Goal: Task Accomplishment & Management: Use online tool/utility

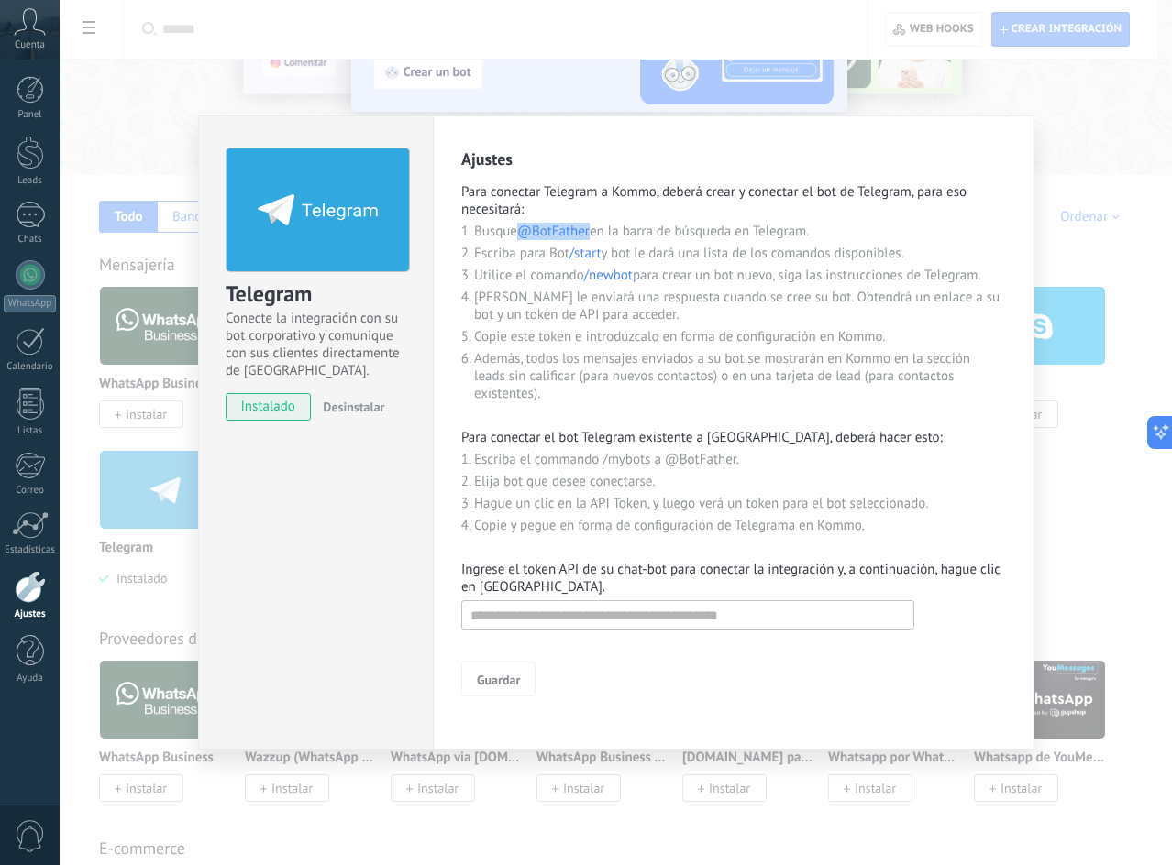
drag, startPoint x: 522, startPoint y: 231, endPoint x: 591, endPoint y: 228, distance: 69.7
click at [589, 228] on span "@BotFather" at bounding box center [553, 231] width 72 height 17
drag, startPoint x: 595, startPoint y: 233, endPoint x: 556, endPoint y: 233, distance: 38.5
click at [556, 233] on span "@BotFather" at bounding box center [553, 231] width 72 height 17
click at [588, 236] on span "@BotFather" at bounding box center [553, 231] width 72 height 17
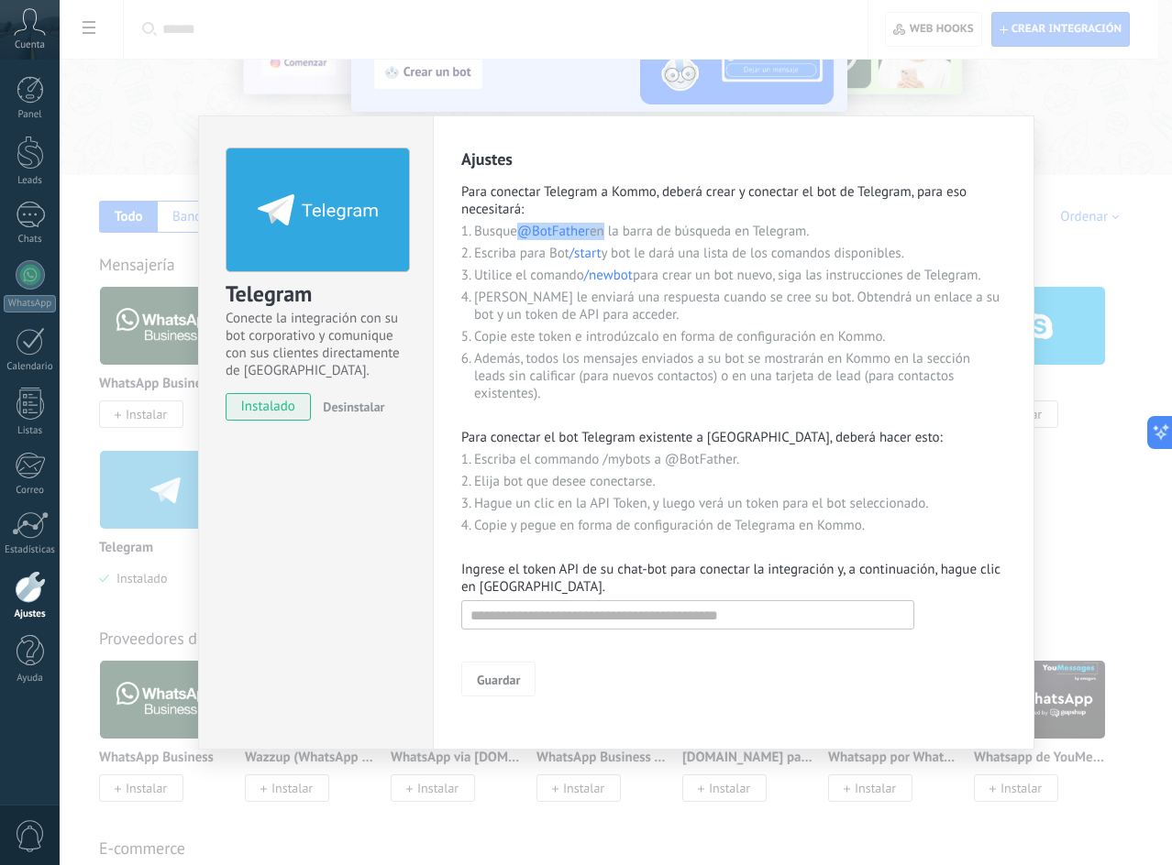
click at [525, 237] on li "Busque @BotFather en la barra de búsqueda en Telegram." at bounding box center [740, 231] width 532 height 17
click at [600, 230] on li "Busque @BotFather en la barra de búsqueda en Telegram." at bounding box center [740, 231] width 532 height 17
drag, startPoint x: 593, startPoint y: 232, endPoint x: 521, endPoint y: 227, distance: 72.6
click at [521, 227] on li "Busque @BotFather en la barra de búsqueda en Telegram." at bounding box center [740, 231] width 532 height 17
copy span "@BotFather"
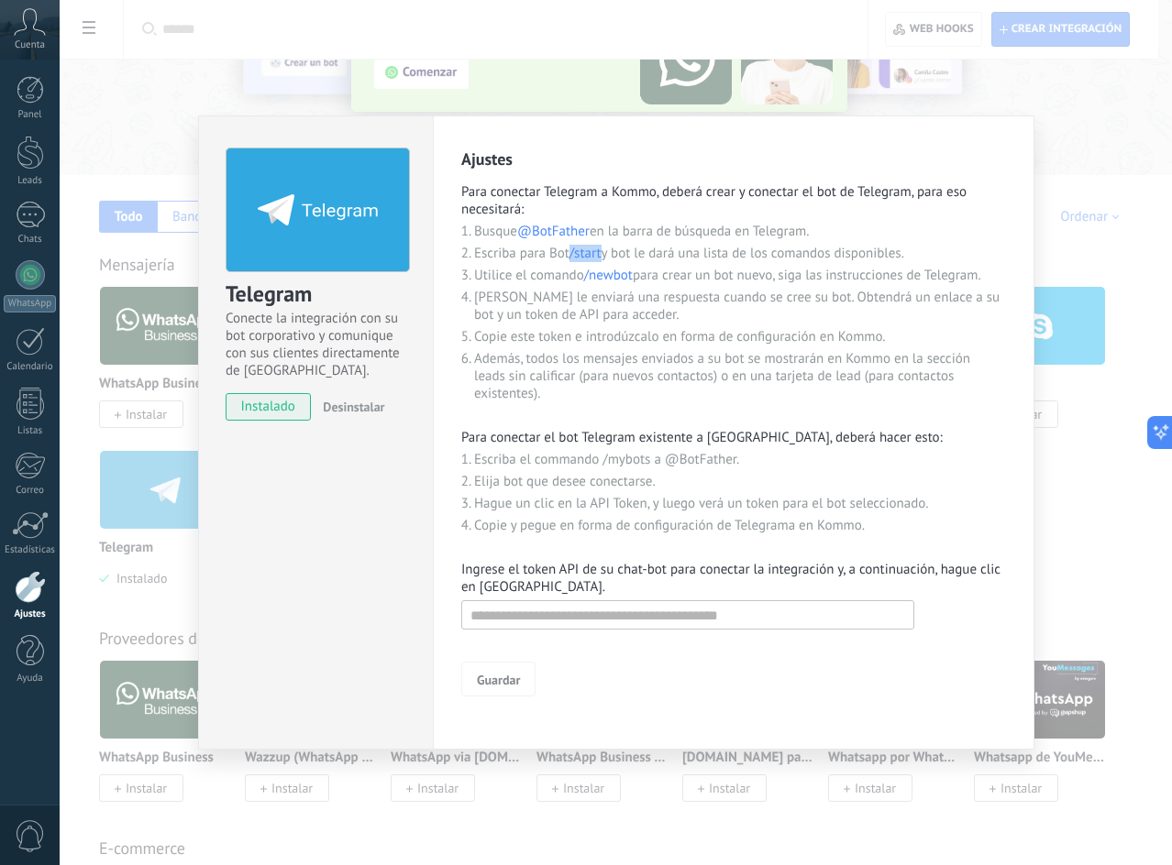
drag, startPoint x: 573, startPoint y: 251, endPoint x: 604, endPoint y: 248, distance: 31.3
click at [601, 248] on span "/start" at bounding box center [585, 253] width 32 height 17
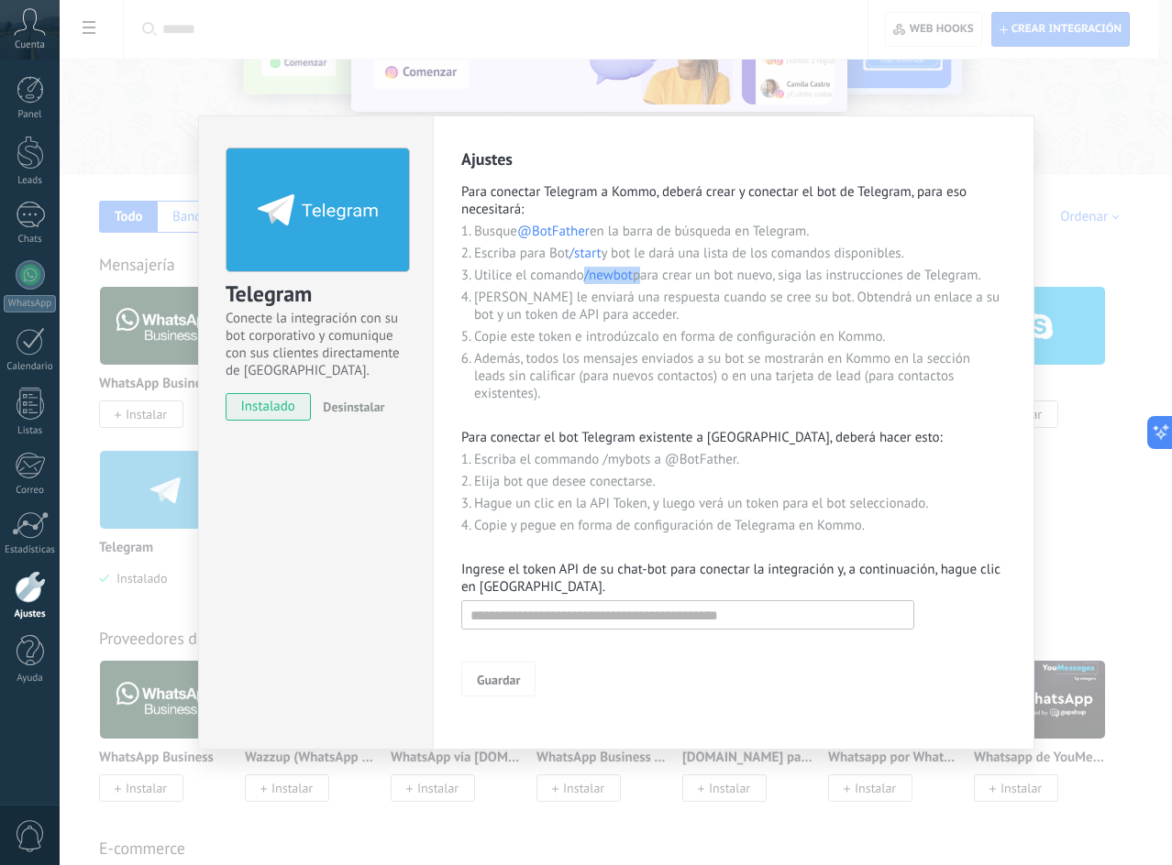
drag, startPoint x: 588, startPoint y: 280, endPoint x: 638, endPoint y: 278, distance: 50.5
click at [638, 278] on li "Utilice el comando /newbot para crear un bot nuevo, siga las instrucciones de T…" at bounding box center [740, 275] width 532 height 17
drag, startPoint x: 633, startPoint y: 272, endPoint x: 589, endPoint y: 273, distance: 44.0
click at [589, 273] on span "/newbot" at bounding box center [608, 275] width 49 height 17
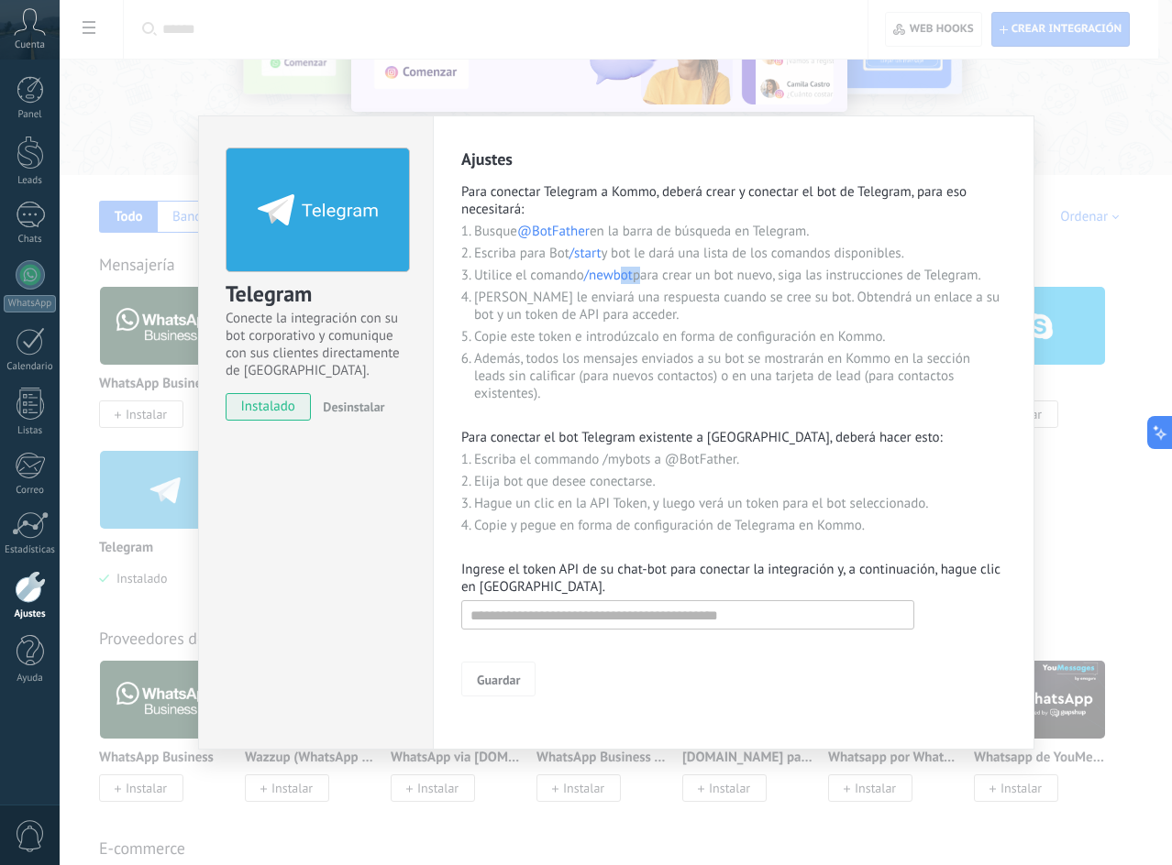
drag, startPoint x: 635, startPoint y: 278, endPoint x: 623, endPoint y: 278, distance: 11.9
click at [623, 278] on li "Utilice el comando /newbot para crear un bot nuevo, siga las instrucciones de T…" at bounding box center [740, 275] width 532 height 17
click at [633, 281] on span "/newbot" at bounding box center [608, 275] width 49 height 17
click at [632, 275] on span "/newbot" at bounding box center [608, 275] width 49 height 17
drag, startPoint x: 635, startPoint y: 275, endPoint x: 585, endPoint y: 277, distance: 50.5
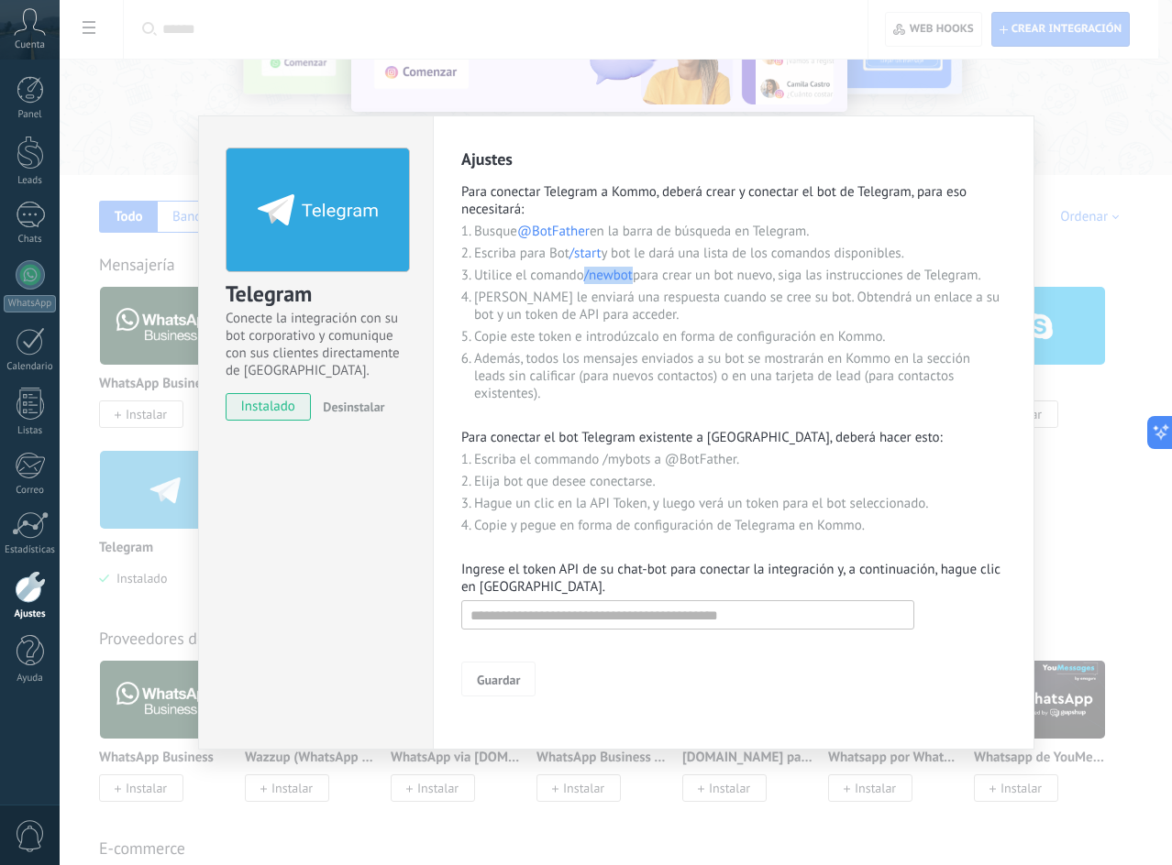
click at [585, 277] on li "Utilice el comando /newbot para crear un bot nuevo, siga las instrucciones de T…" at bounding box center [740, 275] width 532 height 17
drag, startPoint x: 580, startPoint y: 264, endPoint x: 589, endPoint y: 270, distance: 10.5
click at [581, 264] on ol "Busque @BotFather en la barra de búsqueda en Telegram. Escriba para Bot /start …" at bounding box center [740, 315] width 532 height 184
click at [589, 275] on span "/newbot" at bounding box center [608, 275] width 49 height 17
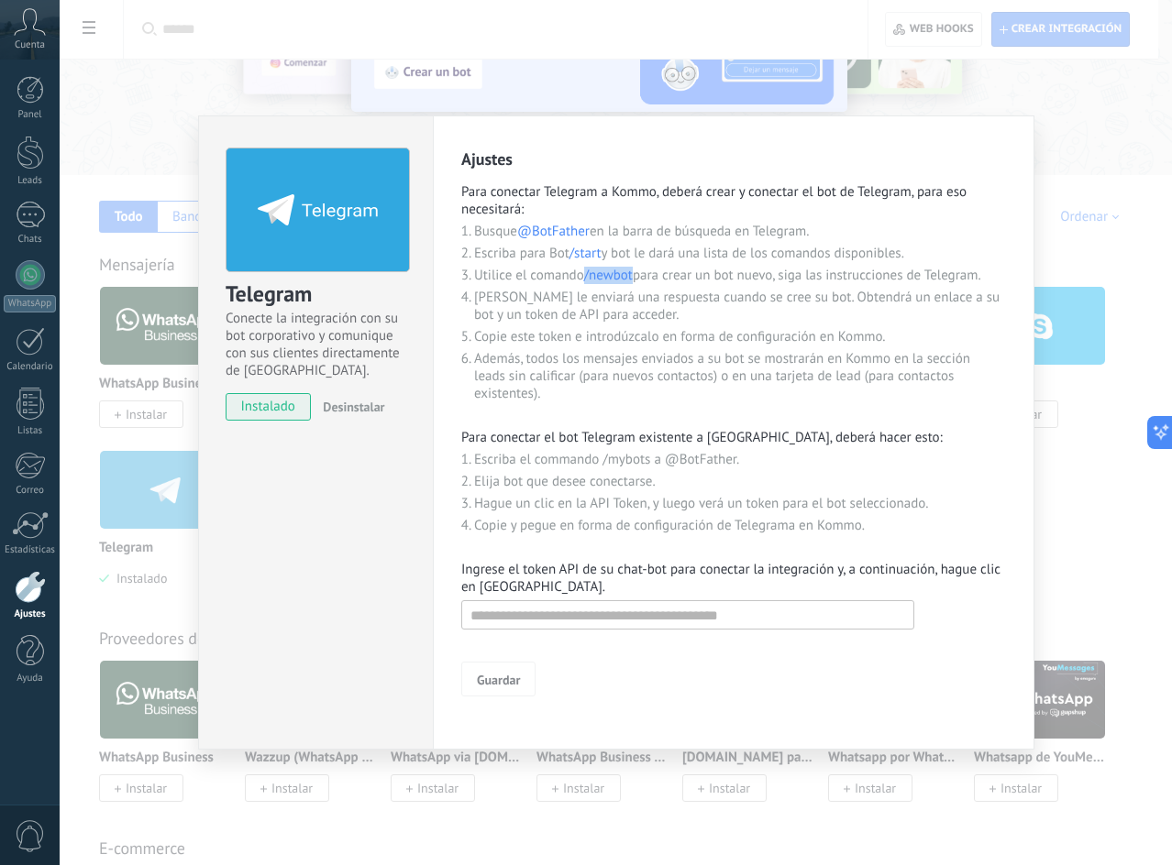
drag, startPoint x: 588, startPoint y: 275, endPoint x: 635, endPoint y: 276, distance: 47.7
click at [633, 276] on span "/newbot" at bounding box center [608, 275] width 49 height 17
copy span "/newbot"
click at [553, 619] on input "text" at bounding box center [687, 614] width 453 height 29
paste input "**********"
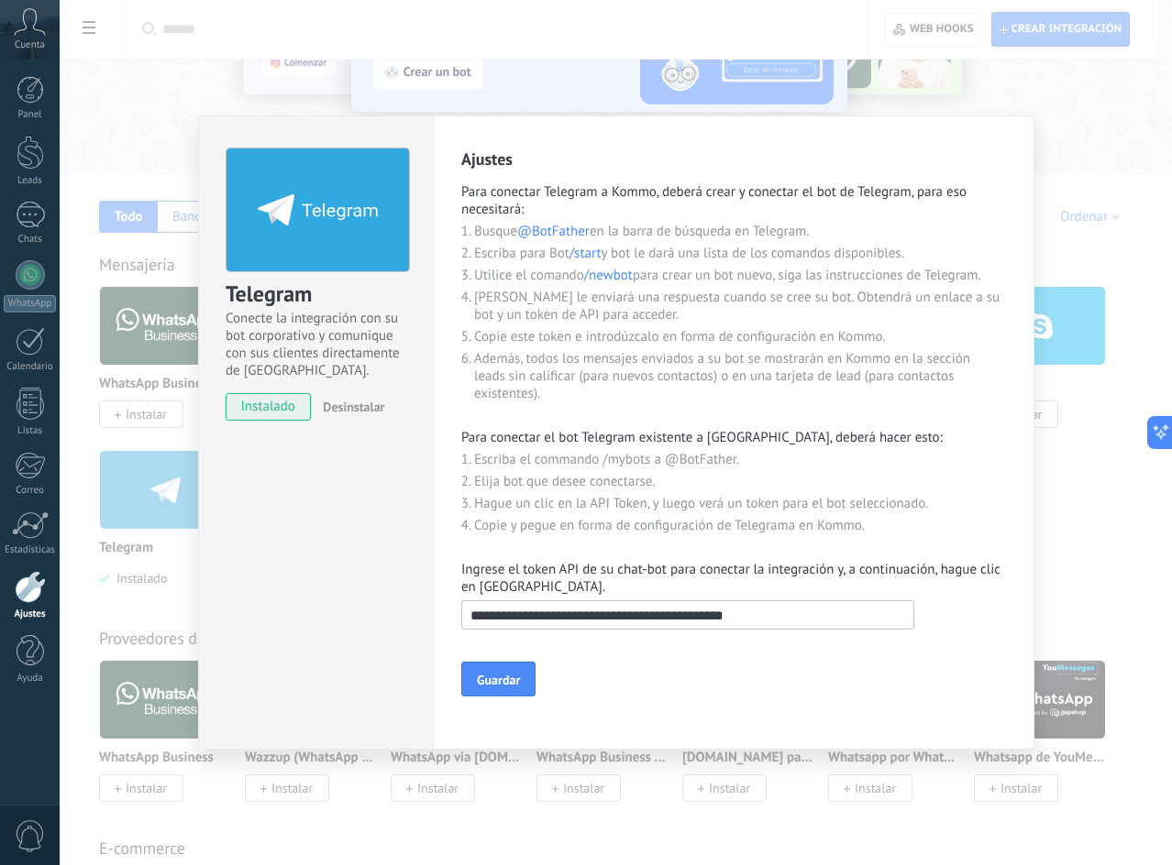
type input "**********"
click at [556, 589] on p "Ingrese el token API de su chat-bot para conectar la integración y, a continuac…" at bounding box center [733, 578] width 545 height 35
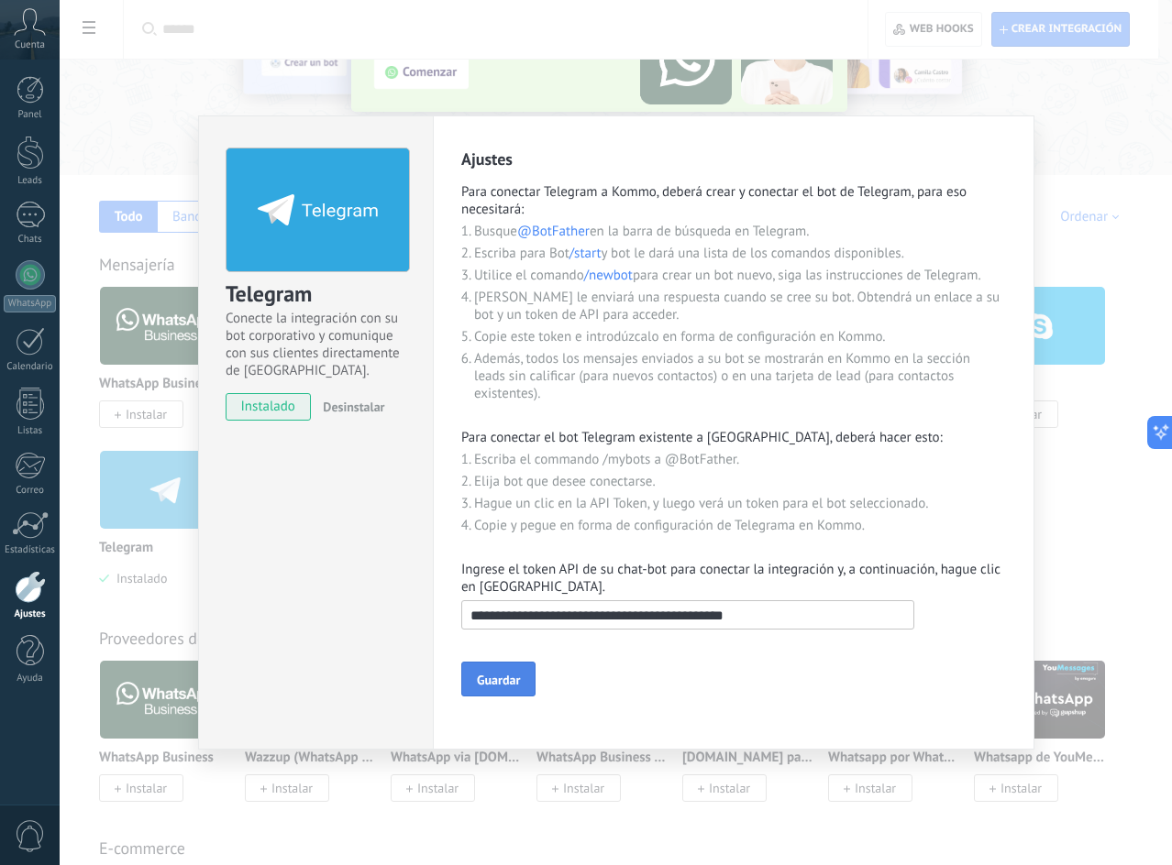
click at [485, 674] on span "Guardar" at bounding box center [498, 680] width 43 height 13
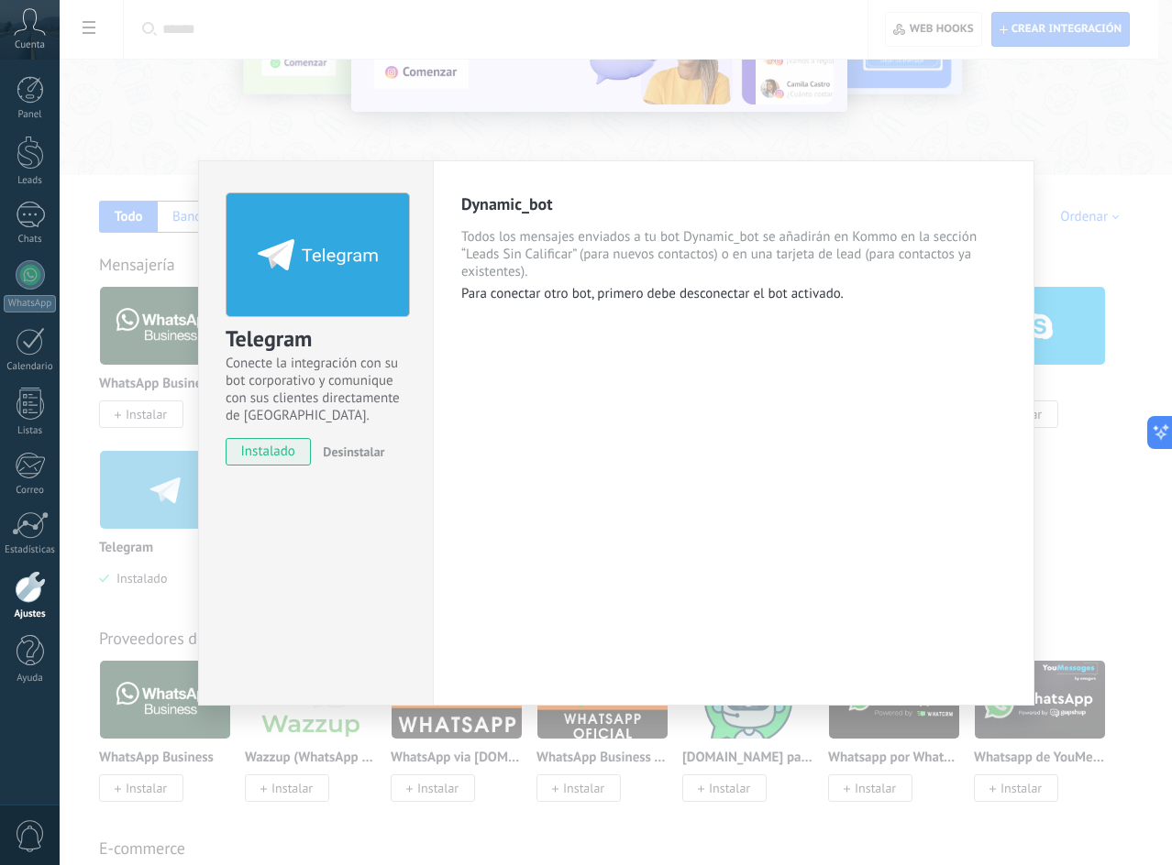
click at [436, 130] on div "Telegram Conecte la integración con su bot corporativo y comunique con sus clie…" at bounding box center [616, 432] width 1112 height 865
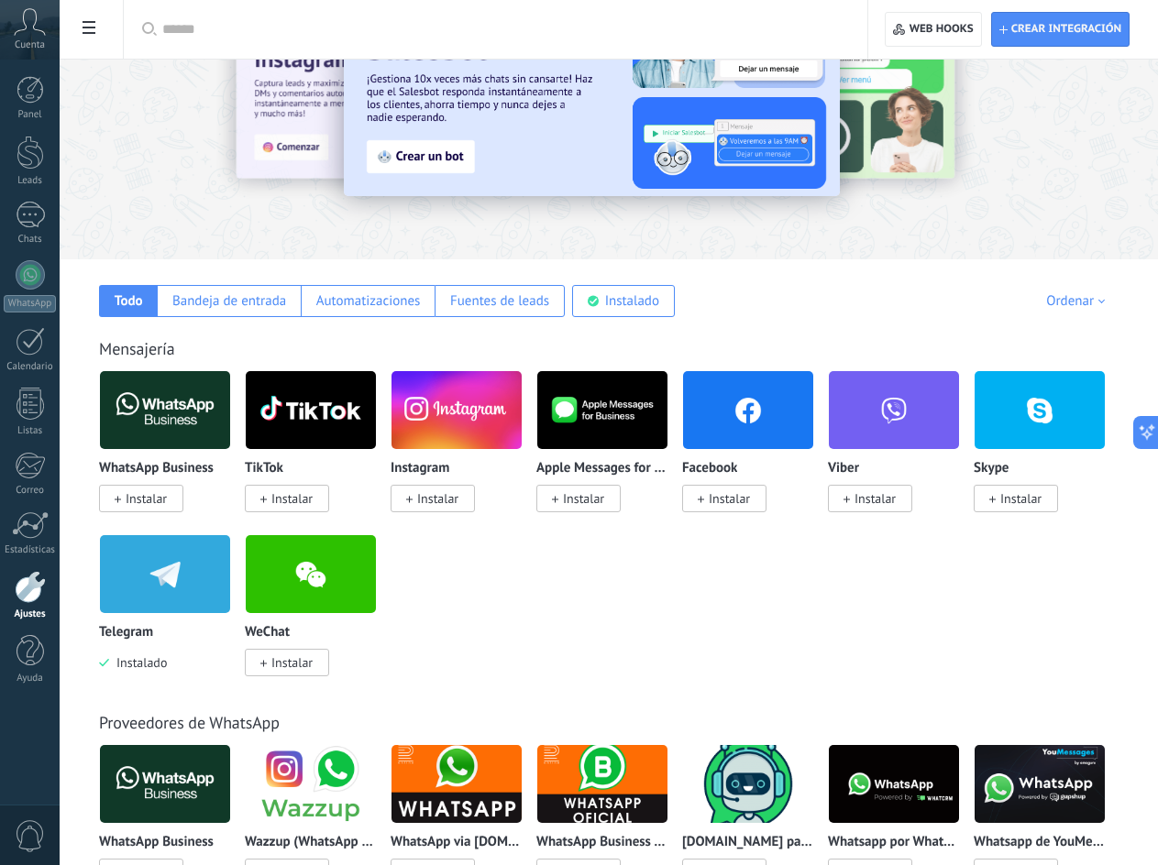
scroll to position [92, 0]
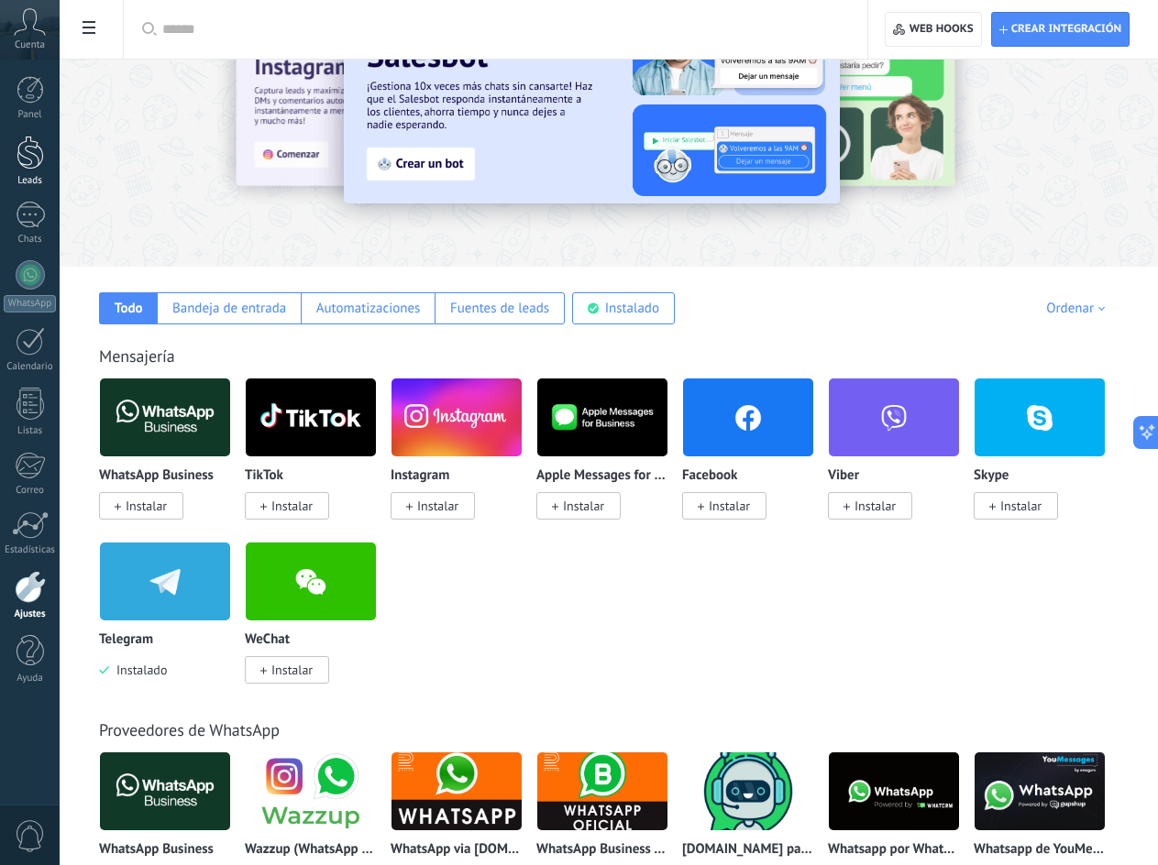
click at [37, 160] on div at bounding box center [31, 153] width 28 height 34
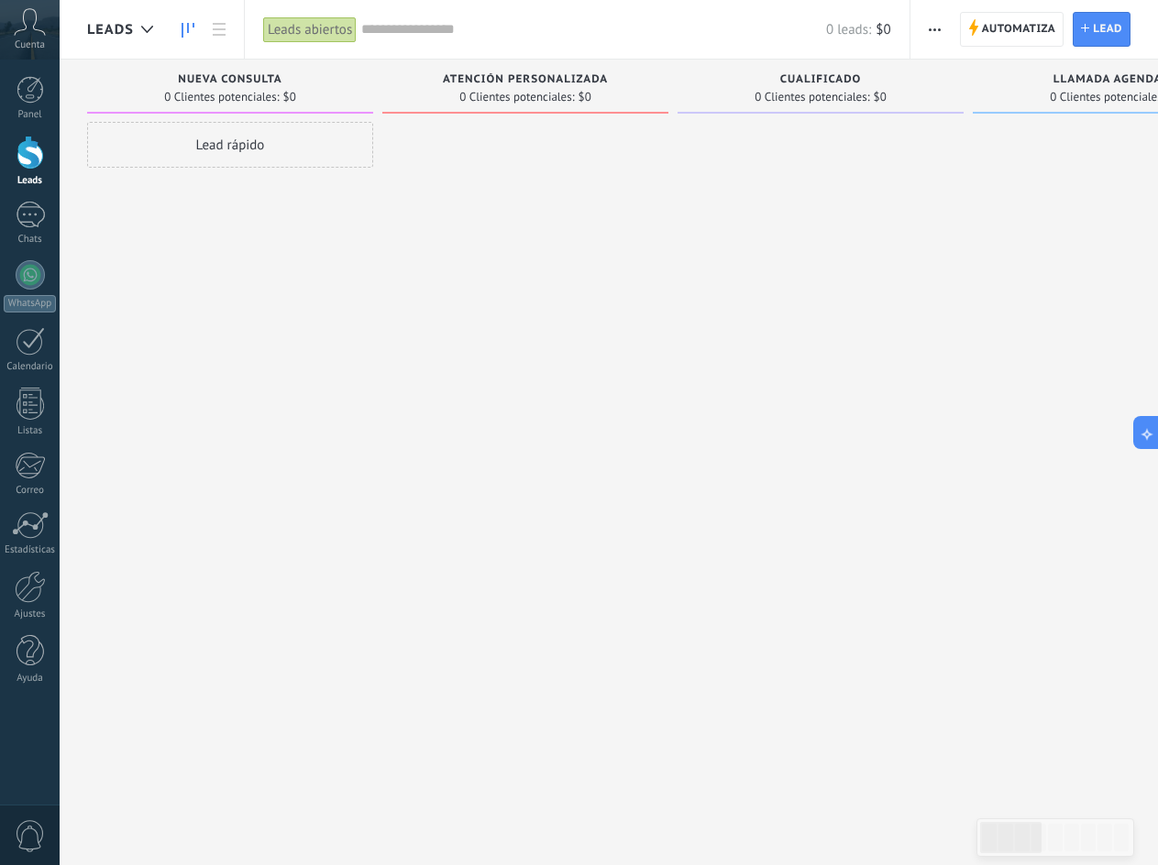
click at [14, 167] on link "Leads" at bounding box center [30, 161] width 60 height 51
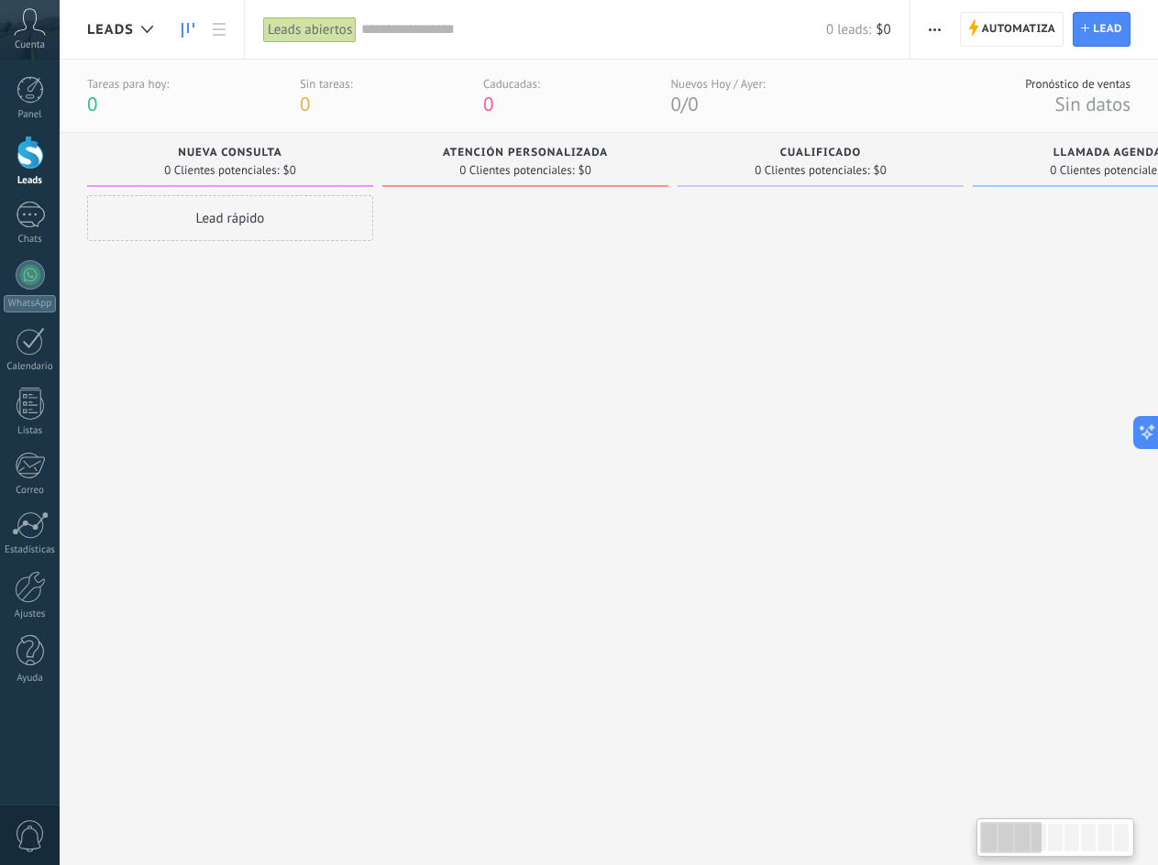
drag, startPoint x: 407, startPoint y: 670, endPoint x: 832, endPoint y: 677, distance: 425.4
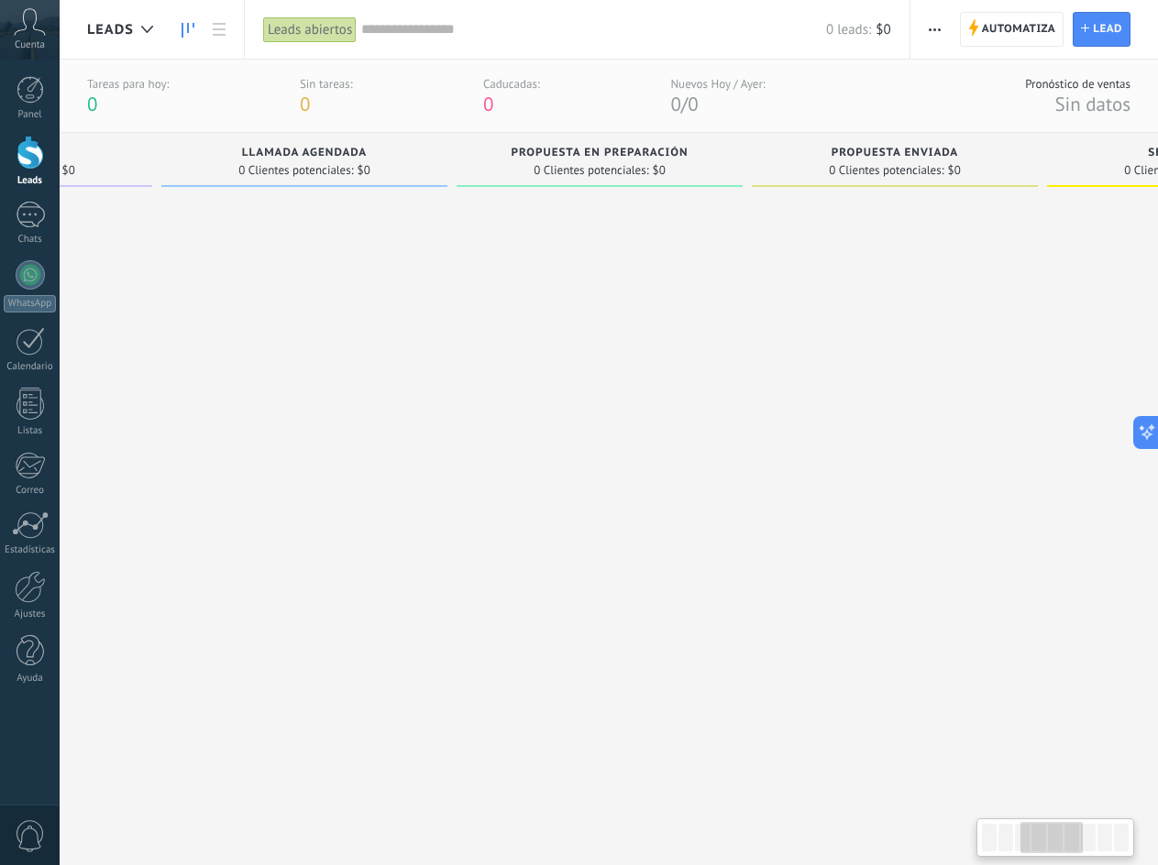
drag, startPoint x: 794, startPoint y: 654, endPoint x: 90, endPoint y: 647, distance: 704.0
click at [90, 647] on div at bounding box center [9, 508] width 286 height 626
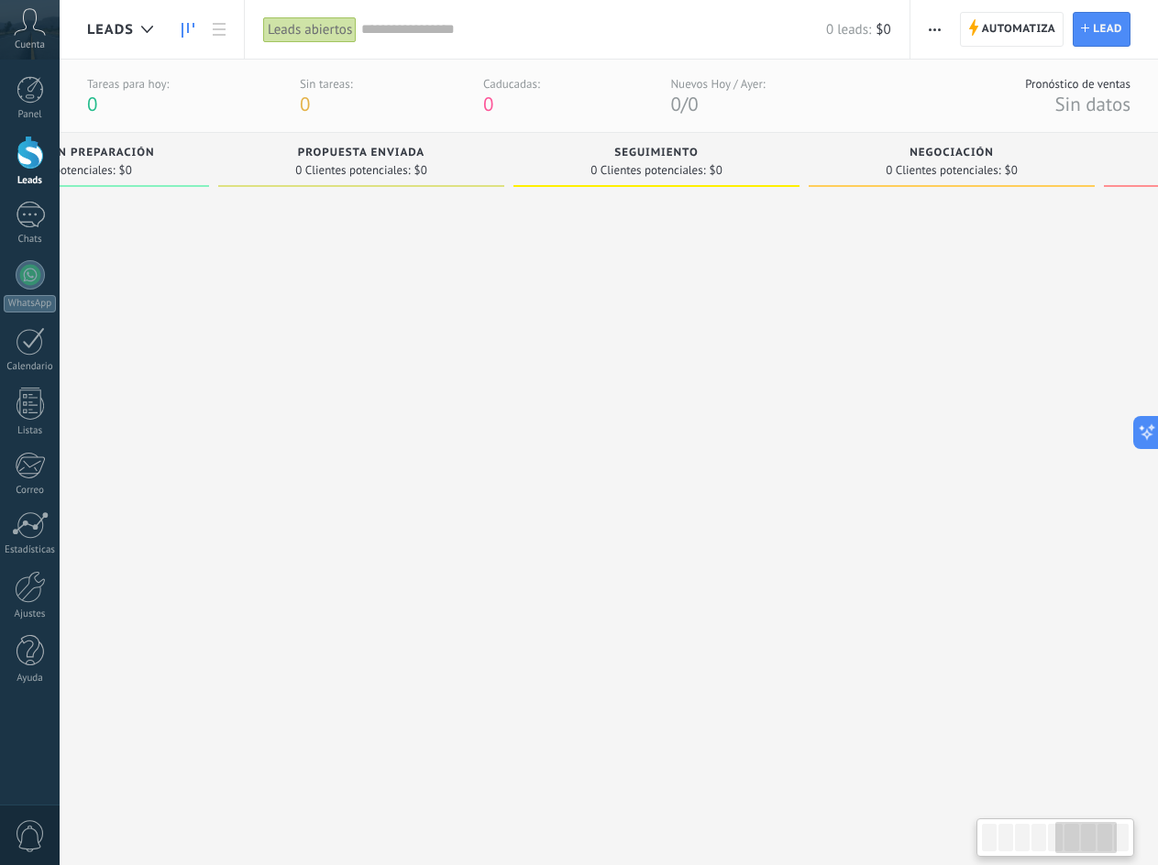
drag, startPoint x: 639, startPoint y: 629, endPoint x: 191, endPoint y: 607, distance: 448.8
click at [140, 628] on div at bounding box center [66, 508] width 286 height 626
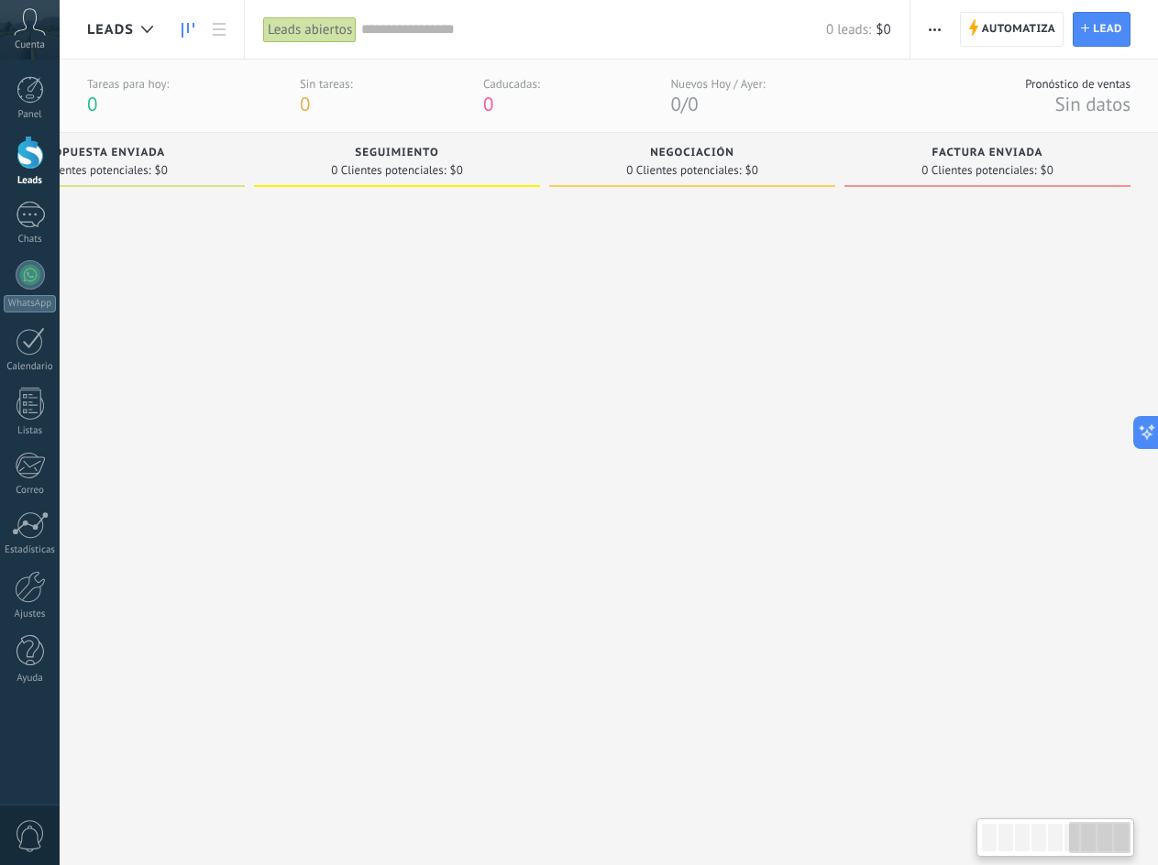
drag, startPoint x: 247, startPoint y: 603, endPoint x: 810, endPoint y: 549, distance: 566.3
drag, startPoint x: 734, startPoint y: 585, endPoint x: 247, endPoint y: 589, distance: 487.7
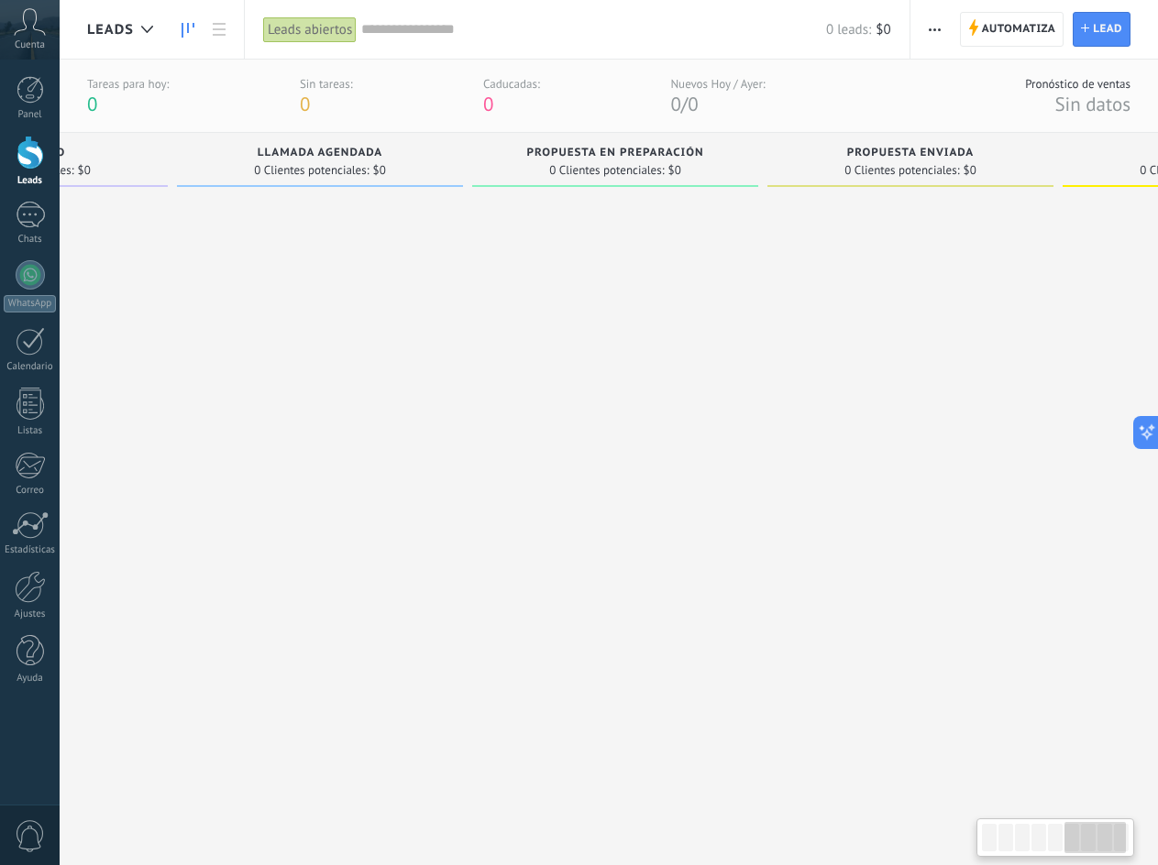
drag, startPoint x: 457, startPoint y: 586, endPoint x: 1130, endPoint y: 580, distance: 673.8
click at [1158, 577] on html ".abccls-1,.abccls-2{fill-rule:evenodd}.abccls-2{fill:#fff} .abfcls-1{fill:none}…" at bounding box center [579, 432] width 1158 height 865
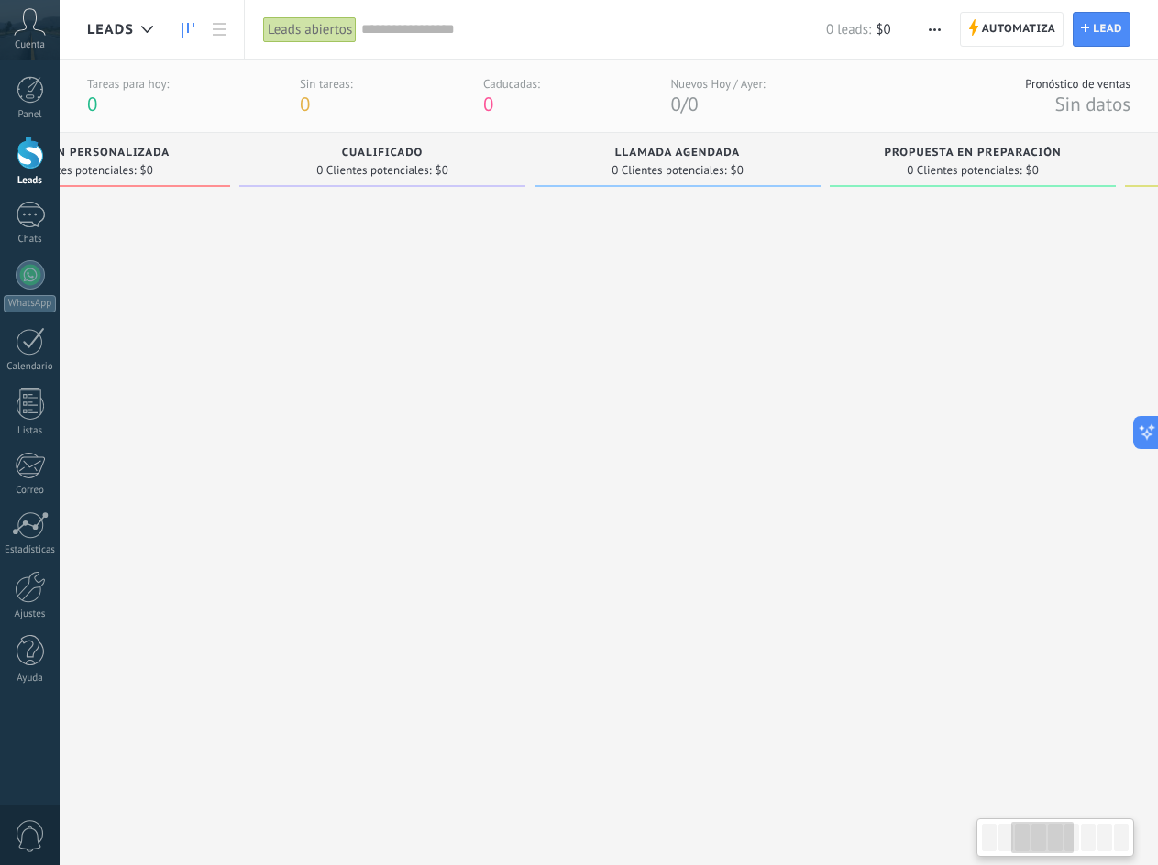
scroll to position [0, 224]
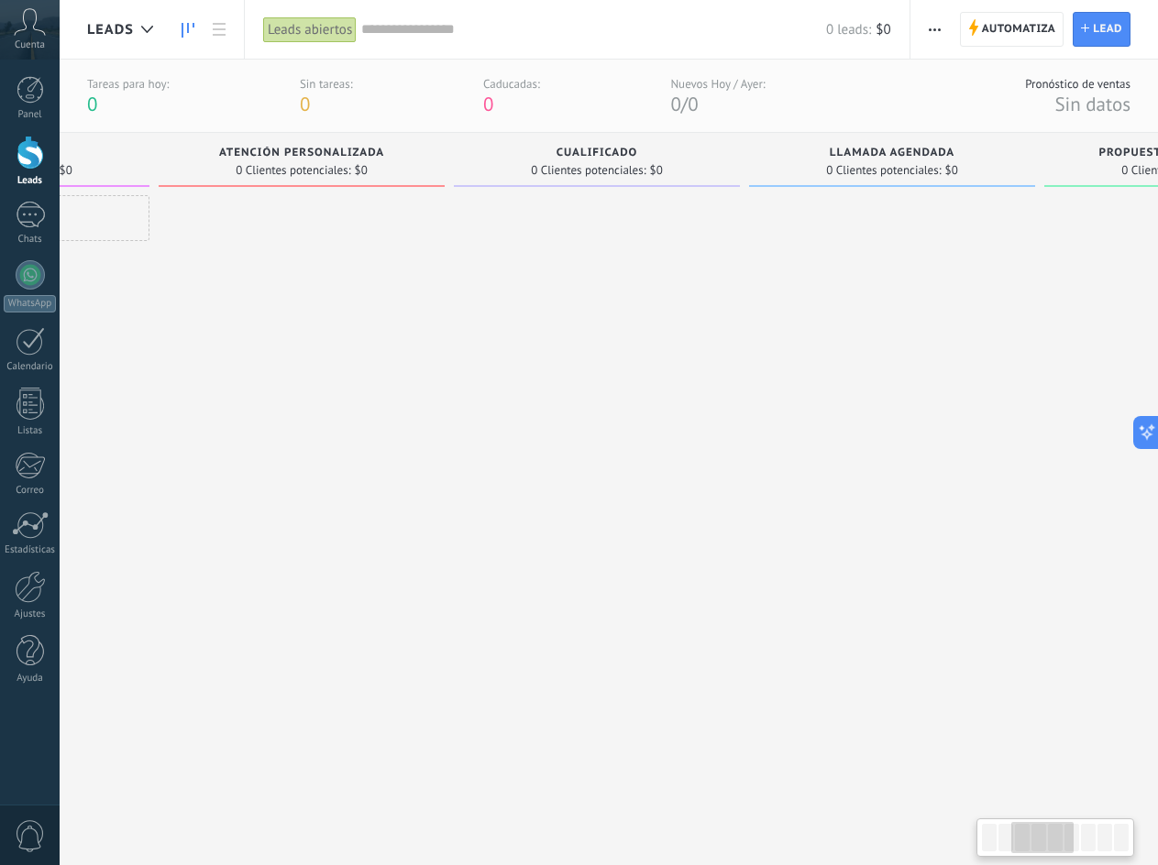
drag, startPoint x: 567, startPoint y: 531, endPoint x: 1172, endPoint y: 544, distance: 605.1
click at [1158, 544] on html ".abccls-1,.abccls-2{fill-rule:evenodd}.abccls-2{fill:#fff} .abfcls-1{fill:none}…" at bounding box center [579, 432] width 1158 height 865
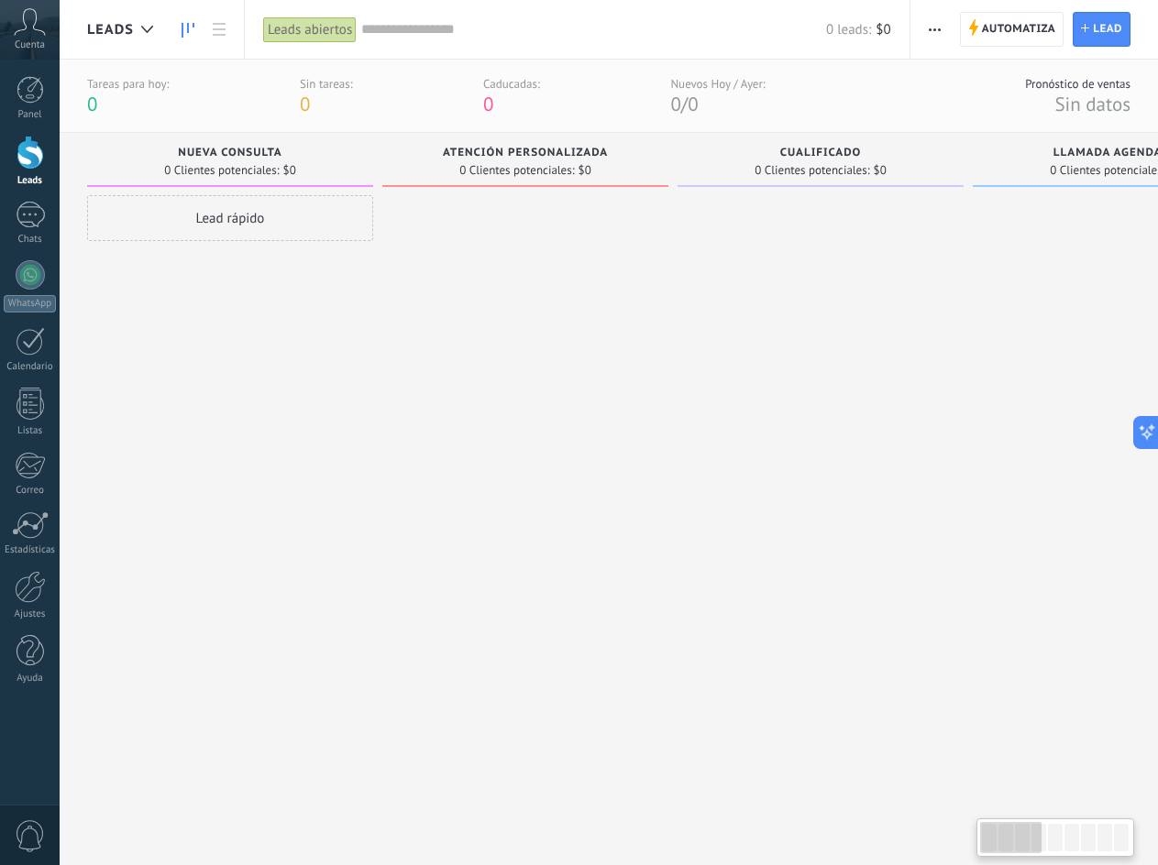
drag, startPoint x: 235, startPoint y: 483, endPoint x: 296, endPoint y: 503, distance: 64.6
drag, startPoint x: 395, startPoint y: 481, endPoint x: 807, endPoint y: 485, distance: 411.6
drag, startPoint x: 711, startPoint y: 427, endPoint x: 771, endPoint y: 226, distance: 209.4
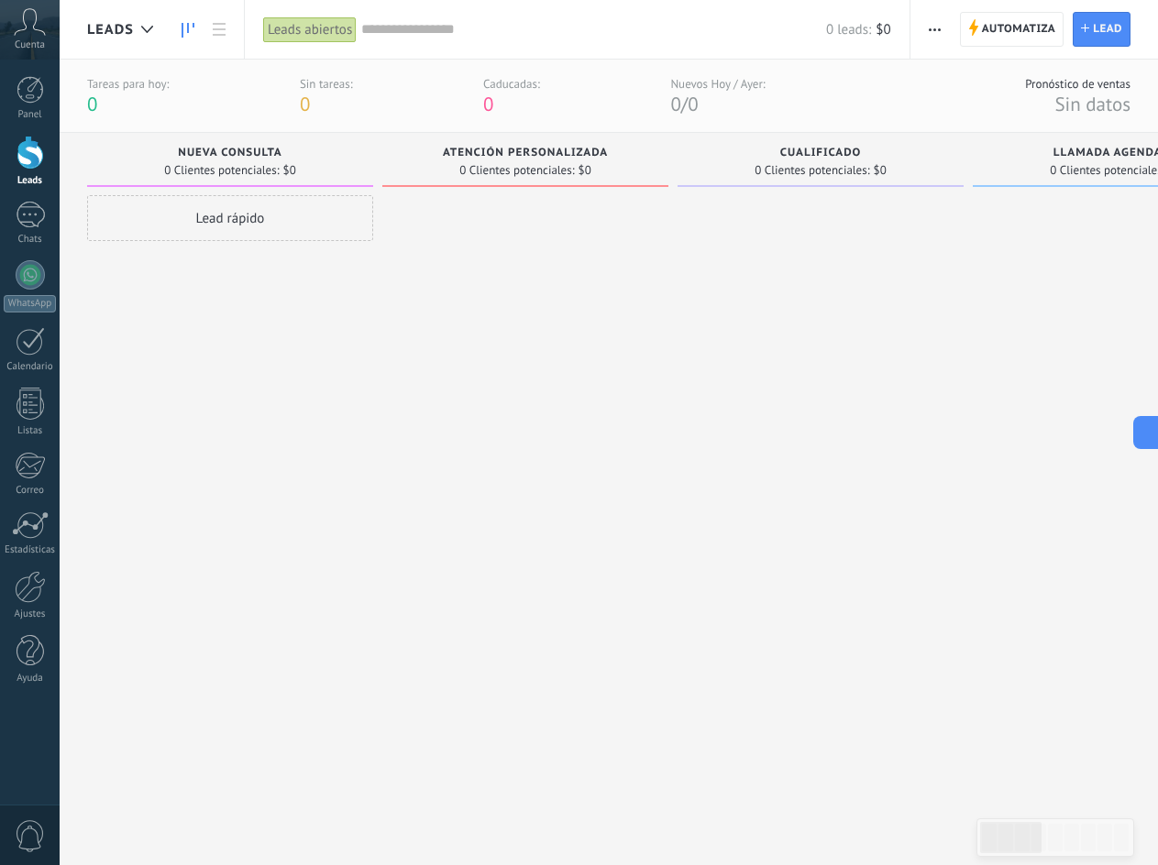
click at [17, 181] on div "Leads" at bounding box center [30, 181] width 53 height 12
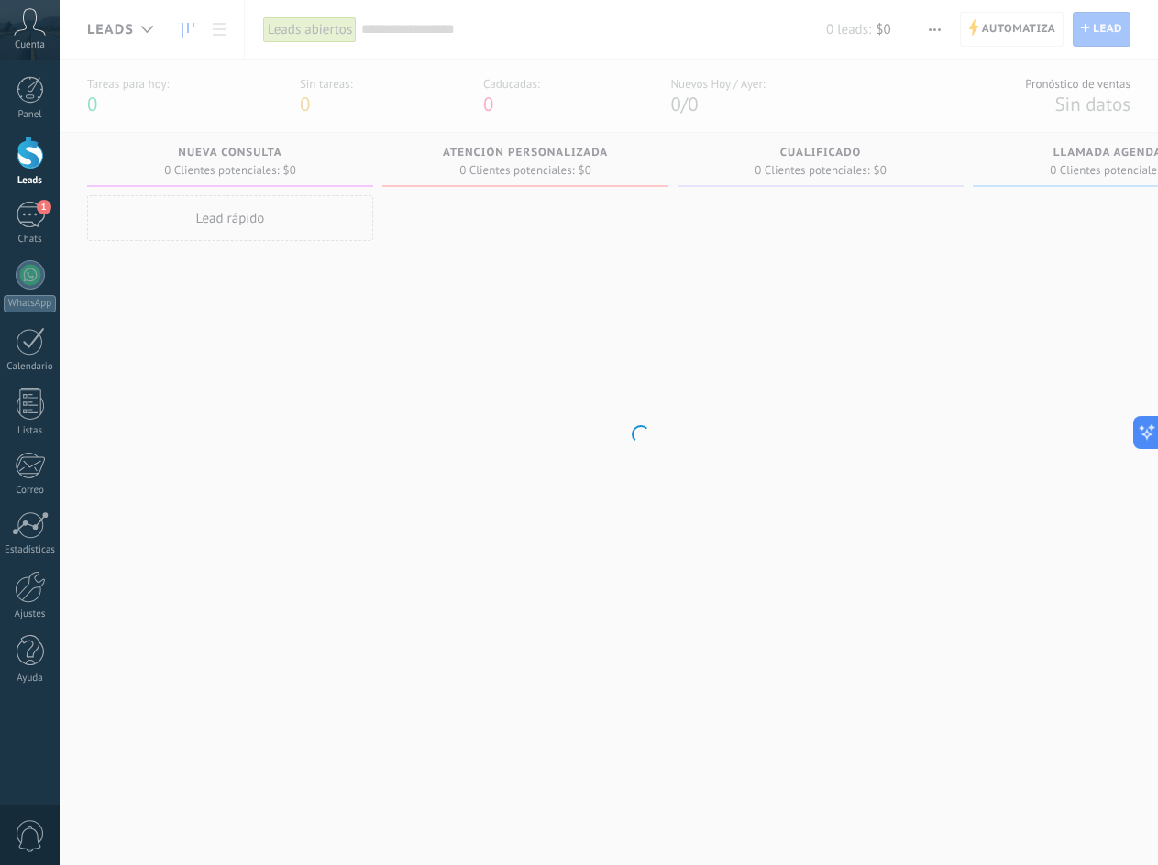
click at [28, 158] on div at bounding box center [31, 153] width 28 height 34
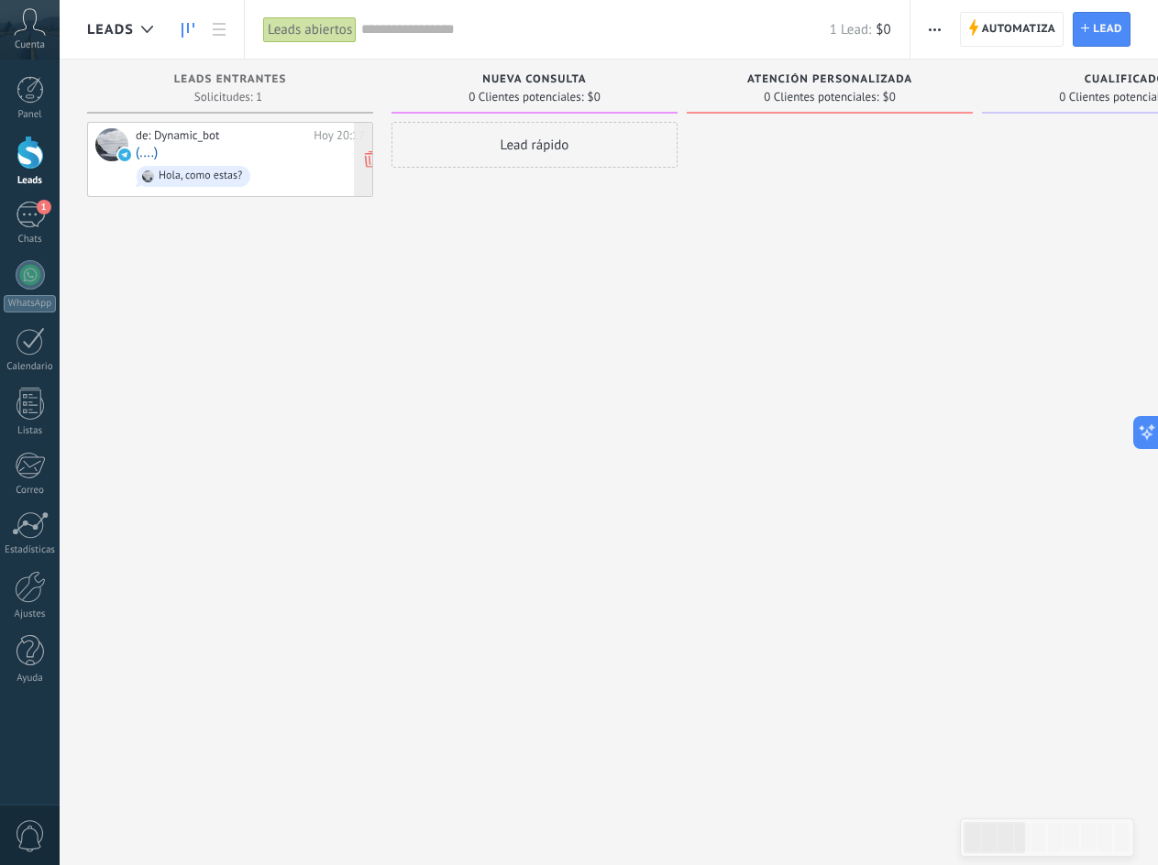
click at [286, 178] on span "Hola, como estas?" at bounding box center [250, 176] width 229 height 28
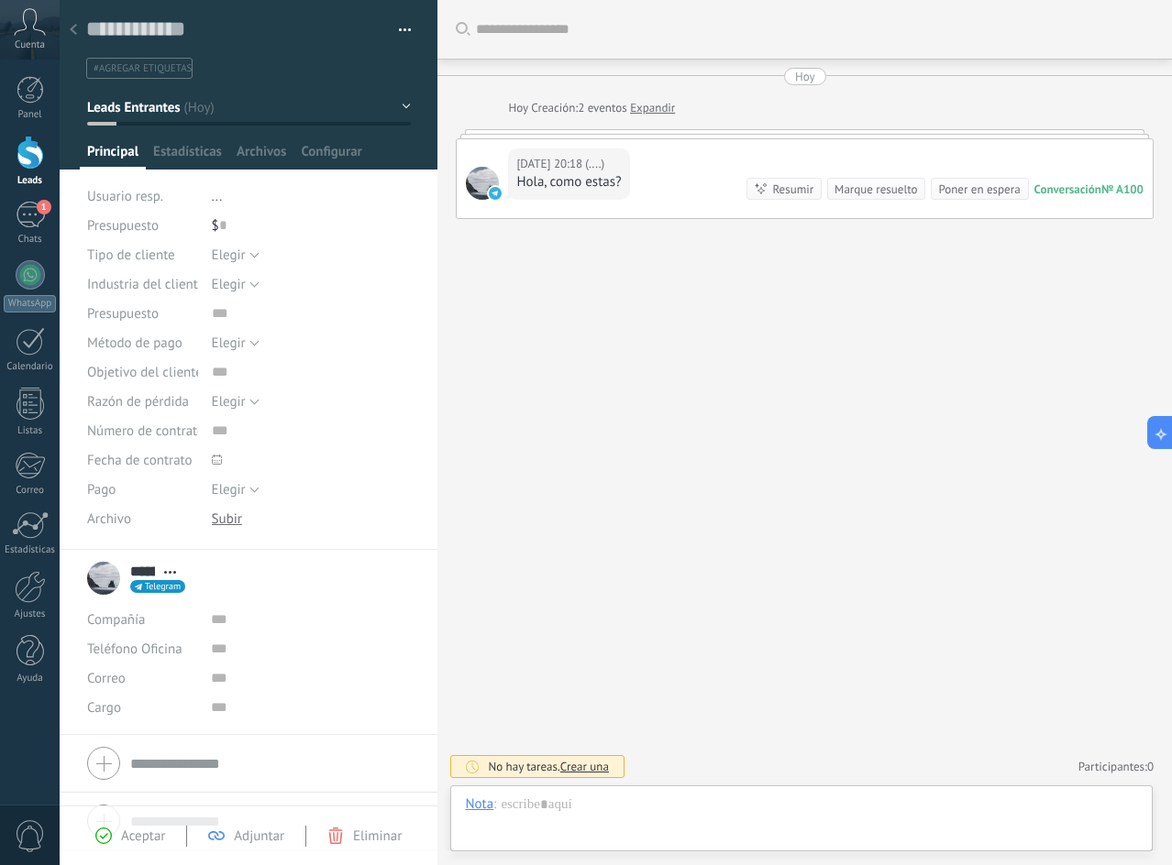
scroll to position [28, 0]
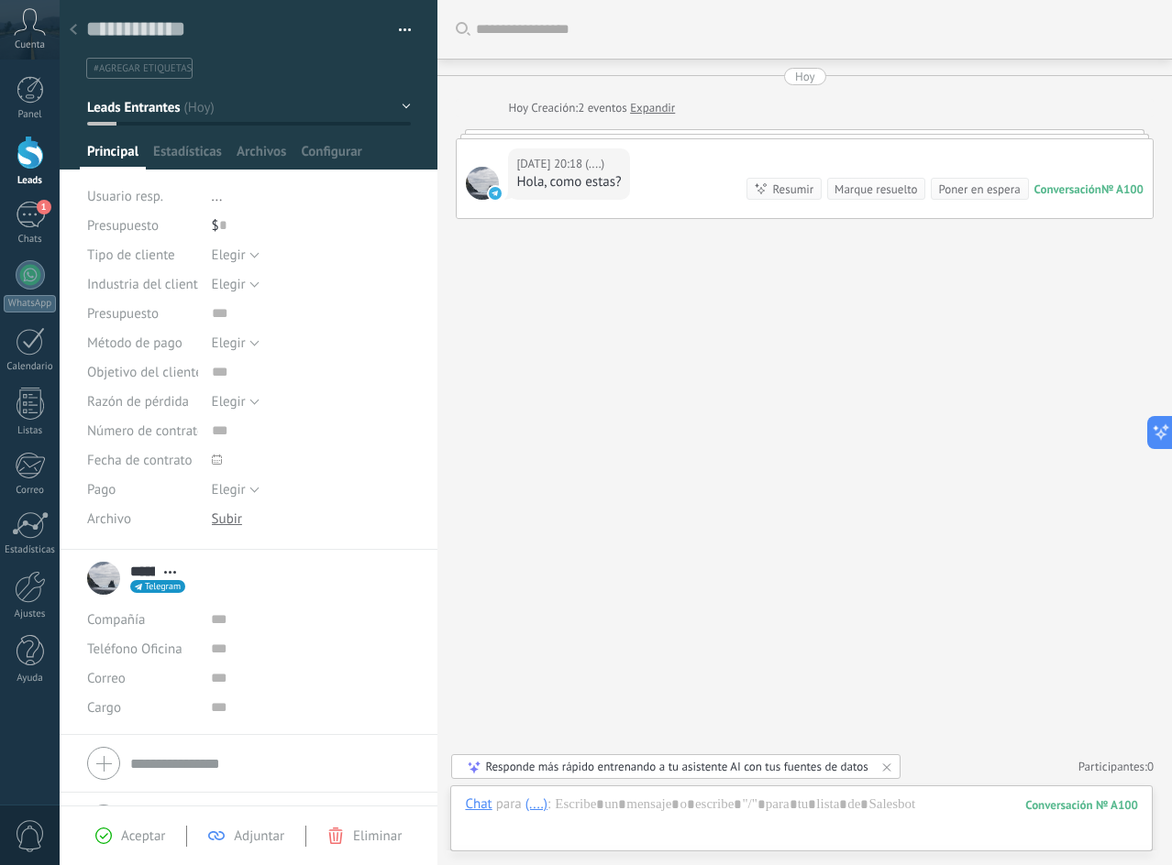
click at [107, 574] on div "****** (....) ****** (....) Apellido Abrir detalle Copie el nombre Desatar Cont…" at bounding box center [136, 579] width 98 height 46
click at [480, 192] on div at bounding box center [482, 183] width 33 height 33
click at [114, 577] on div "****** (....) ****** (....) Apellido Abrir detalle Copie el nombre Desatar Cont…" at bounding box center [136, 579] width 98 height 46
click at [113, 563] on div "****** (....) ****** (....) Apellido Abrir detalle Copie el nombre Desatar Cont…" at bounding box center [136, 579] width 98 height 46
drag, startPoint x: 138, startPoint y: 567, endPoint x: 181, endPoint y: 572, distance: 42.4
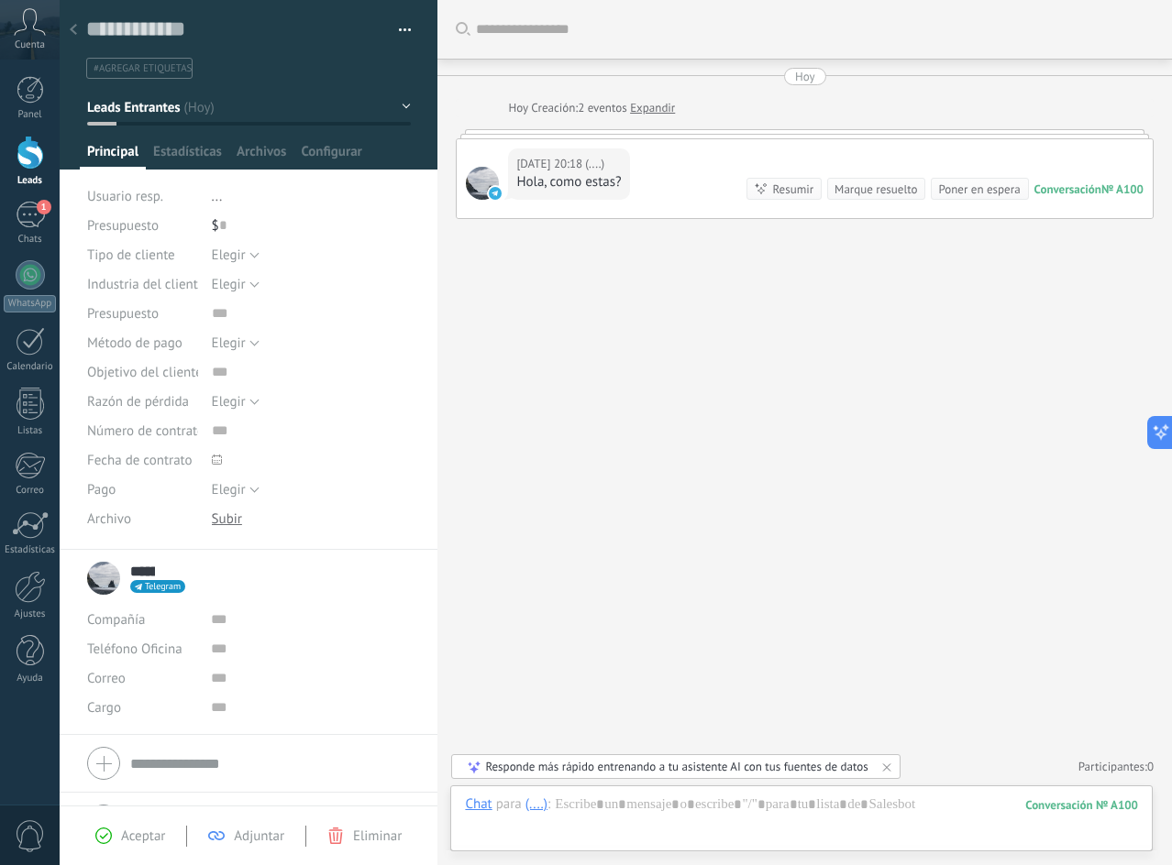
click at [181, 572] on link "****** (....) ****** (....) Apellido" at bounding box center [270, 571] width 280 height 18
click at [181, 572] on div "****** (....) ****** (....) Apellido Abrir detalle Copie el nombre Desatar Cont…" at bounding box center [270, 571] width 280 height 18
drag, startPoint x: 631, startPoint y: 174, endPoint x: 578, endPoint y: 190, distance: 55.4
click at [578, 190] on div "[DATE] 20:18 (....) Hola, como estas? Conversación № A100 Conversación № A100 R…" at bounding box center [805, 178] width 696 height 79
click at [578, 190] on div "Hola, como estas?" at bounding box center [568, 182] width 105 height 18
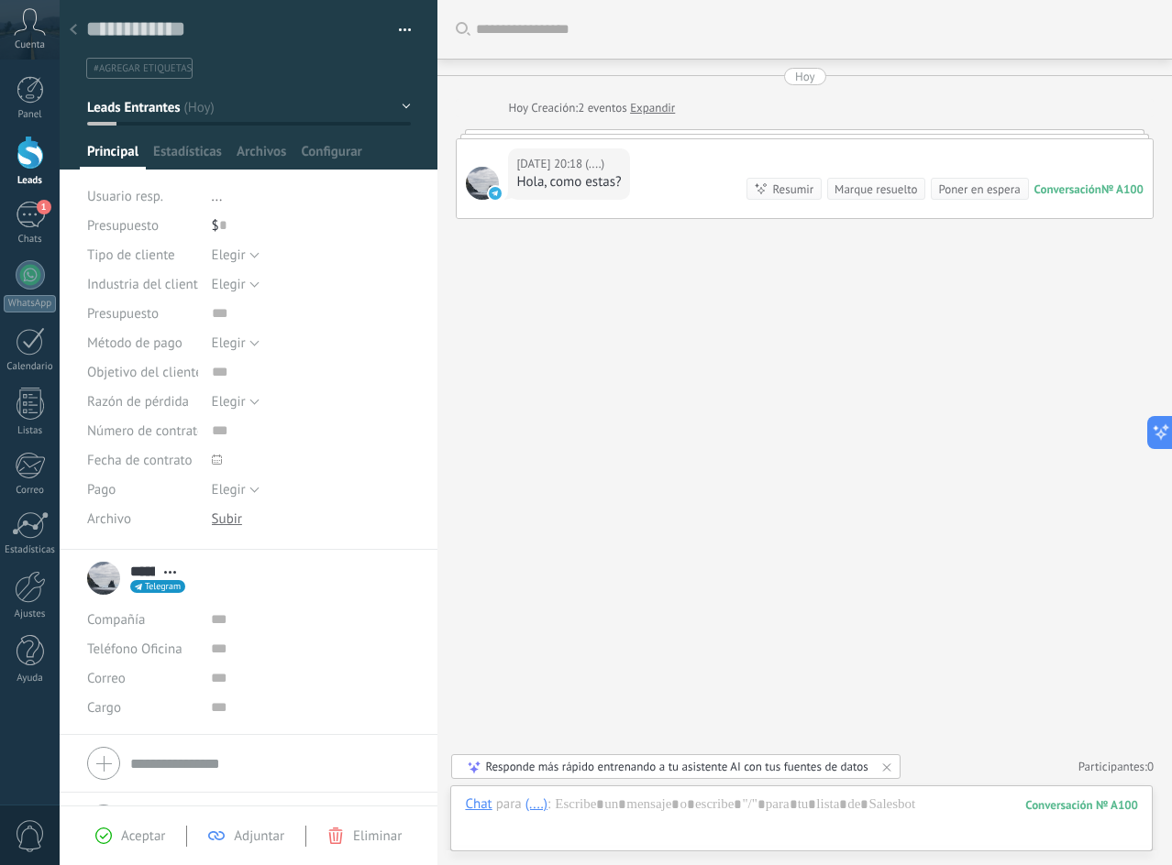
click at [483, 187] on div at bounding box center [482, 183] width 33 height 33
click at [77, 29] on div at bounding box center [74, 31] width 26 height 36
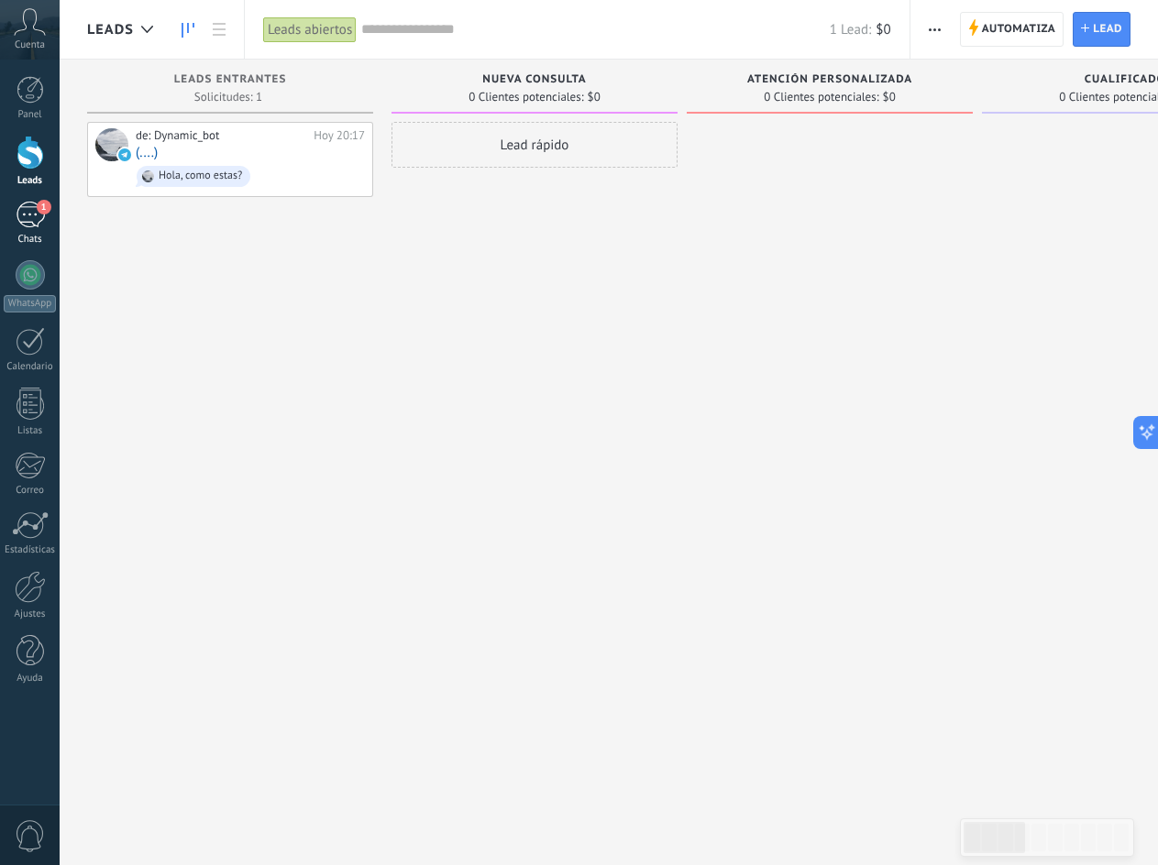
click at [28, 213] on div "1" at bounding box center [30, 215] width 29 height 27
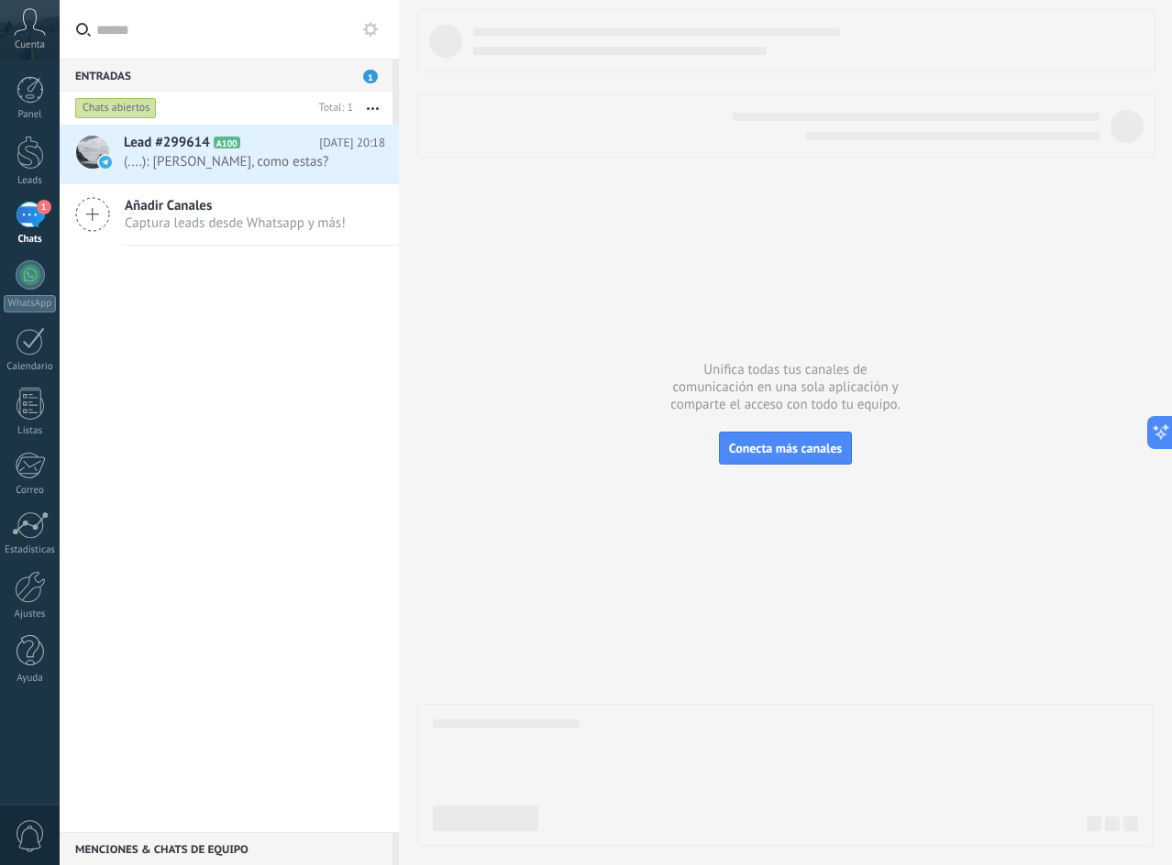
click at [212, 249] on div "Lead #299614 A100 [DATE] 20:18 (....): Hola, como estas? Añadir Canales Captura…" at bounding box center [229, 479] width 339 height 708
click at [231, 210] on span "Añadir Canales" at bounding box center [235, 205] width 221 height 17
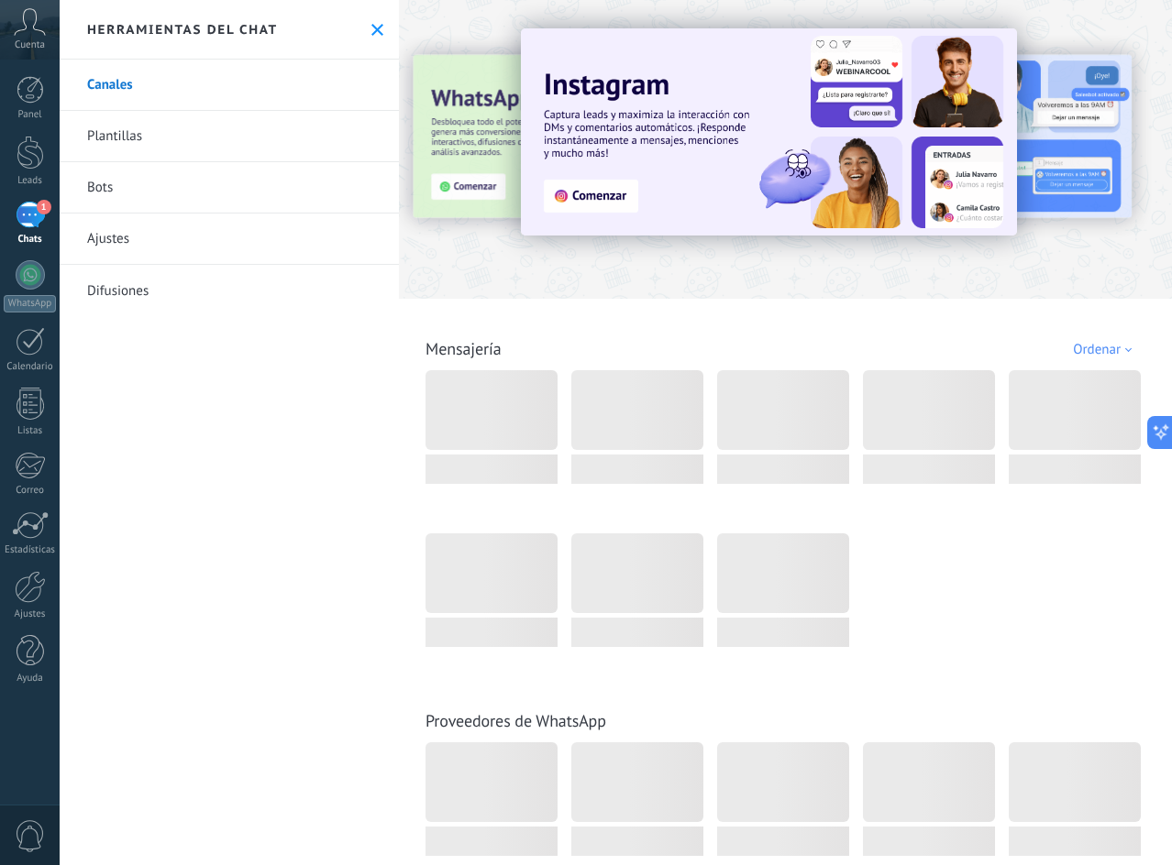
click at [377, 24] on button at bounding box center [377, 30] width 16 height 16
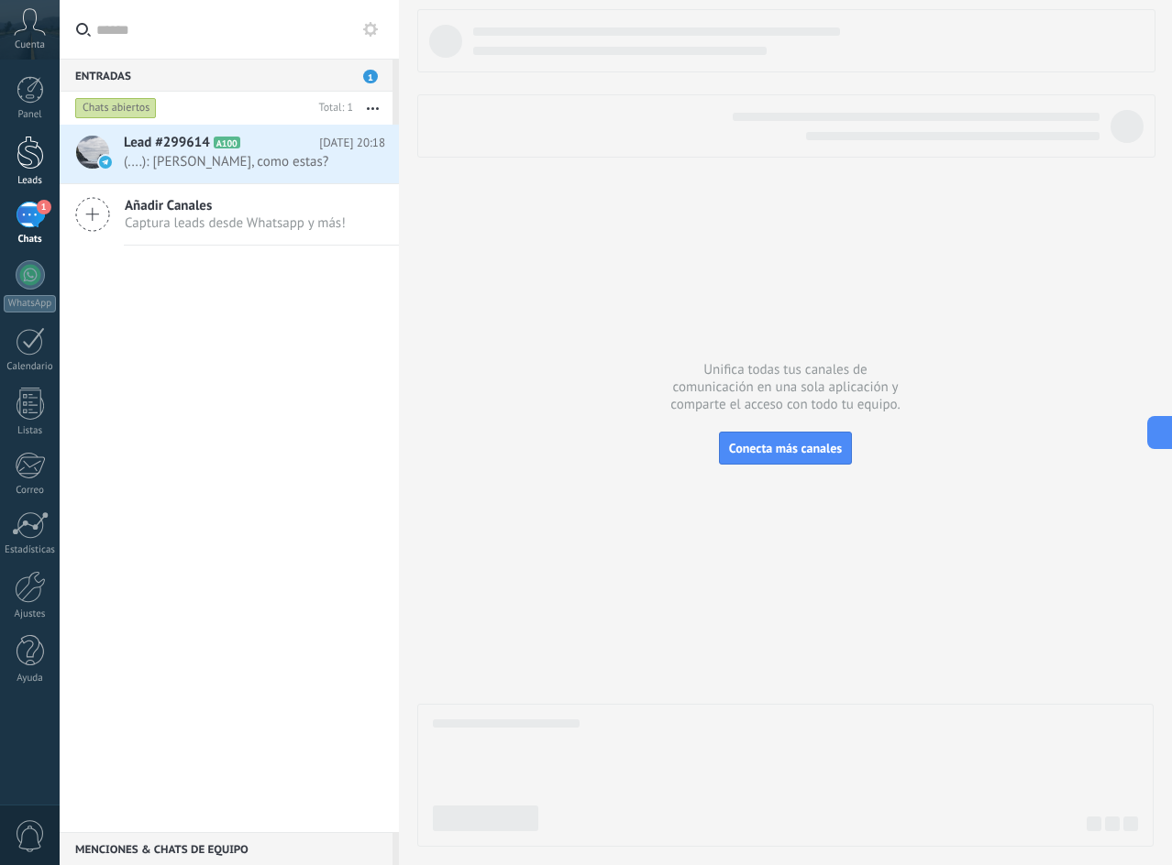
click at [42, 155] on div at bounding box center [31, 153] width 28 height 34
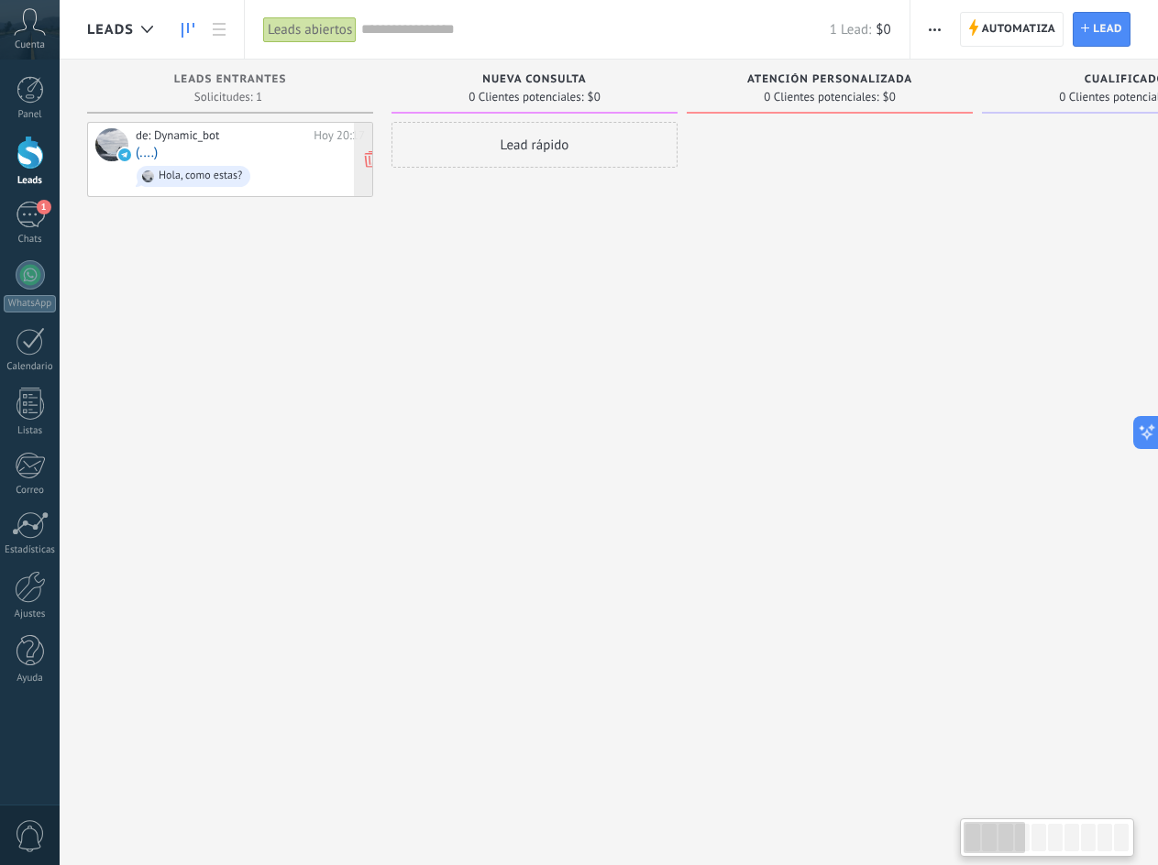
click at [265, 174] on span "Hola, como estas?" at bounding box center [250, 176] width 229 height 28
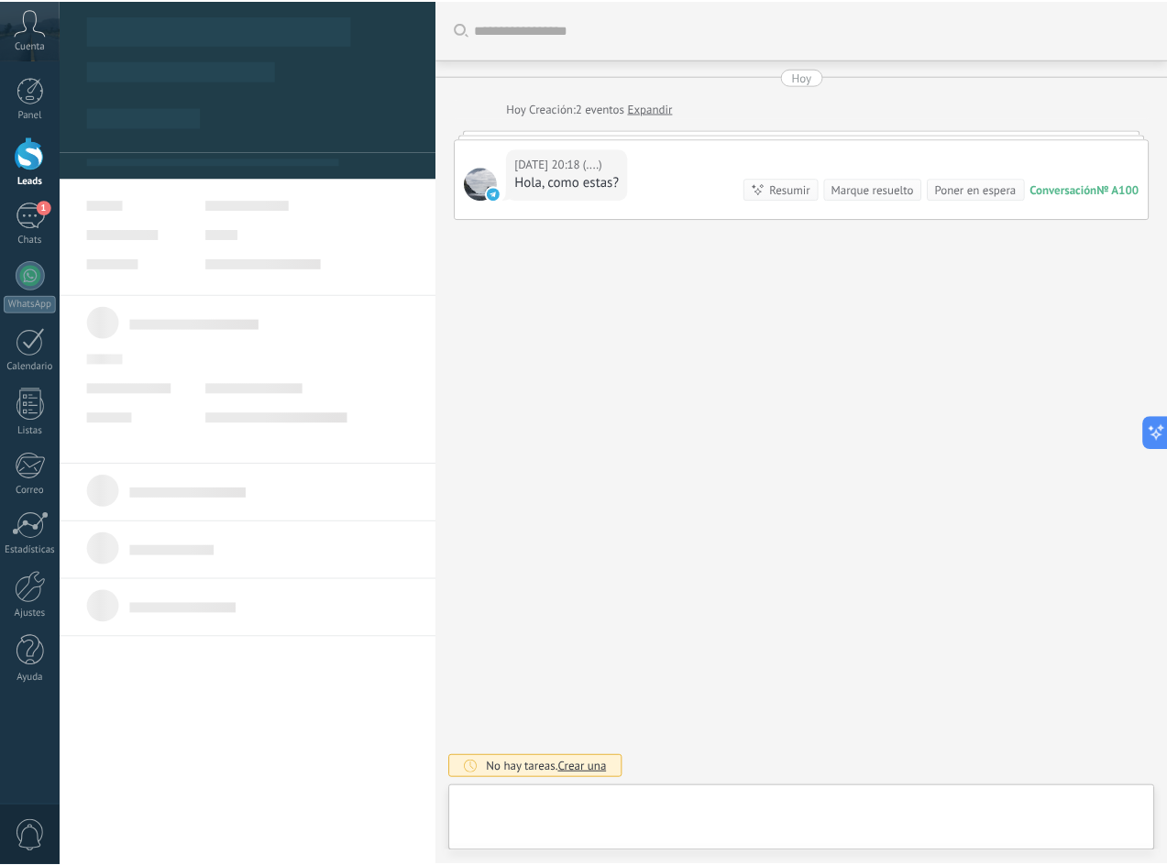
scroll to position [28, 0]
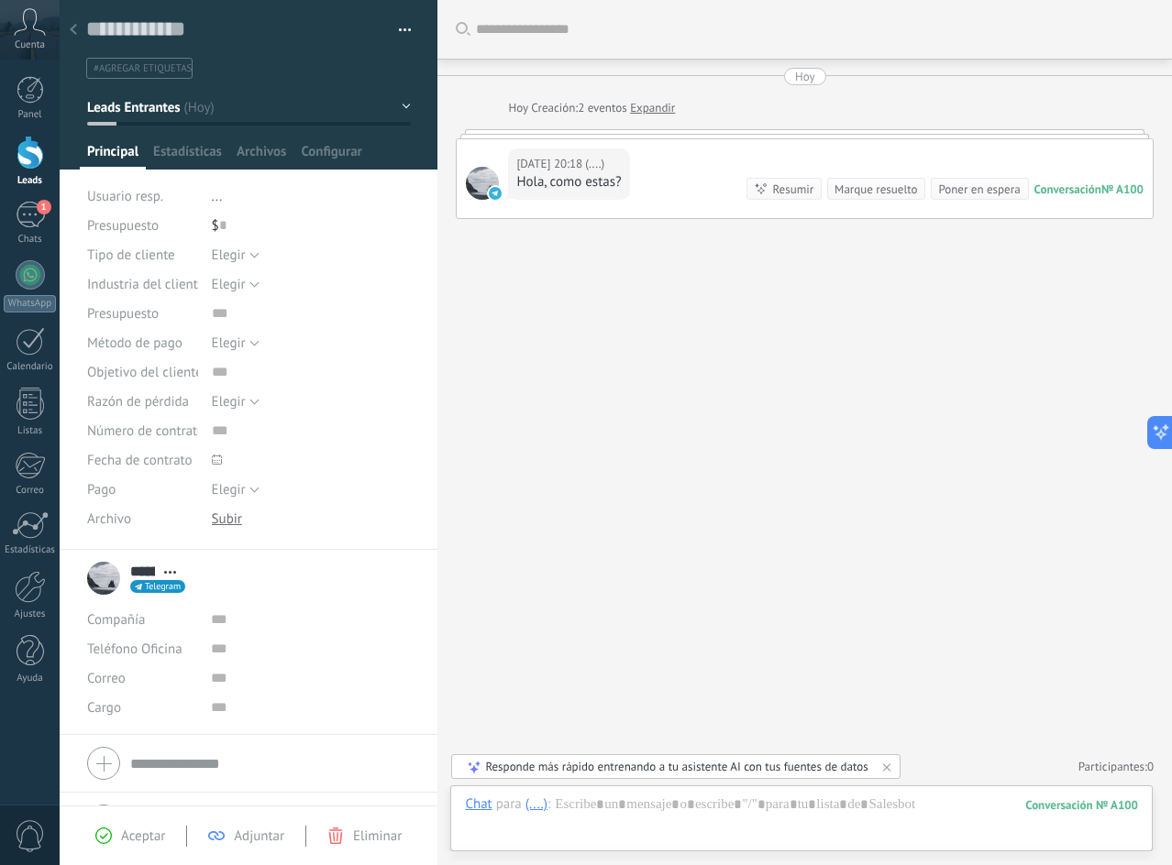
click at [77, 37] on div at bounding box center [74, 31] width 26 height 36
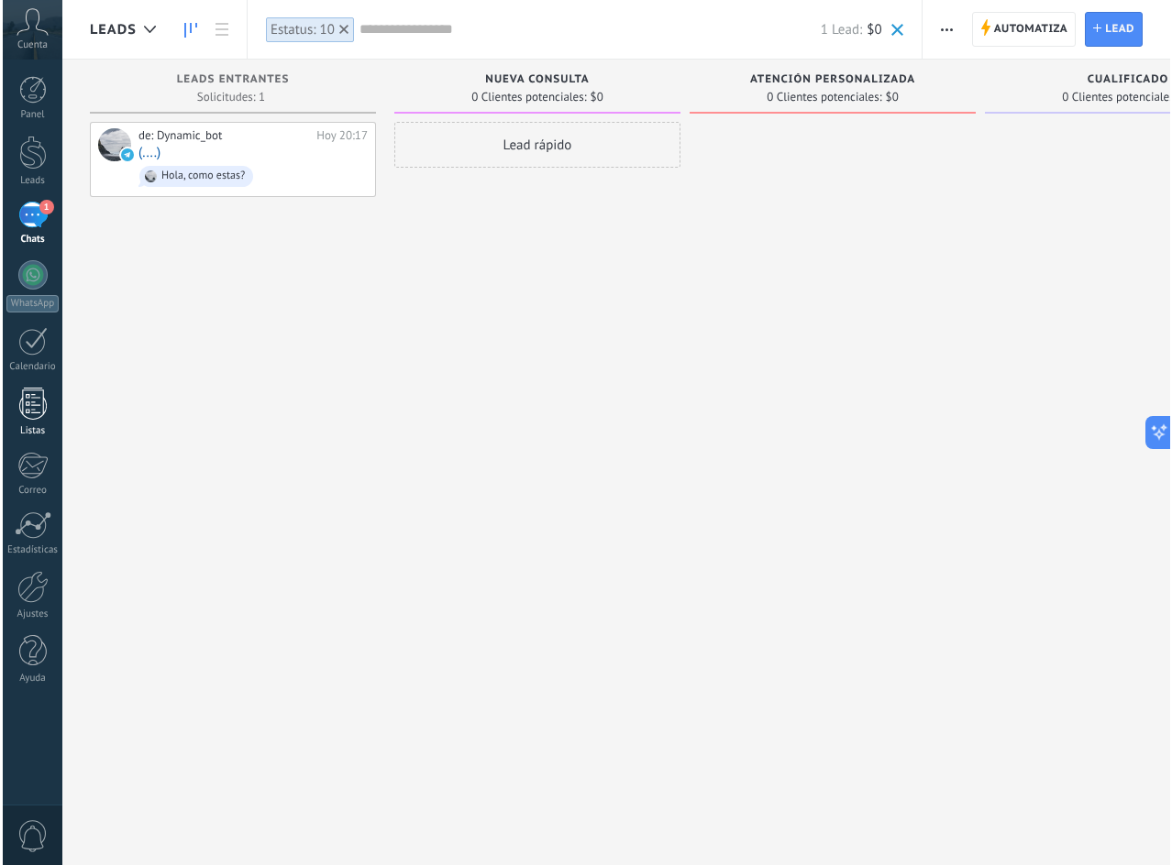
scroll to position [17, 0]
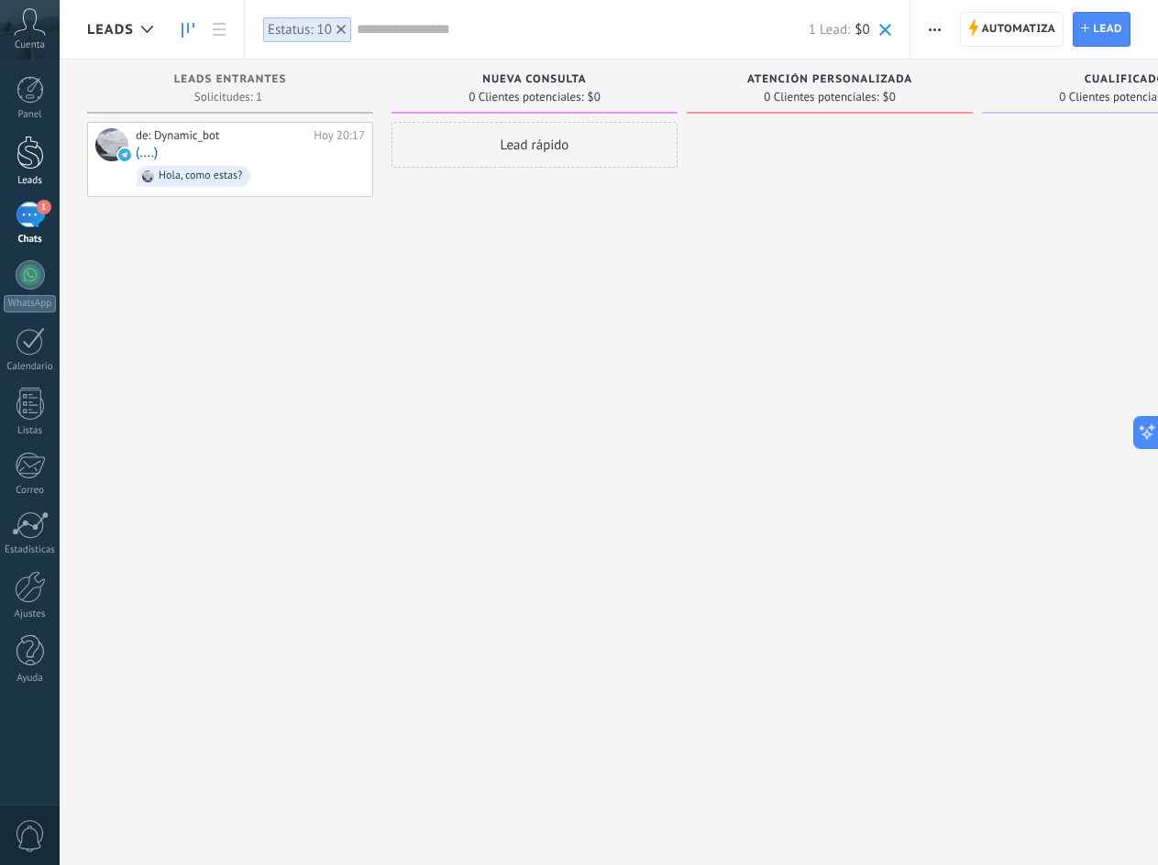
click at [41, 164] on div at bounding box center [31, 153] width 28 height 34
click at [43, 161] on div at bounding box center [31, 153] width 28 height 34
click at [28, 22] on icon at bounding box center [30, 22] width 32 height 28
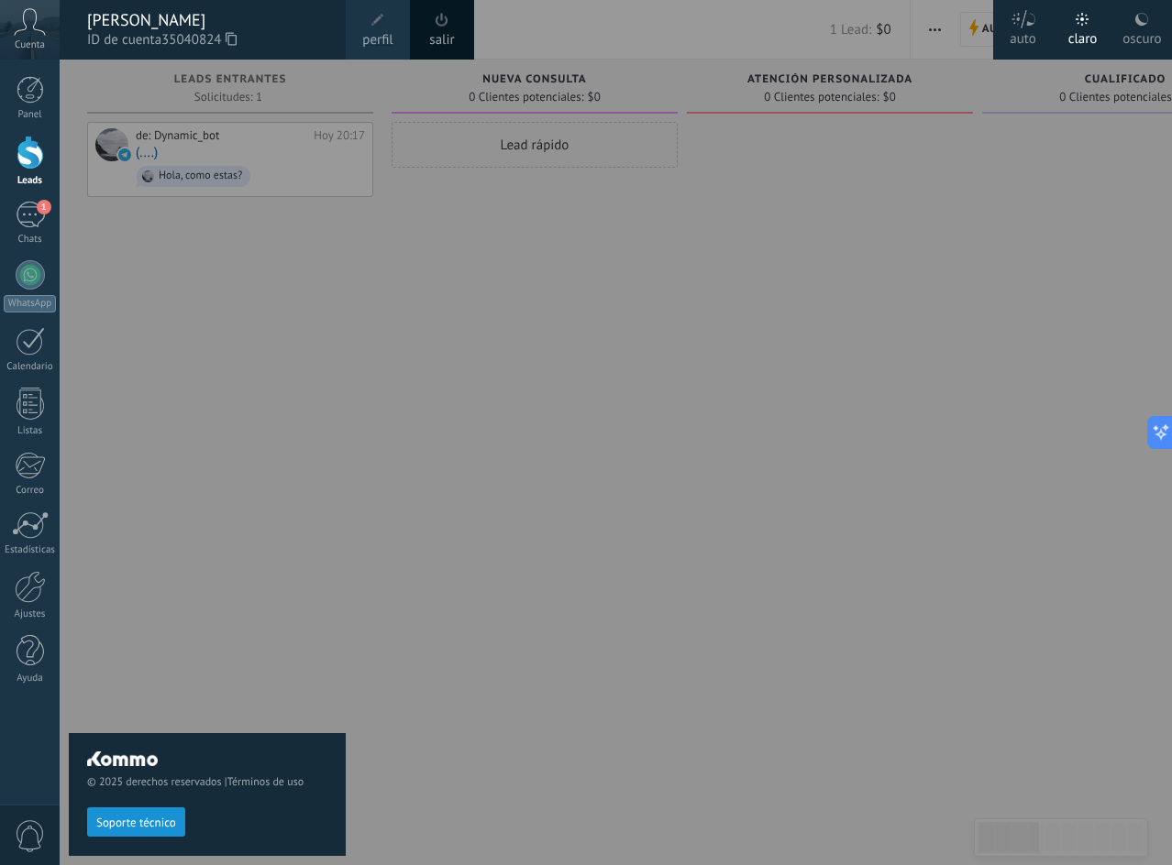
click at [314, 618] on div "© 2025 derechos reservados | Términos de uso Soporte técnico" at bounding box center [207, 463] width 277 height 806
click at [678, 449] on div at bounding box center [646, 432] width 1172 height 865
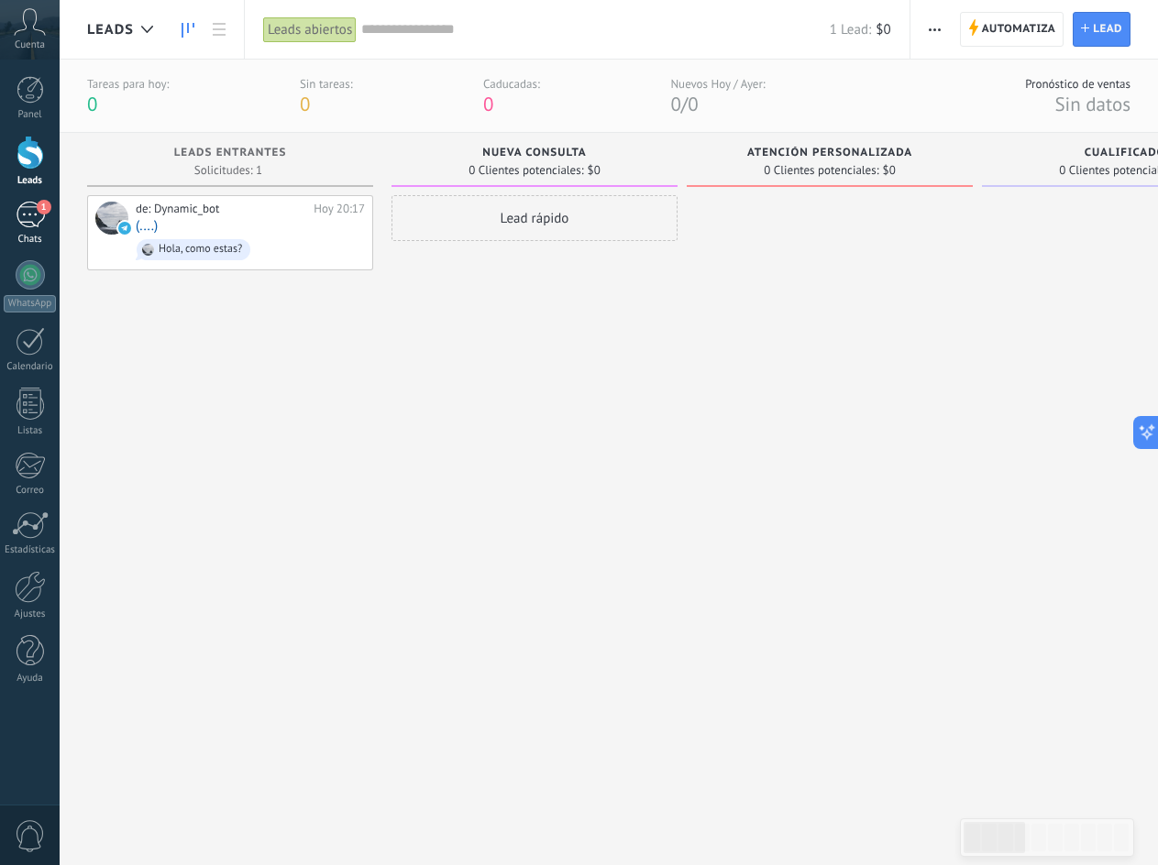
click at [33, 208] on div "1" at bounding box center [30, 215] width 29 height 27
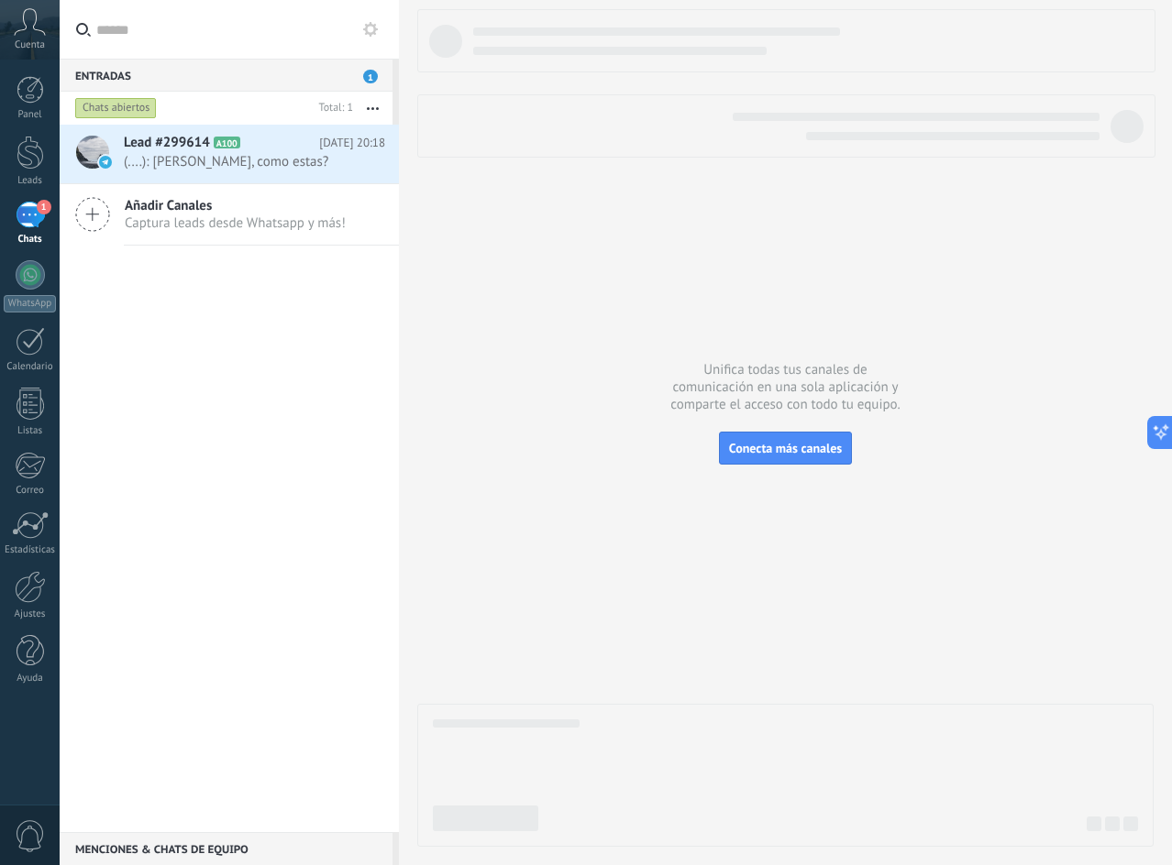
click at [234, 215] on span "Captura leads desde Whatsapp y más!" at bounding box center [235, 223] width 221 height 17
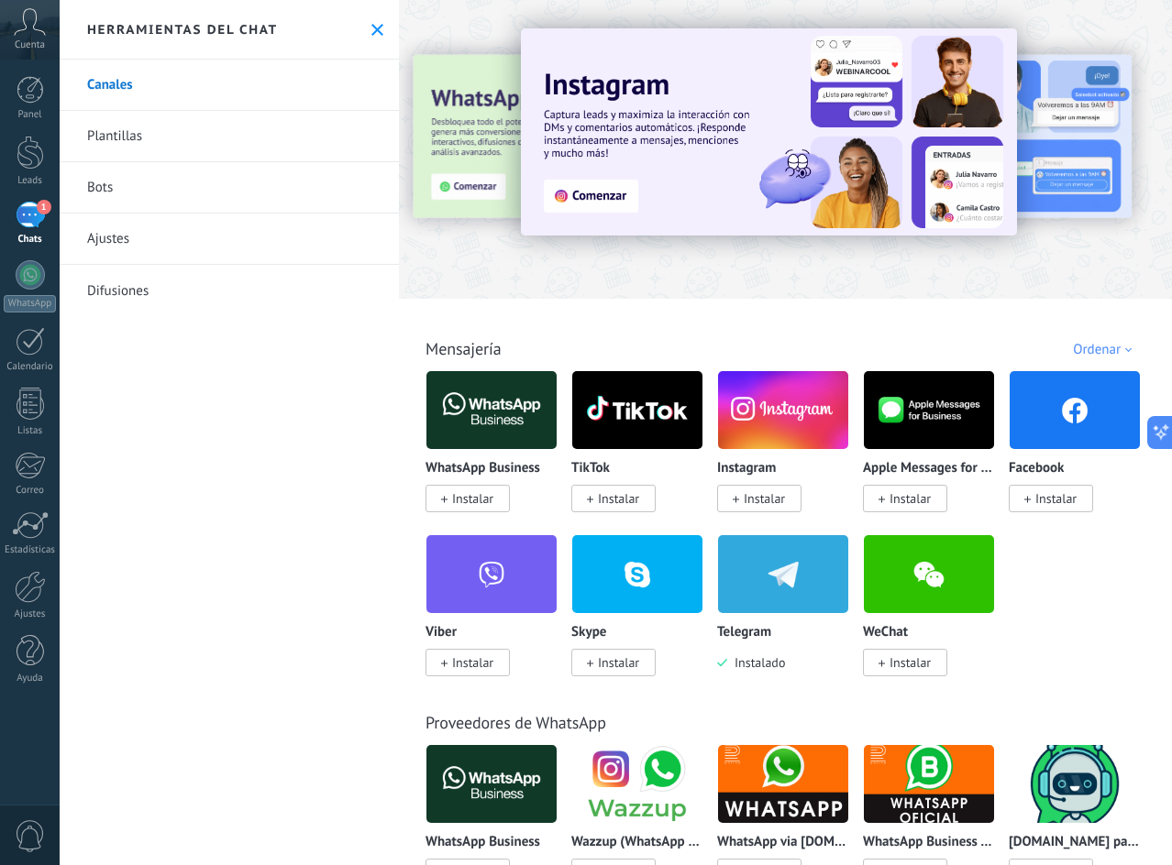
click at [380, 29] on div "Herramientas del chat" at bounding box center [229, 30] width 339 height 60
click at [372, 29] on icon at bounding box center [377, 30] width 12 height 12
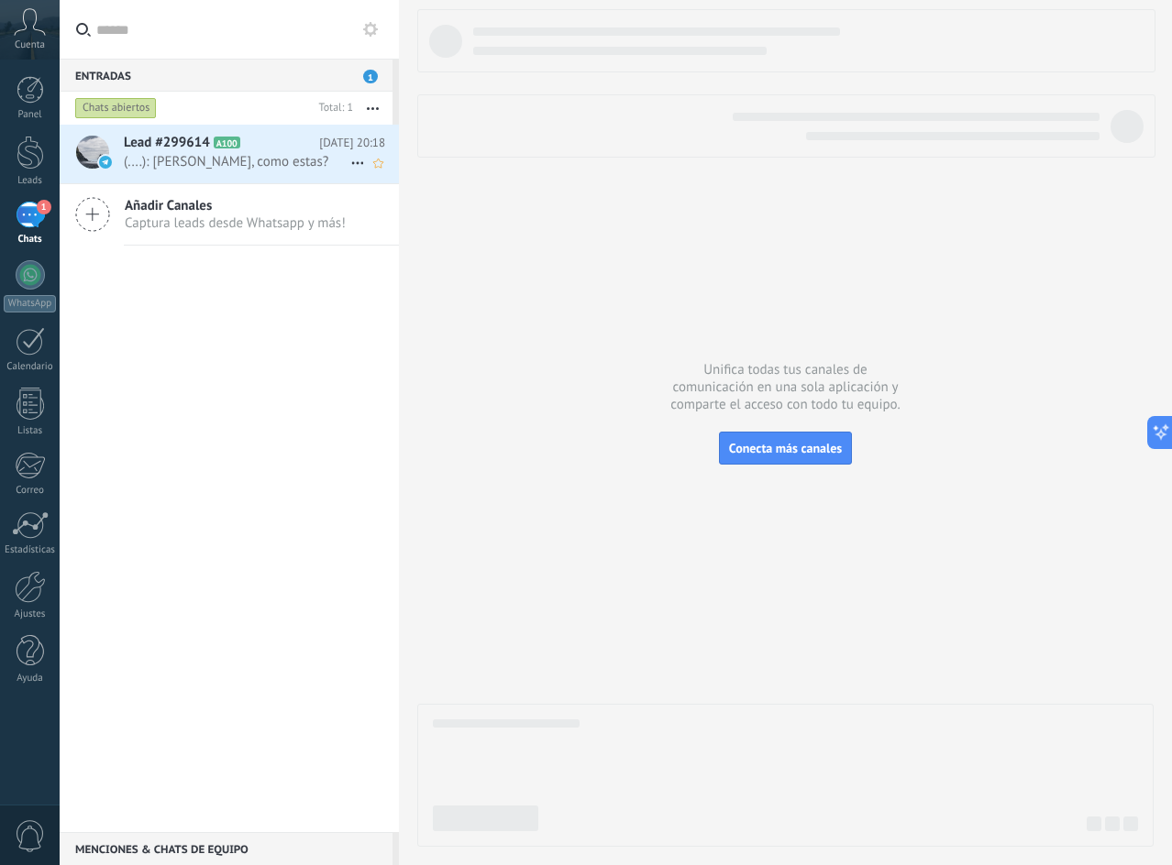
click at [211, 148] on h2 "Lead #299614 A100" at bounding box center [221, 143] width 195 height 18
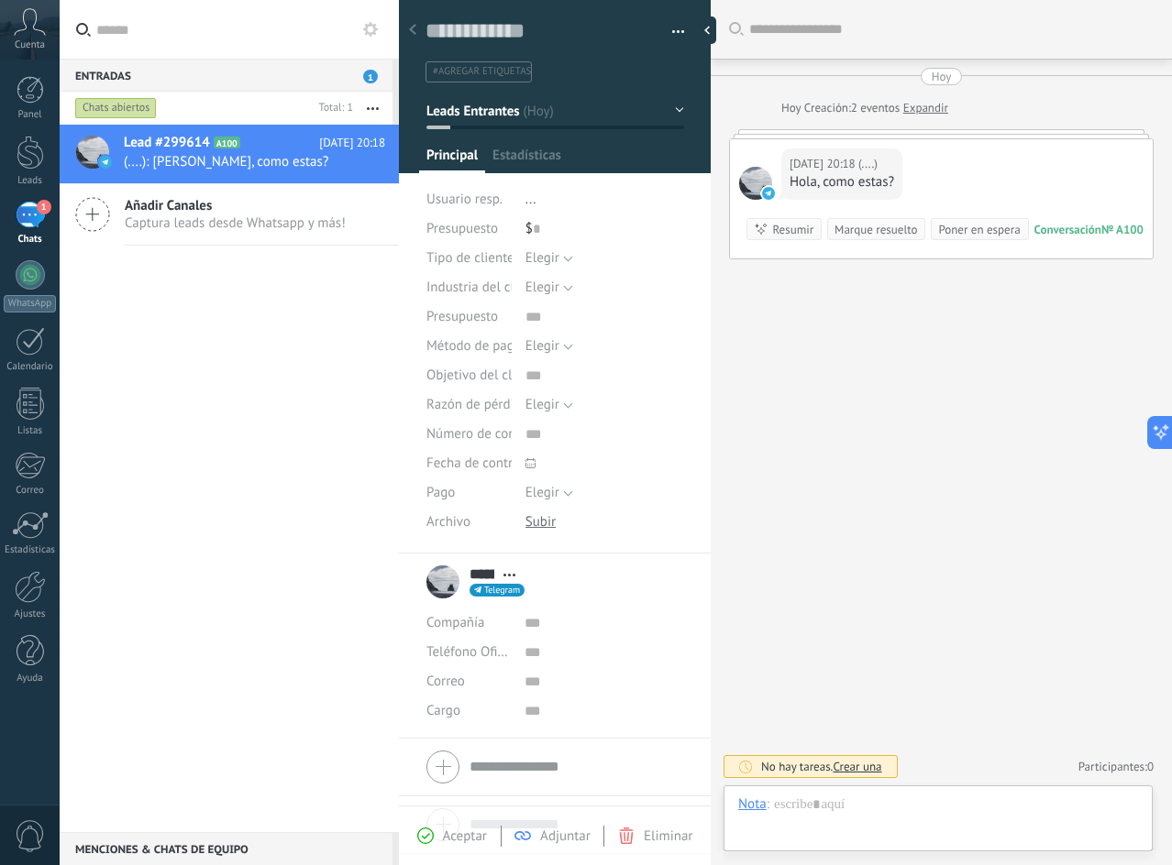
scroll to position [28, 0]
click at [419, 35] on div at bounding box center [413, 31] width 26 height 36
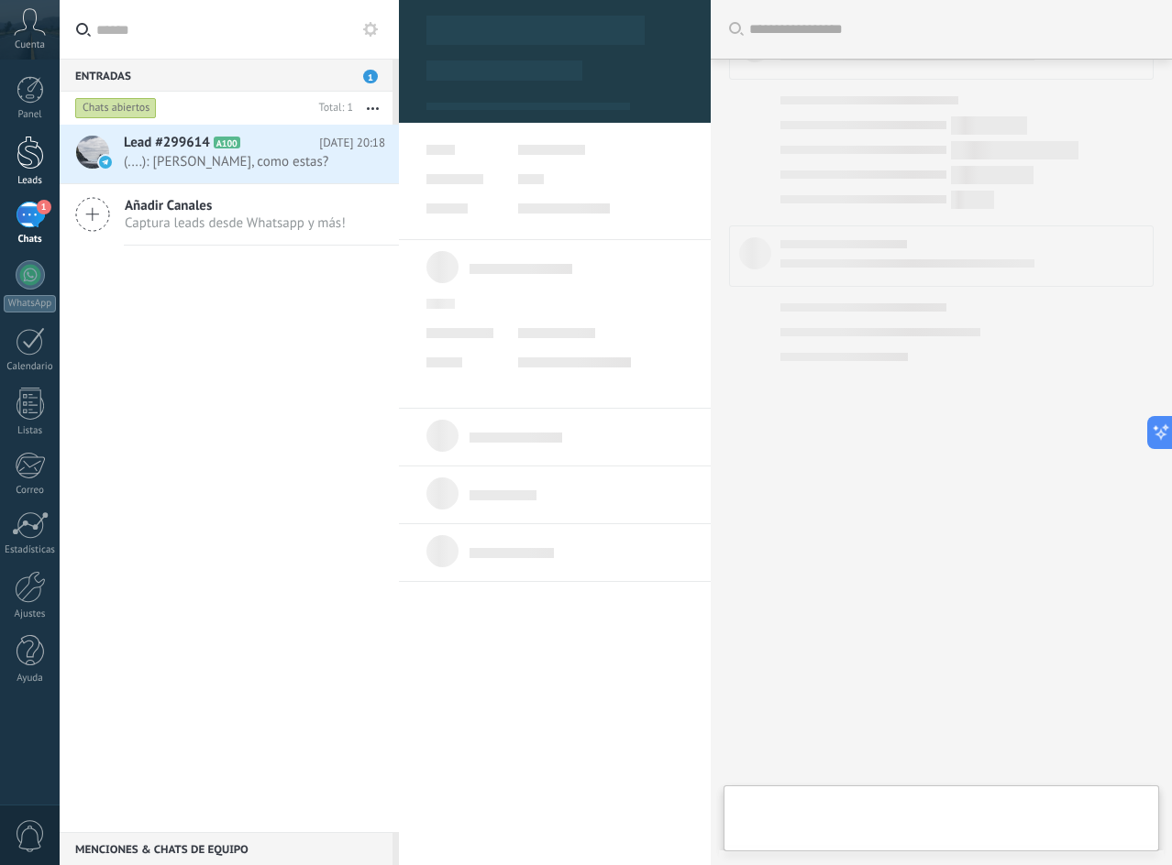
click at [39, 150] on div at bounding box center [31, 153] width 28 height 34
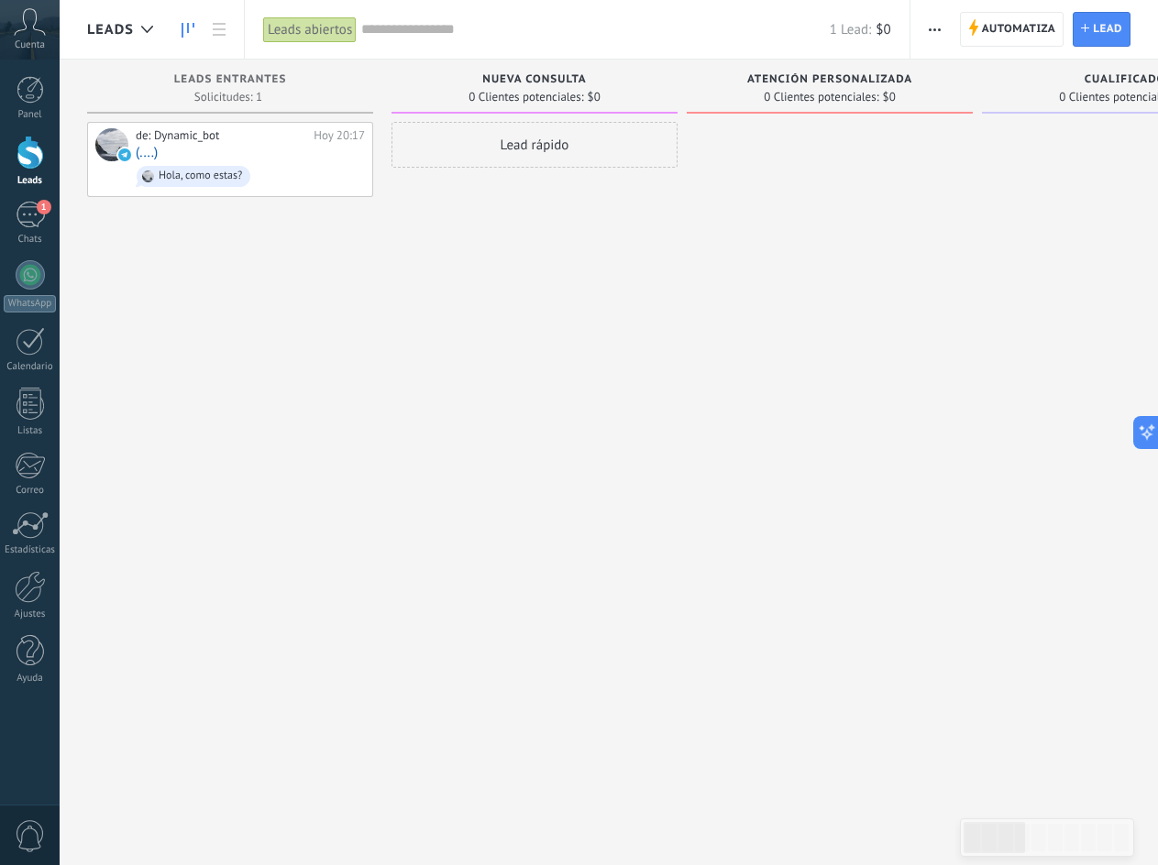
click at [30, 201] on div "Panel Leads 1 Chats WhatsApp Clientes" at bounding box center [30, 389] width 60 height 627
click at [32, 227] on div "1" at bounding box center [30, 215] width 29 height 27
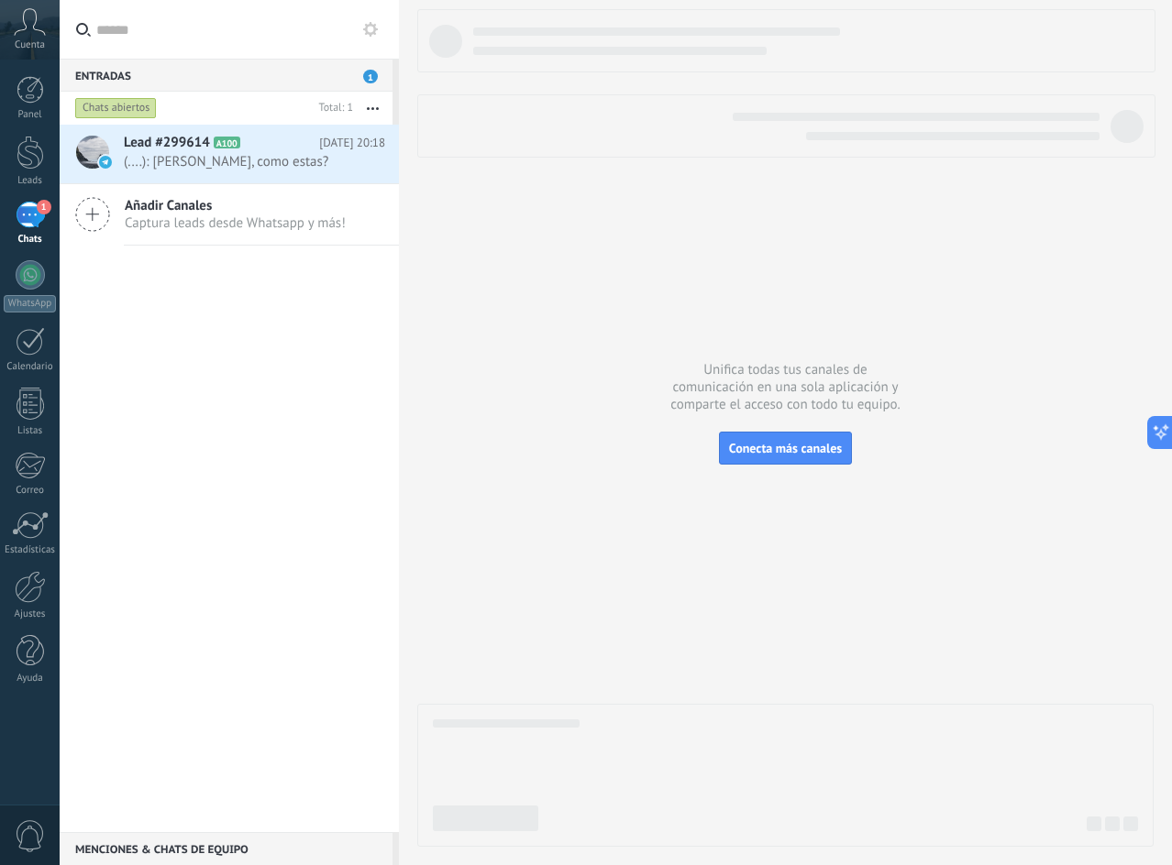
click at [253, 234] on div "Añadir Canales Captura leads desde Whatsapp y más!" at bounding box center [229, 214] width 339 height 61
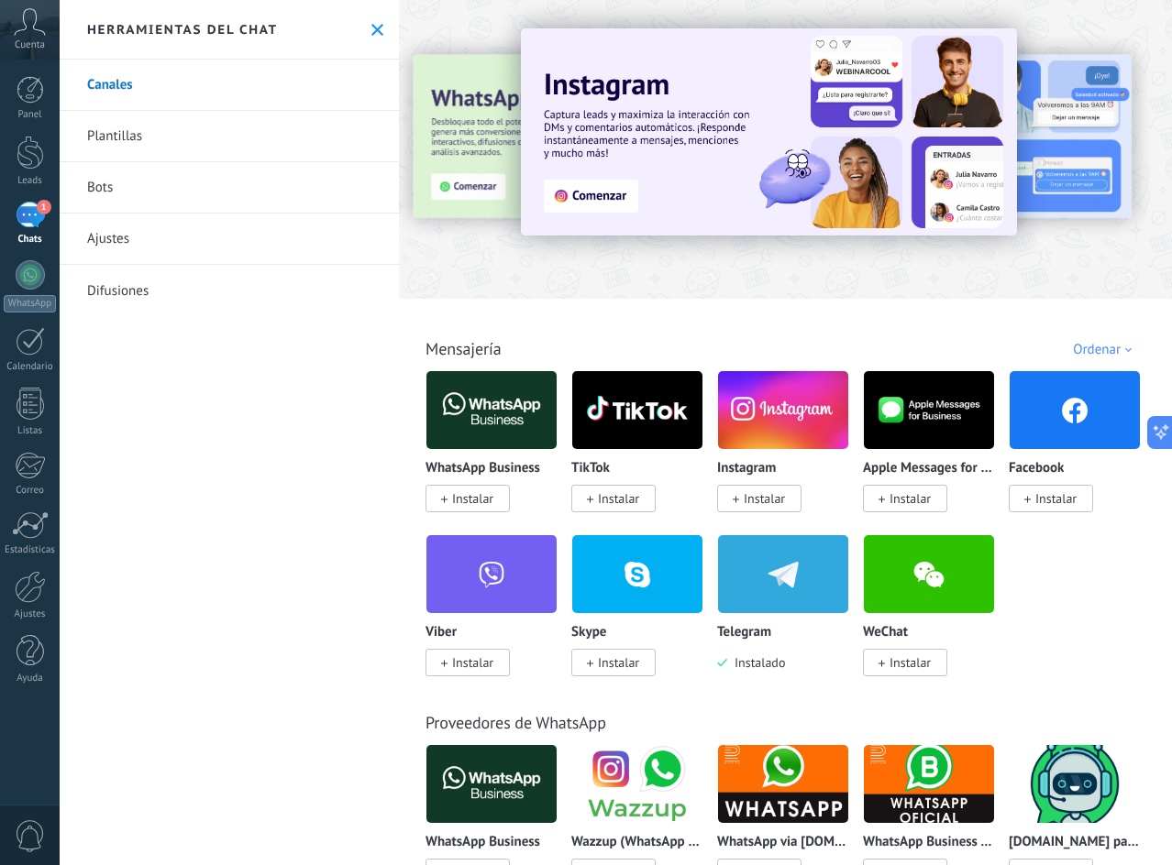
drag, startPoint x: 391, startPoint y: 25, endPoint x: 363, endPoint y: 40, distance: 32.4
click at [388, 28] on div "Herramientas del chat" at bounding box center [229, 30] width 339 height 60
click at [363, 40] on div "Herramientas del chat" at bounding box center [229, 30] width 339 height 60
click at [377, 30] on button at bounding box center [377, 30] width 16 height 16
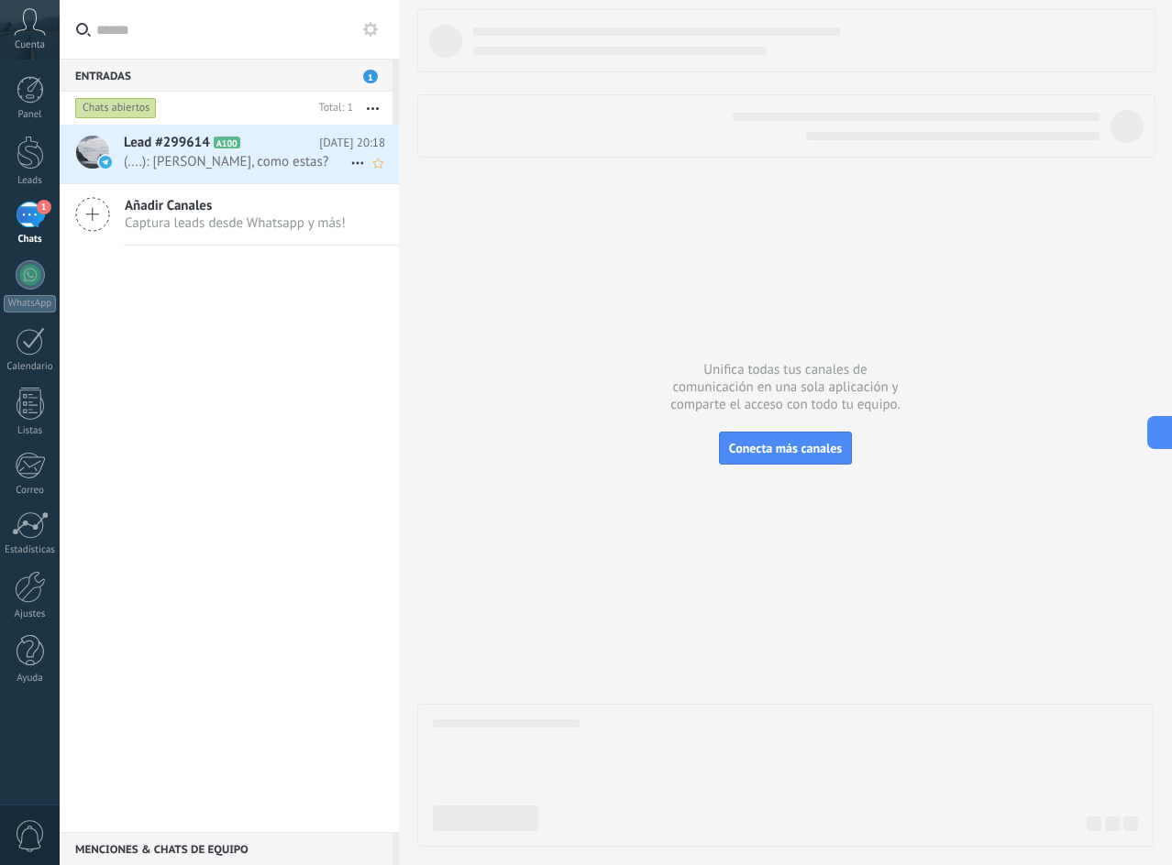
click at [225, 142] on span "A100" at bounding box center [227, 143] width 27 height 12
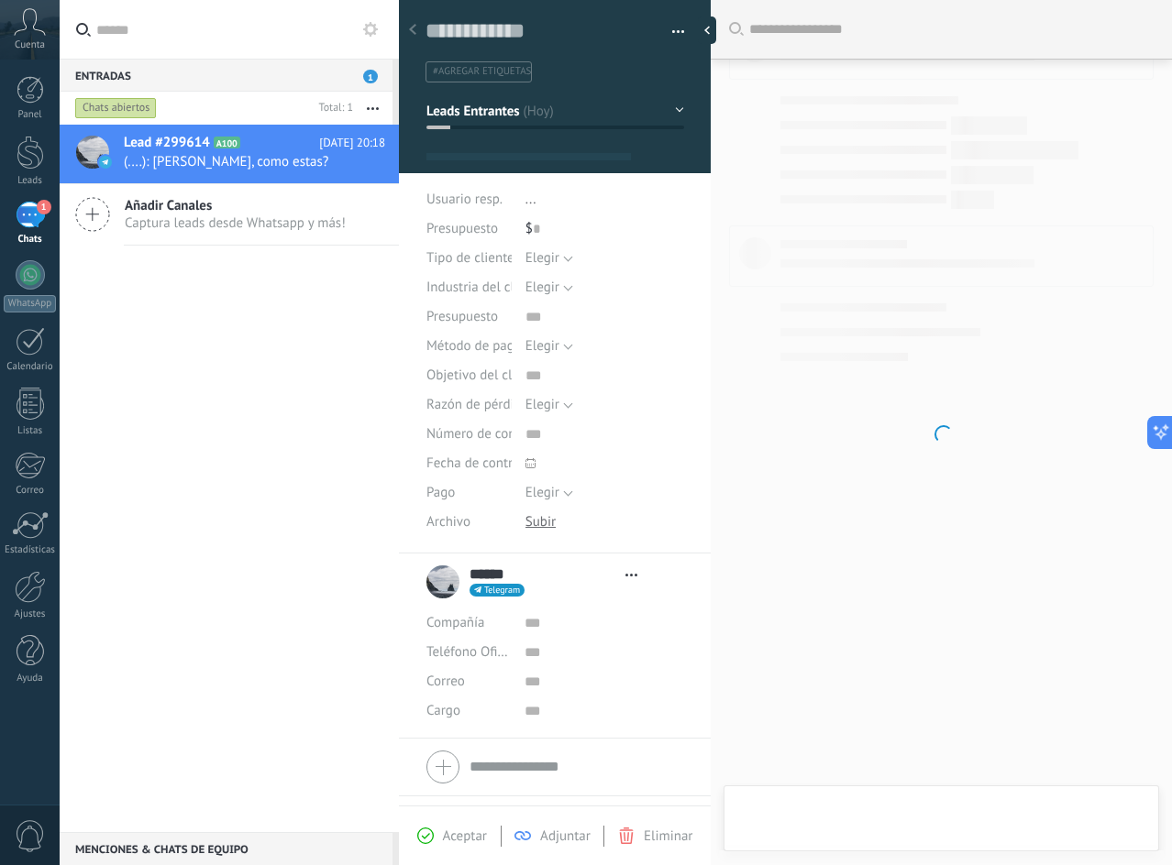
scroll to position [28, 0]
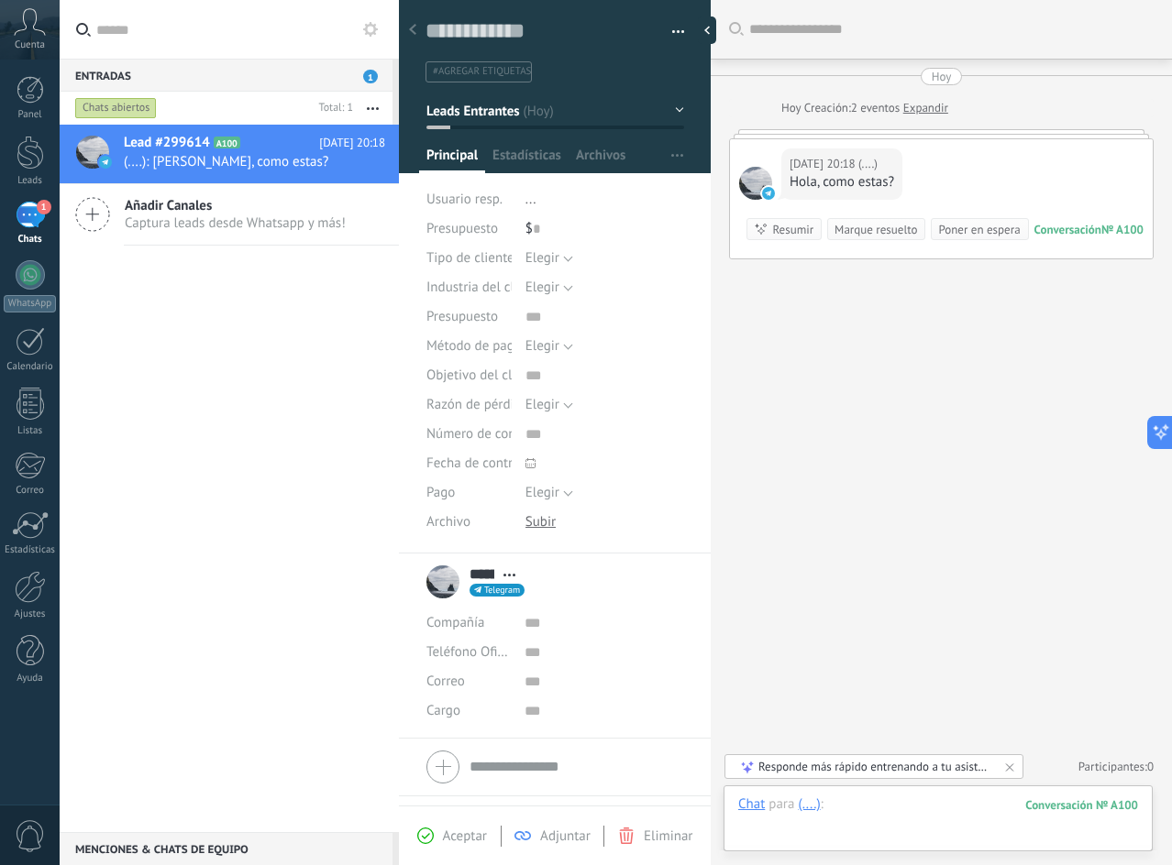
click at [872, 806] on div at bounding box center [938, 823] width 400 height 55
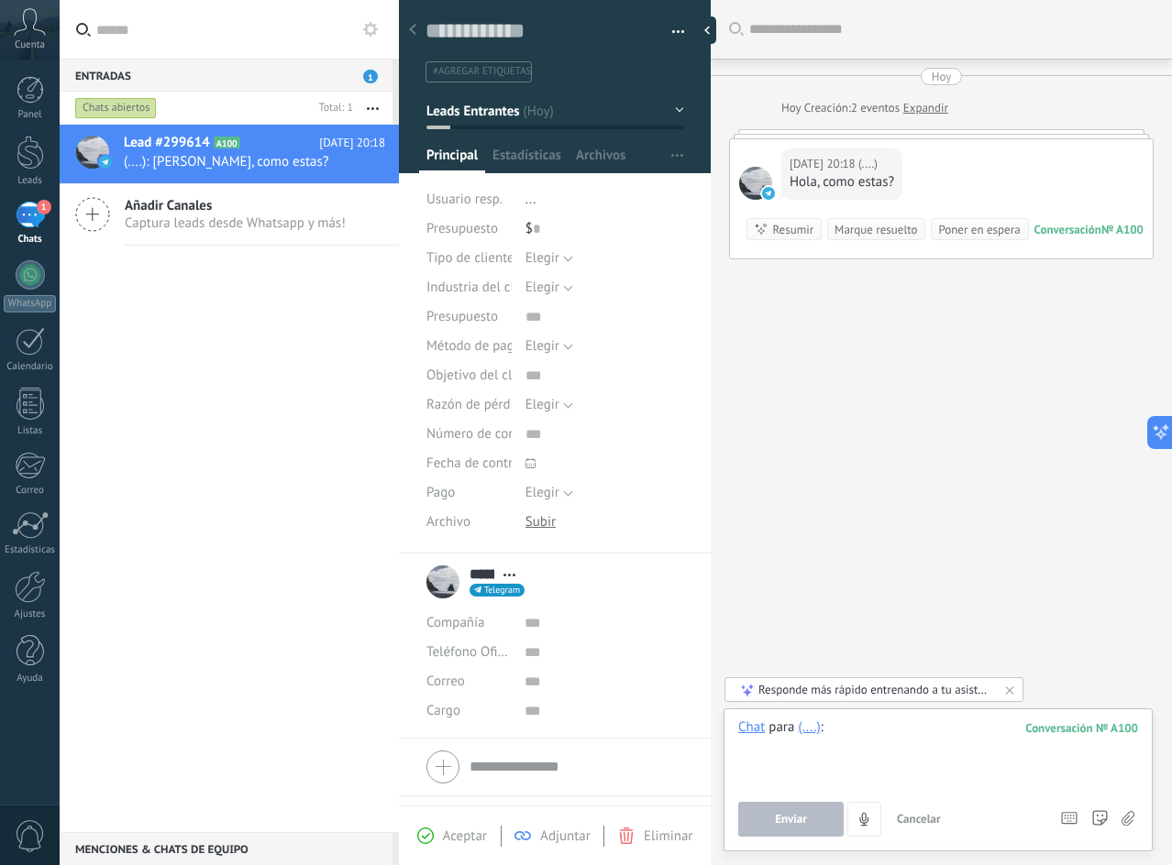
click at [915, 739] on div at bounding box center [938, 754] width 400 height 70
click at [849, 403] on div "Buscar Carga más [DATE] [DATE] Creación: 2 eventos Expandir [DATE] 20:18 (....)…" at bounding box center [940, 432] width 461 height 865
click at [526, 145] on div at bounding box center [555, 80] width 313 height 185
click at [538, 159] on span "Estadísticas" at bounding box center [526, 160] width 69 height 27
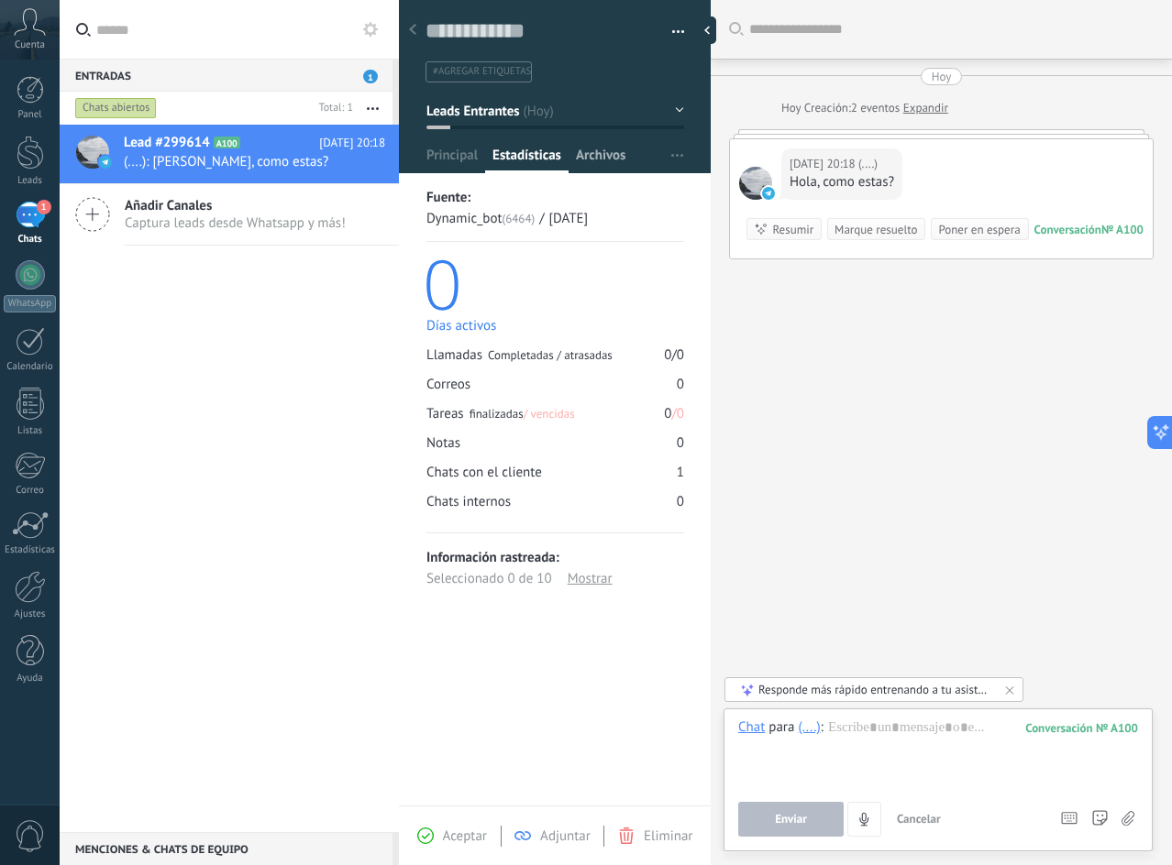
click at [589, 160] on span "Archivos" at bounding box center [601, 160] width 50 height 27
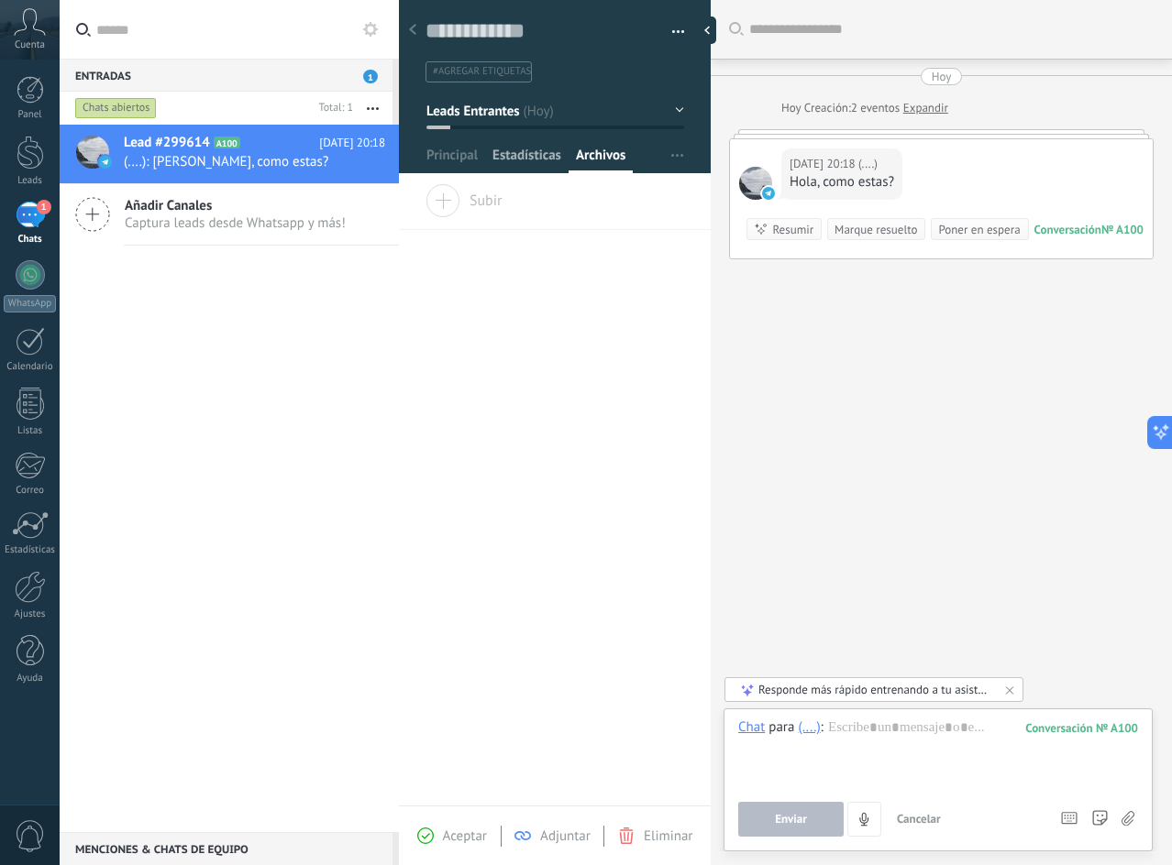
click at [528, 169] on span "Estadísticas" at bounding box center [526, 160] width 69 height 27
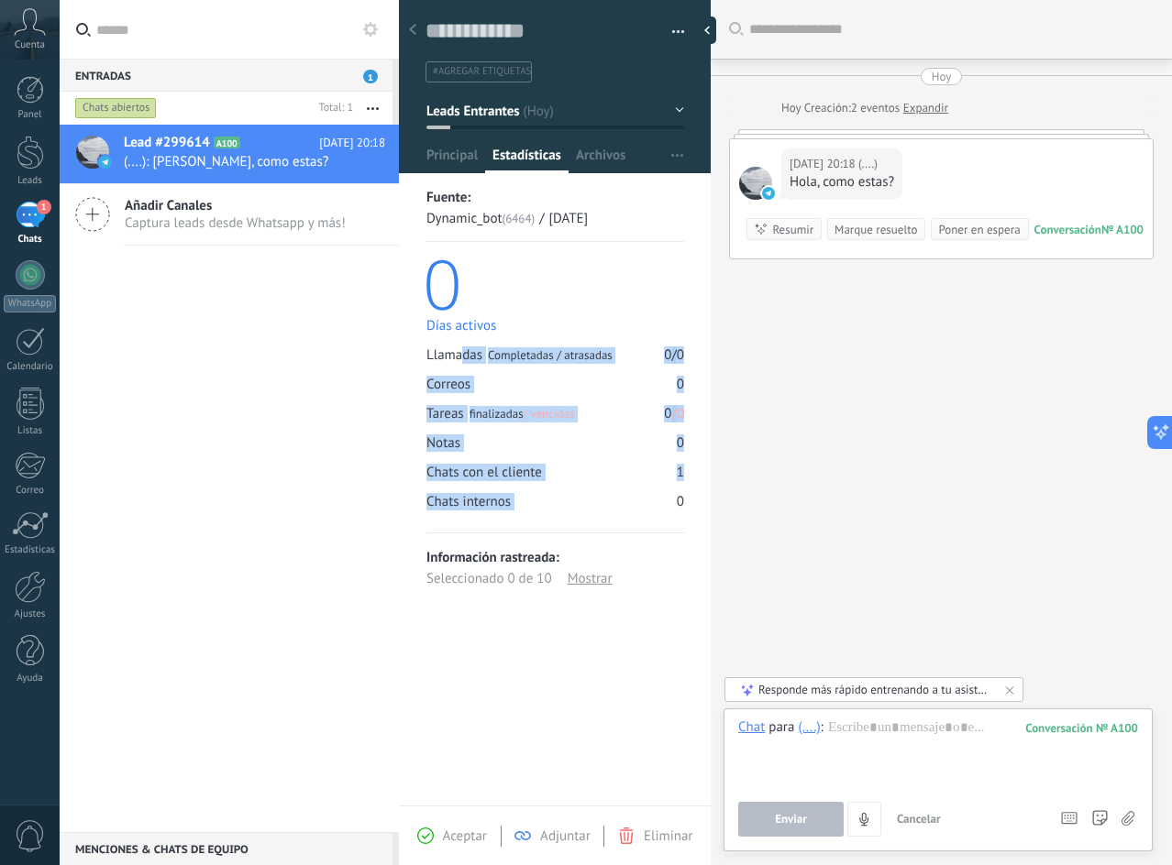
drag, startPoint x: 460, startPoint y: 358, endPoint x: 644, endPoint y: 519, distance: 243.6
click at [648, 517] on div "Fuente: Dynamic_bot (6464) / [DATE] 0 Días activos Llamadas Completadas / atras…" at bounding box center [555, 360] width 258 height 346
click at [36, 150] on div at bounding box center [31, 153] width 28 height 34
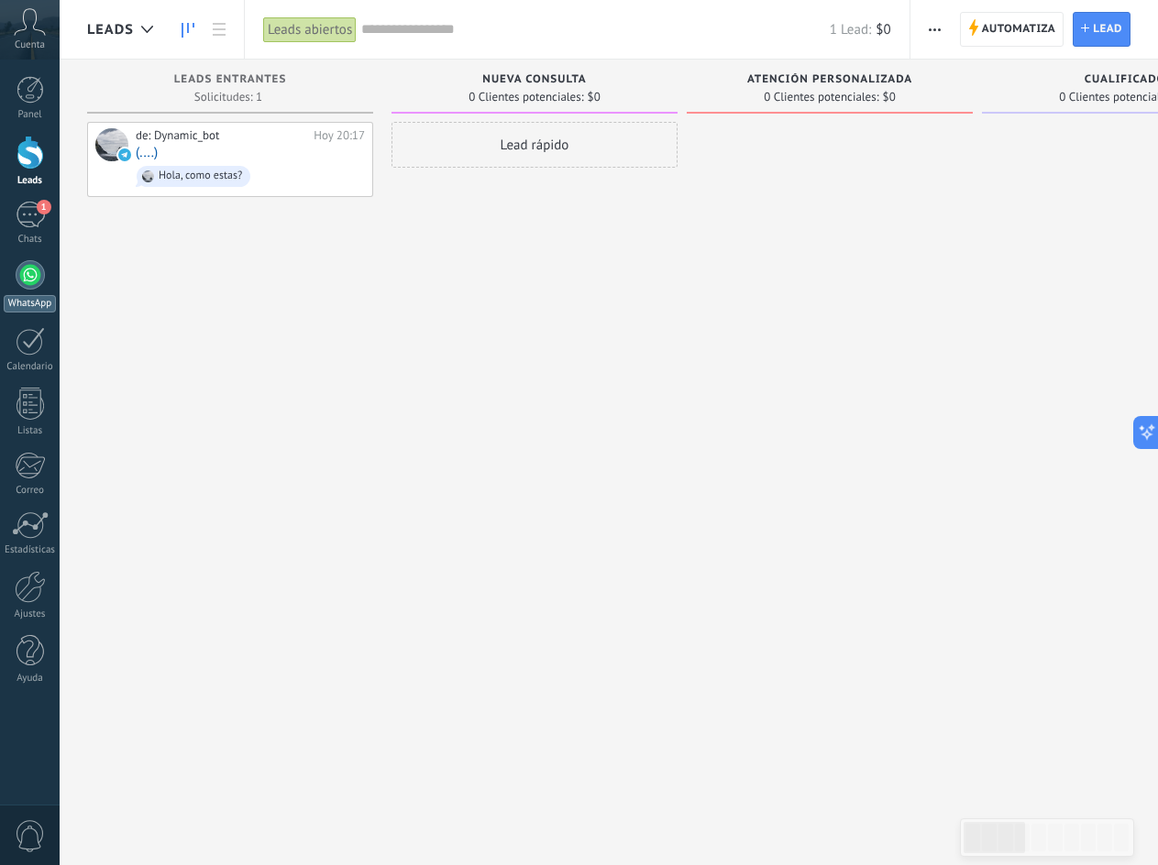
click at [31, 279] on div at bounding box center [30, 274] width 29 height 29
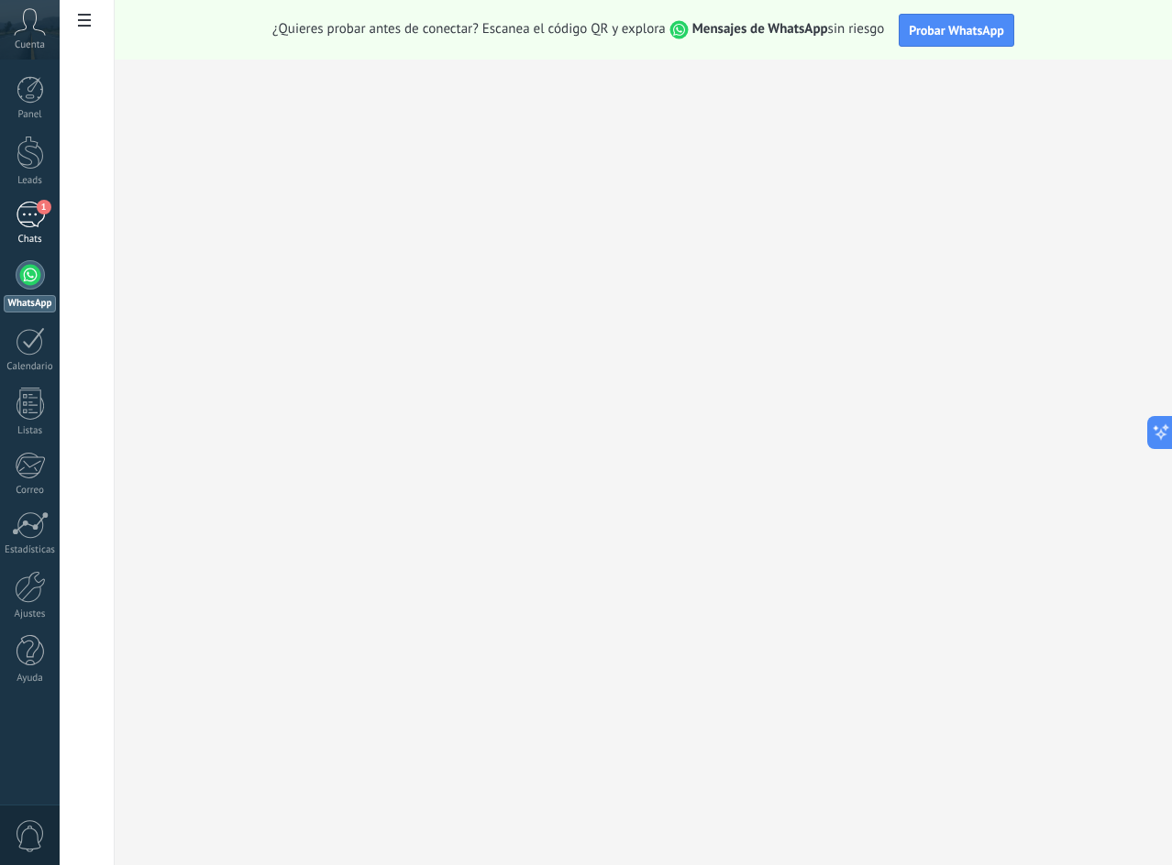
click at [33, 204] on div "1" at bounding box center [30, 215] width 29 height 27
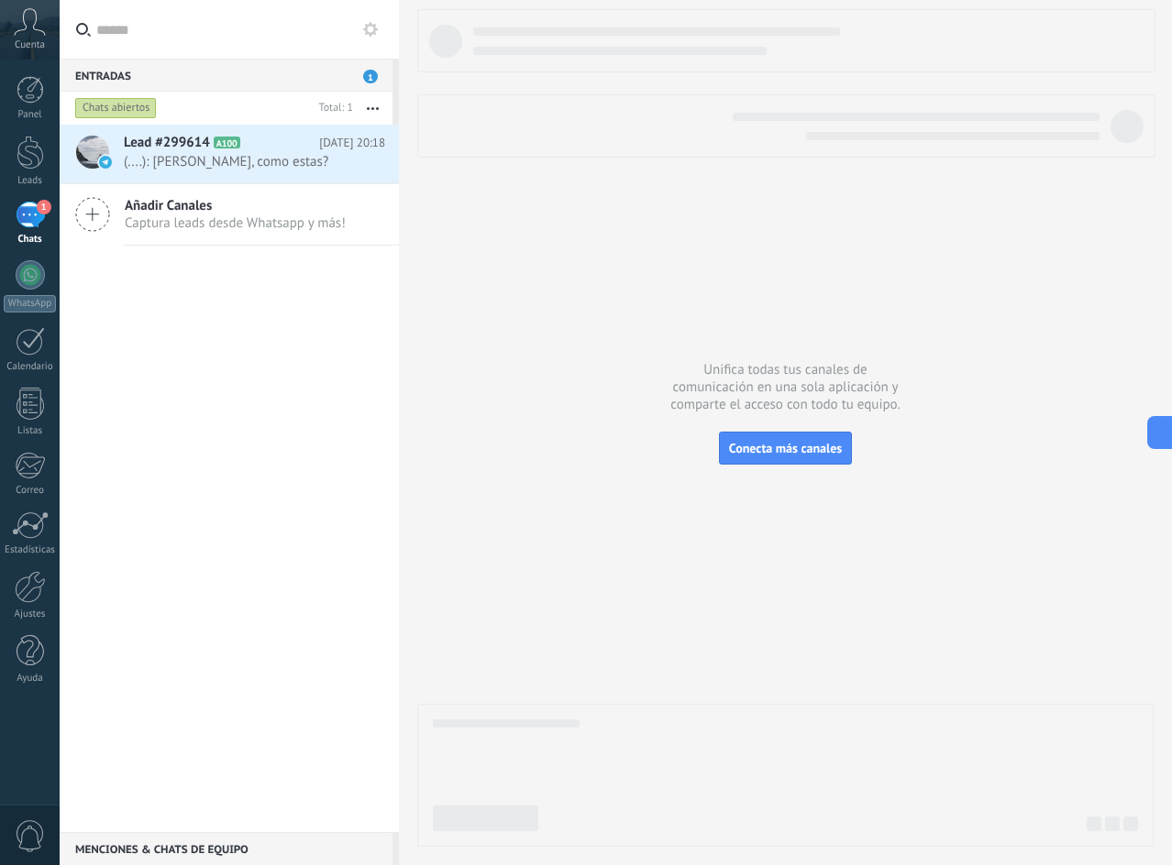
click at [240, 204] on span "Añadir Canales" at bounding box center [235, 205] width 221 height 17
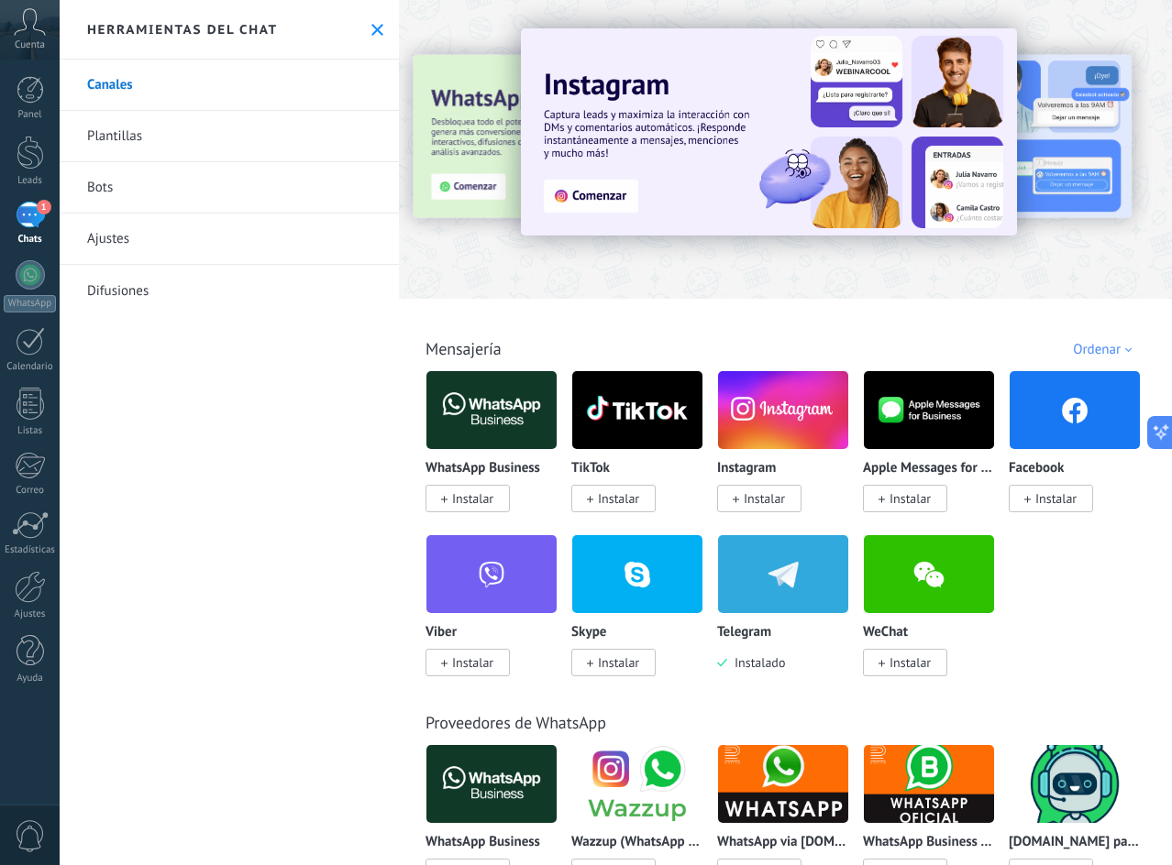
click at [371, 31] on icon at bounding box center [377, 30] width 12 height 12
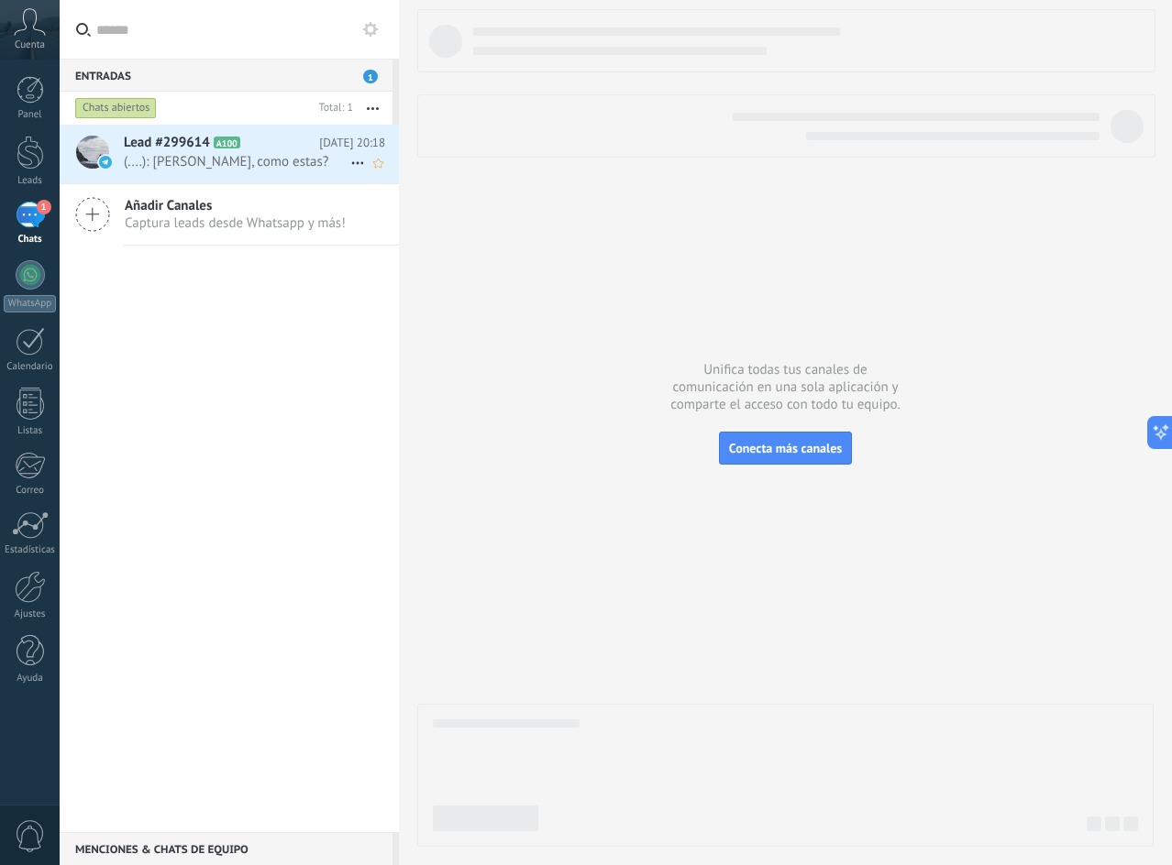
drag, startPoint x: 250, startPoint y: 124, endPoint x: 241, endPoint y: 161, distance: 38.7
click at [244, 146] on div "Chats abiertos Total: 1 Silenciar Acciones múltiples Ordenar Más recientes Larg…" at bounding box center [229, 462] width 339 height 741
click at [263, 158] on span "(....): [PERSON_NAME], como estas?" at bounding box center [237, 161] width 226 height 17
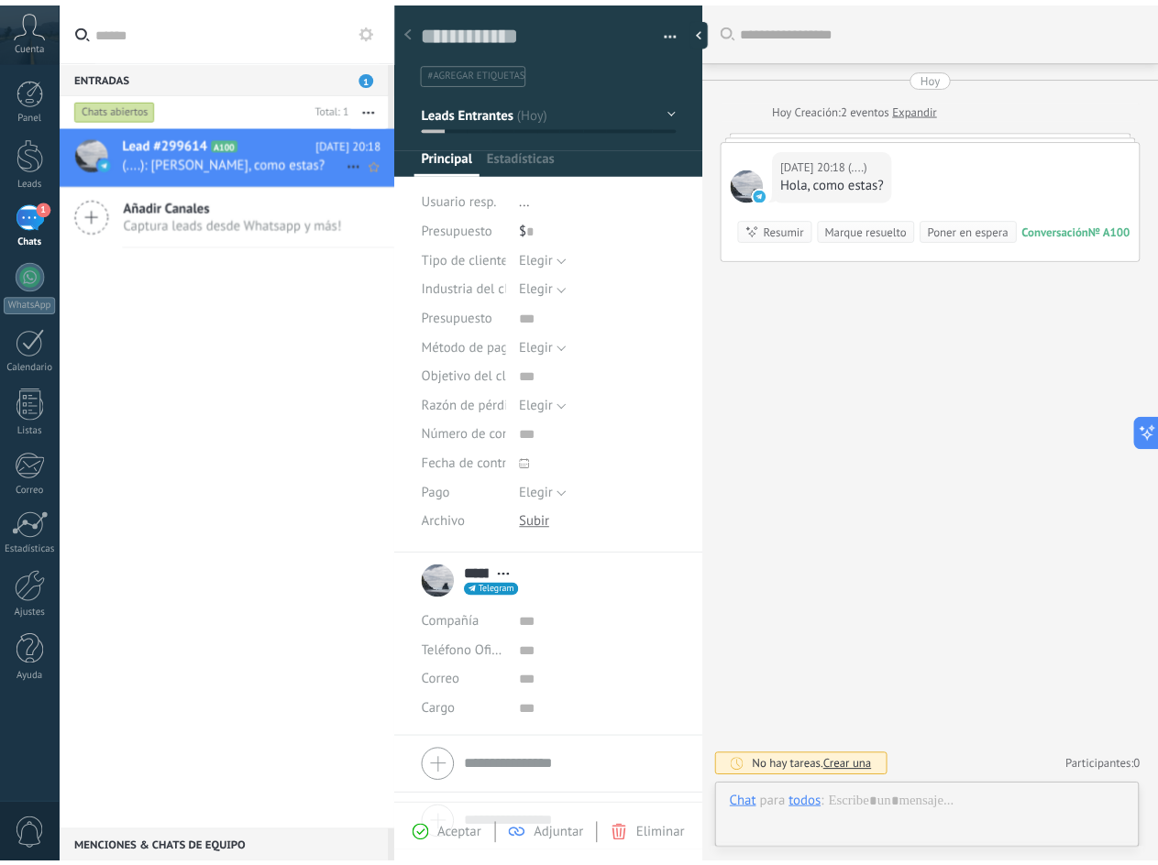
scroll to position [28, 0]
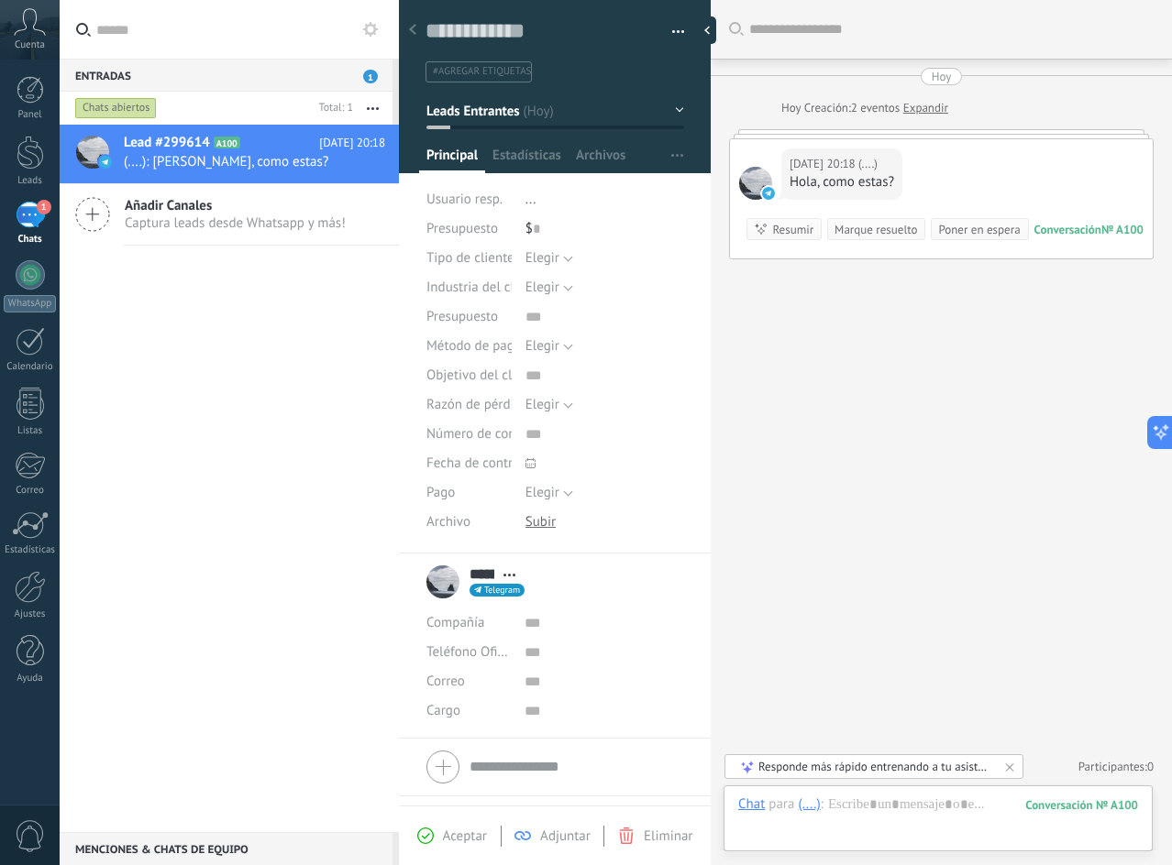
click at [264, 103] on div "Chats abiertos" at bounding box center [192, 108] width 240 height 33
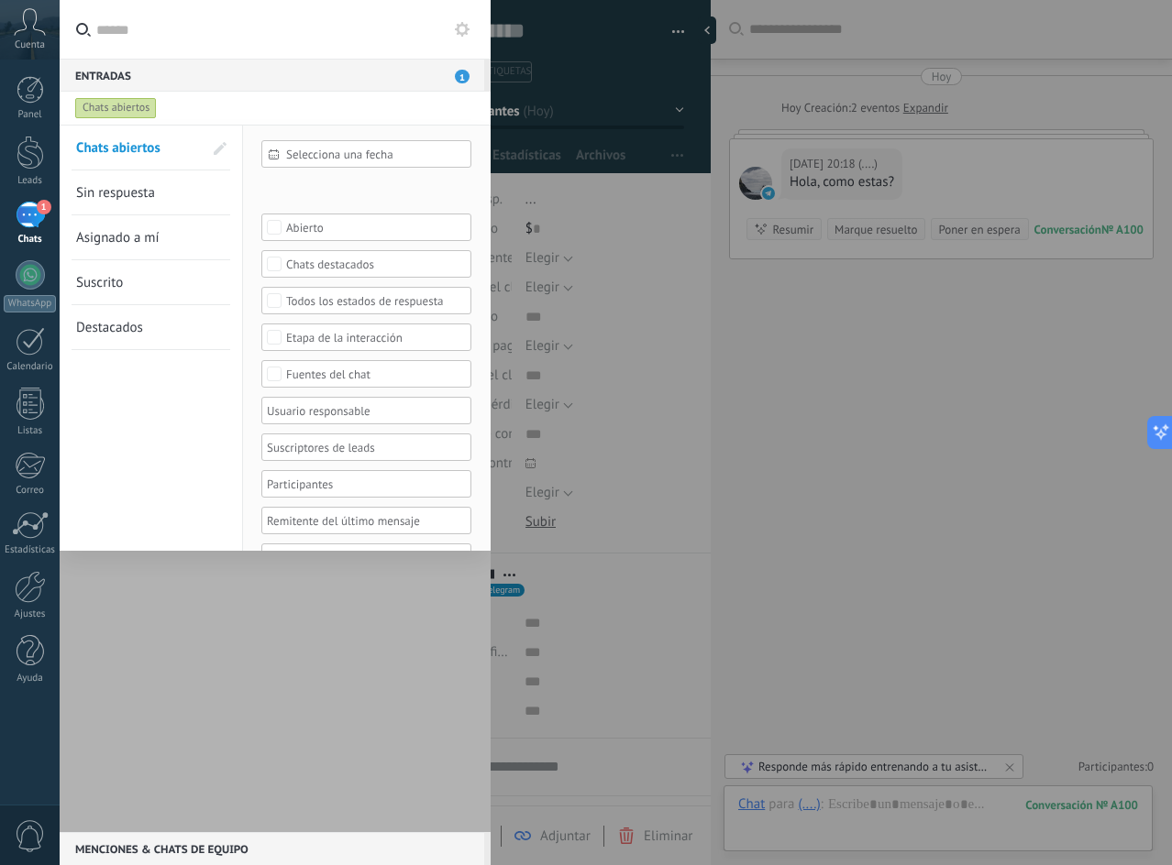
drag, startPoint x: 102, startPoint y: 47, endPoint x: 119, endPoint y: 43, distance: 17.8
click at [105, 46] on input "text" at bounding box center [286, 29] width 380 height 59
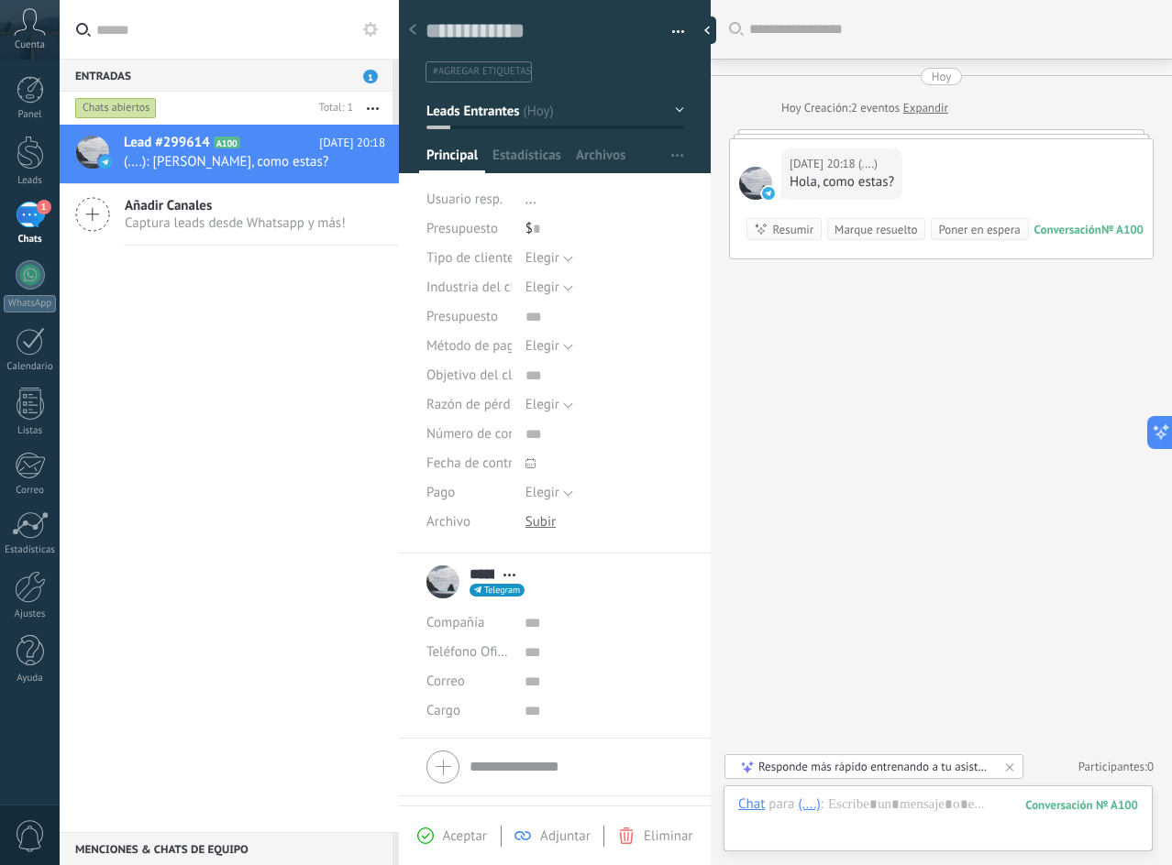
click at [39, 44] on span "Cuenta" at bounding box center [30, 45] width 30 height 12
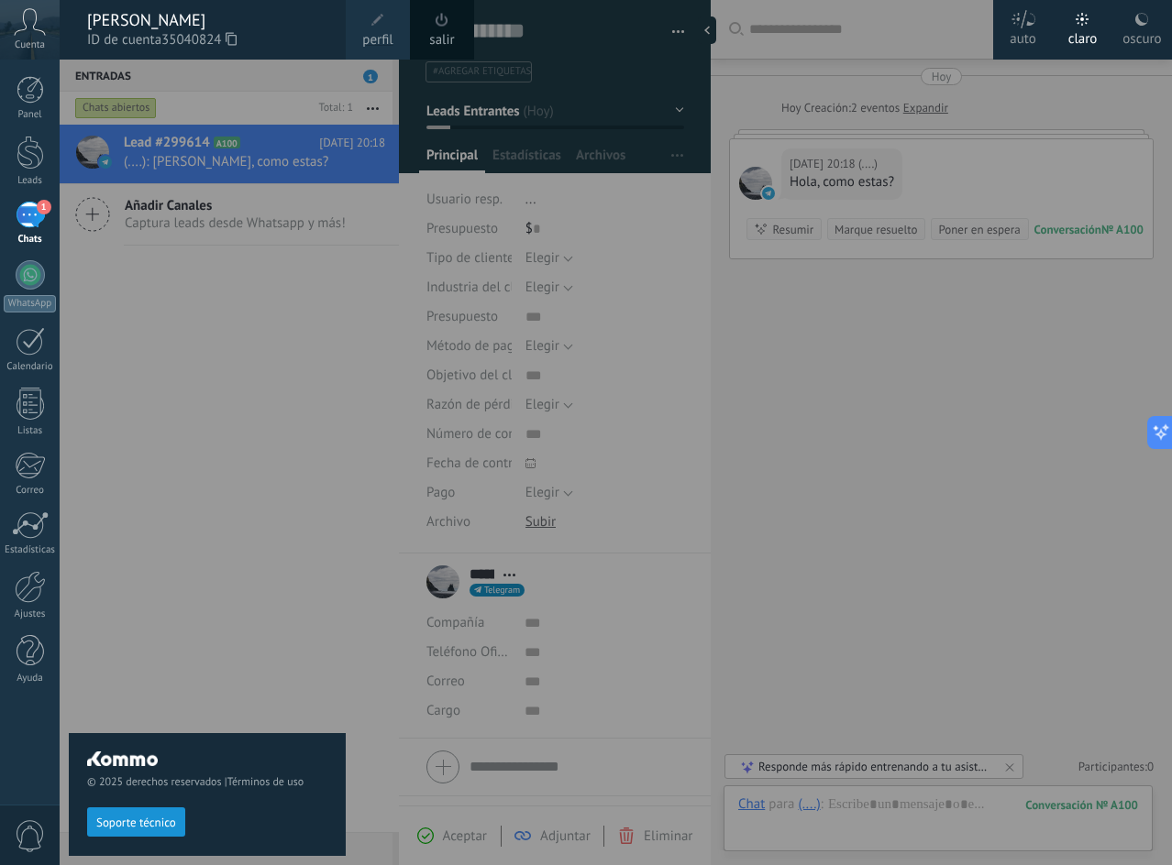
click at [154, 74] on div "© 2025 derechos reservados | Términos de uso Soporte técnico" at bounding box center [207, 463] width 277 height 806
click at [245, 92] on div "© 2025 derechos reservados | Términos de uso Soporte técnico" at bounding box center [207, 463] width 277 height 806
click at [248, 155] on div "© 2025 derechos reservados | Términos de uso Soporte técnico" at bounding box center [207, 463] width 277 height 806
click at [231, 432] on div "© 2025 derechos reservados | Términos de uso Soporte técnico" at bounding box center [207, 463] width 277 height 806
click at [995, 506] on div at bounding box center [646, 432] width 1172 height 865
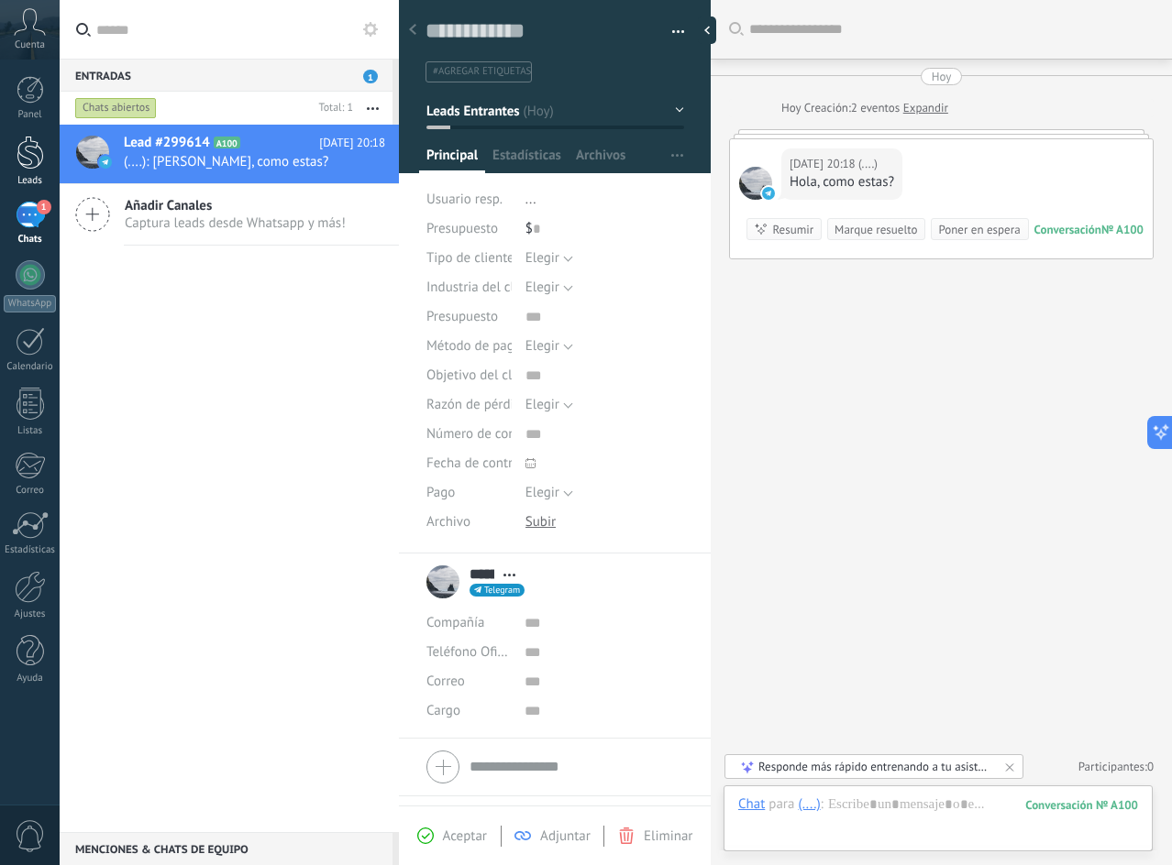
click at [18, 140] on div at bounding box center [31, 153] width 28 height 34
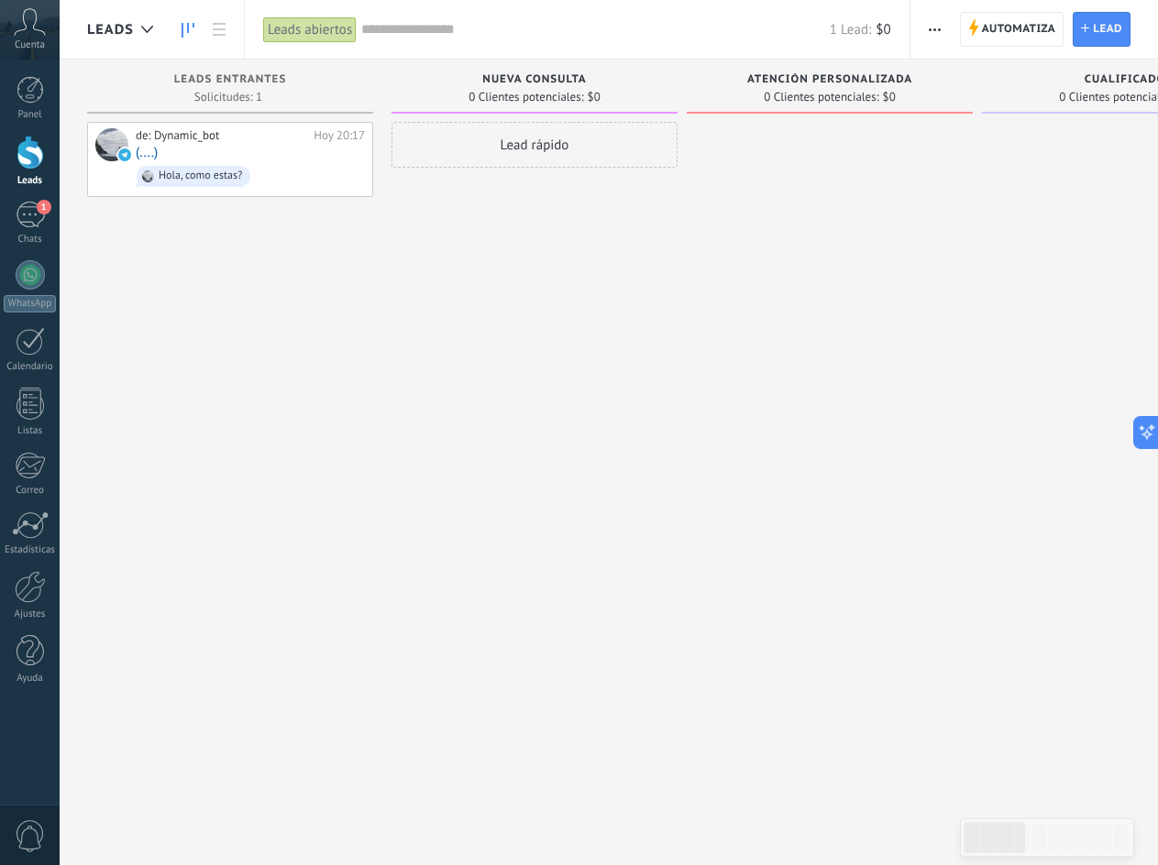
click at [88, 559] on div "de: Dynamic_bot [DATE] 20:17 (....) Hola, como estas?" at bounding box center [230, 435] width 286 height 626
click at [32, 89] on div at bounding box center [31, 90] width 28 height 28
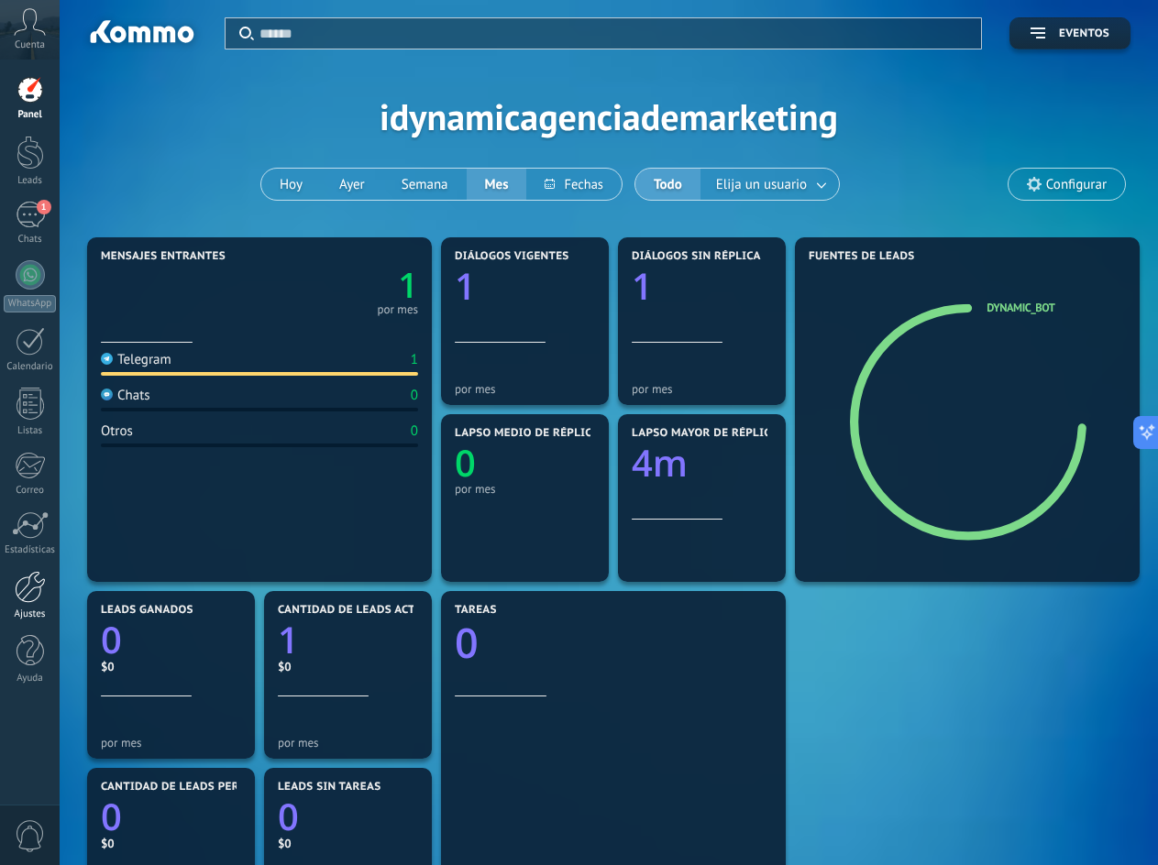
click at [31, 590] on div at bounding box center [30, 587] width 31 height 32
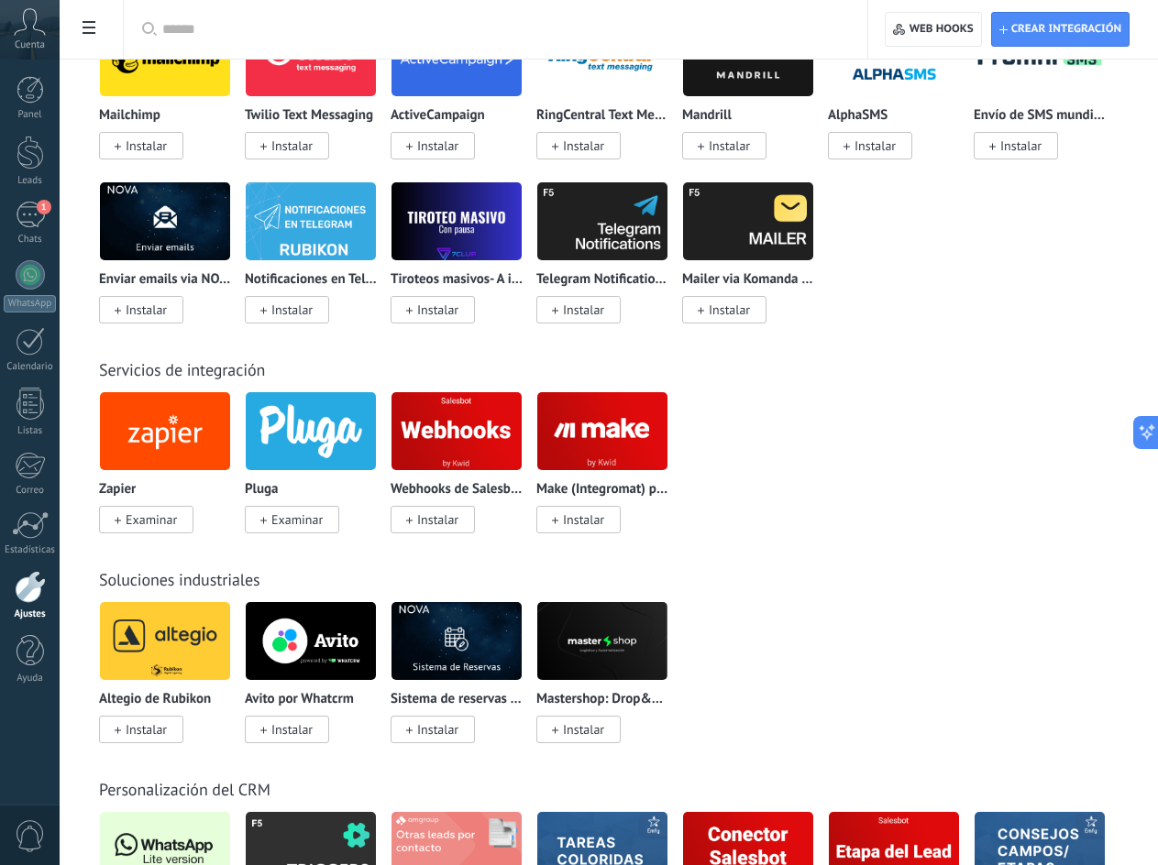
scroll to position [3117, 0]
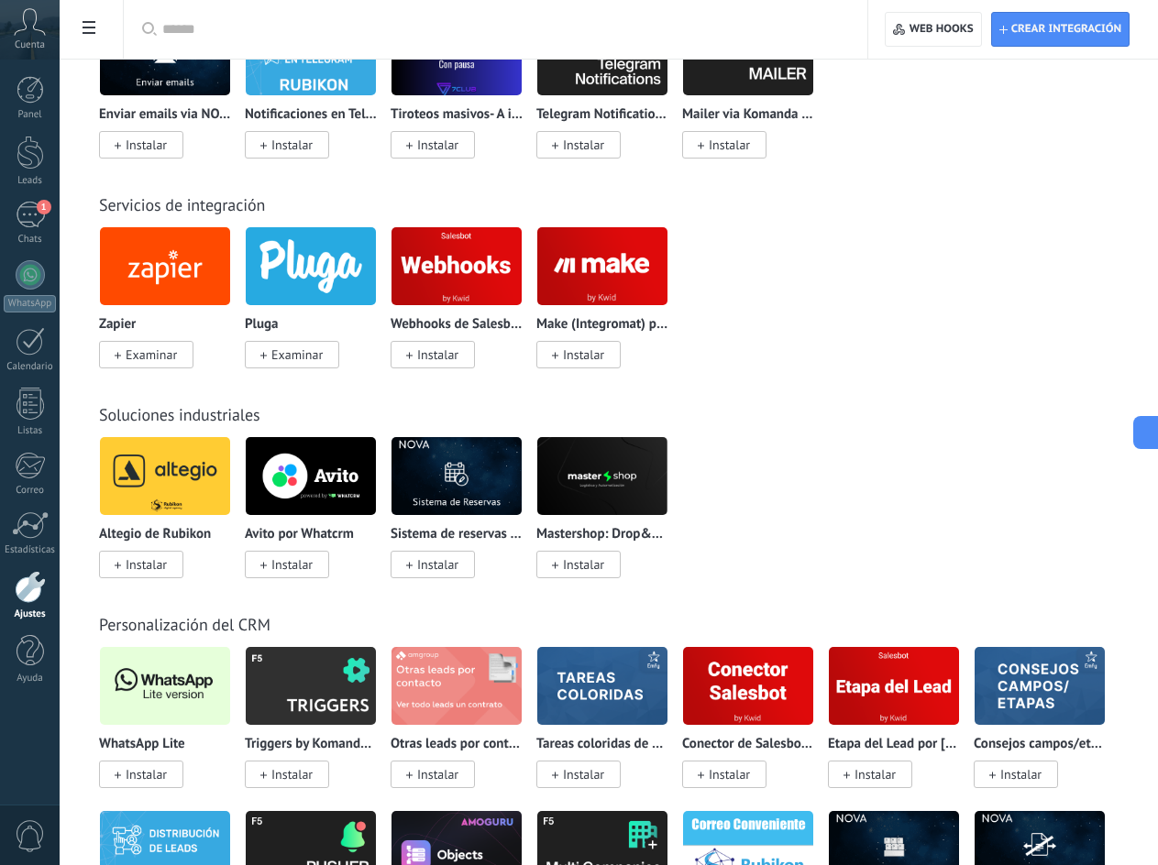
drag, startPoint x: 335, startPoint y: 199, endPoint x: 126, endPoint y: 177, distance: 210.2
click at [122, 175] on div "Servicios de integración Zapier Examinar Pluga Examinar Webhooks de Salesbot po…" at bounding box center [609, 263] width 1062 height 210
click at [126, 179] on div "Servicios de integración Zapier Examinar Pluga Examinar Webhooks de Salesbot po…" at bounding box center [609, 263] width 1062 height 210
drag, startPoint x: 170, startPoint y: 199, endPoint x: 272, endPoint y: 207, distance: 103.0
click at [271, 205] on div "Servicios de integración" at bounding box center [608, 204] width 1019 height 21
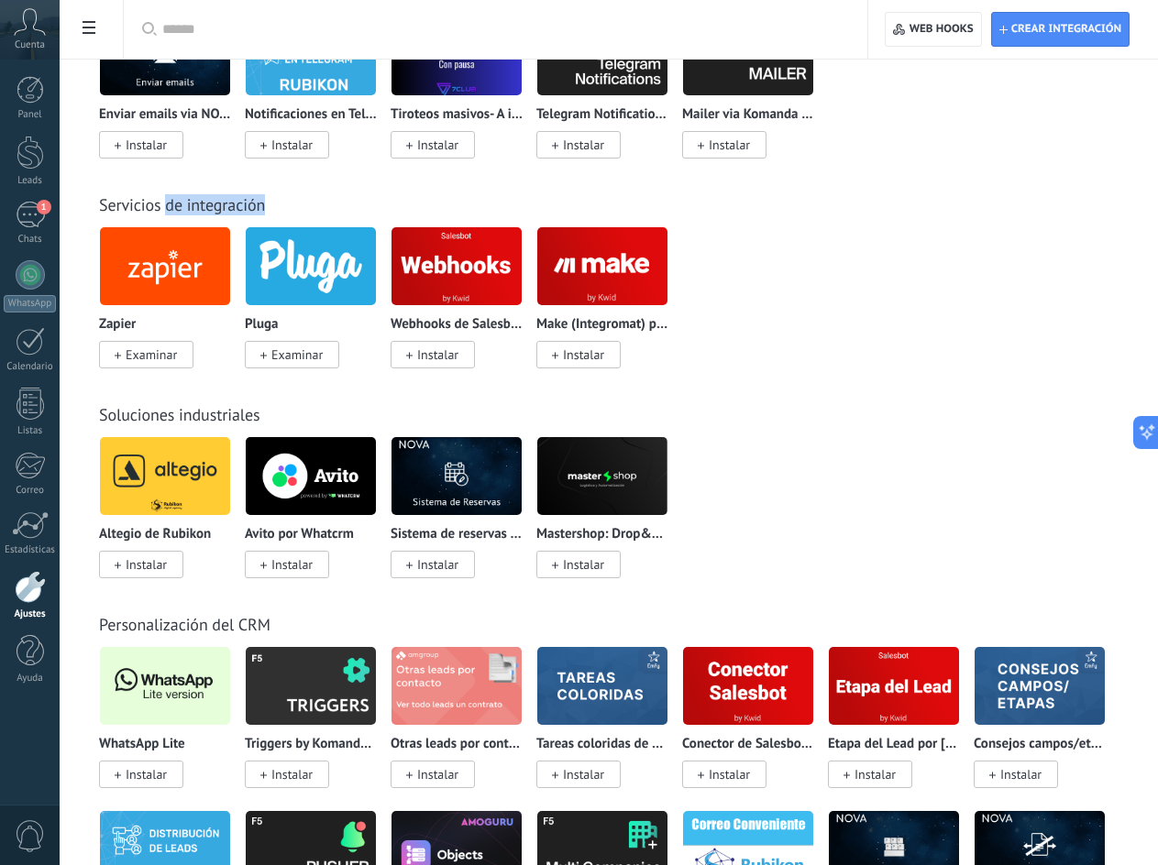
click at [272, 209] on div "Servicios de integración" at bounding box center [608, 204] width 1019 height 21
drag, startPoint x: 947, startPoint y: 290, endPoint x: 917, endPoint y: 272, distance: 34.9
click at [947, 290] on div "Zapier Examinar Pluga Examinar Webhooks de Salesbot por KWID Instalar Make (Int…" at bounding box center [618, 308] width 1039 height 164
click at [28, 219] on div "1" at bounding box center [30, 215] width 29 height 27
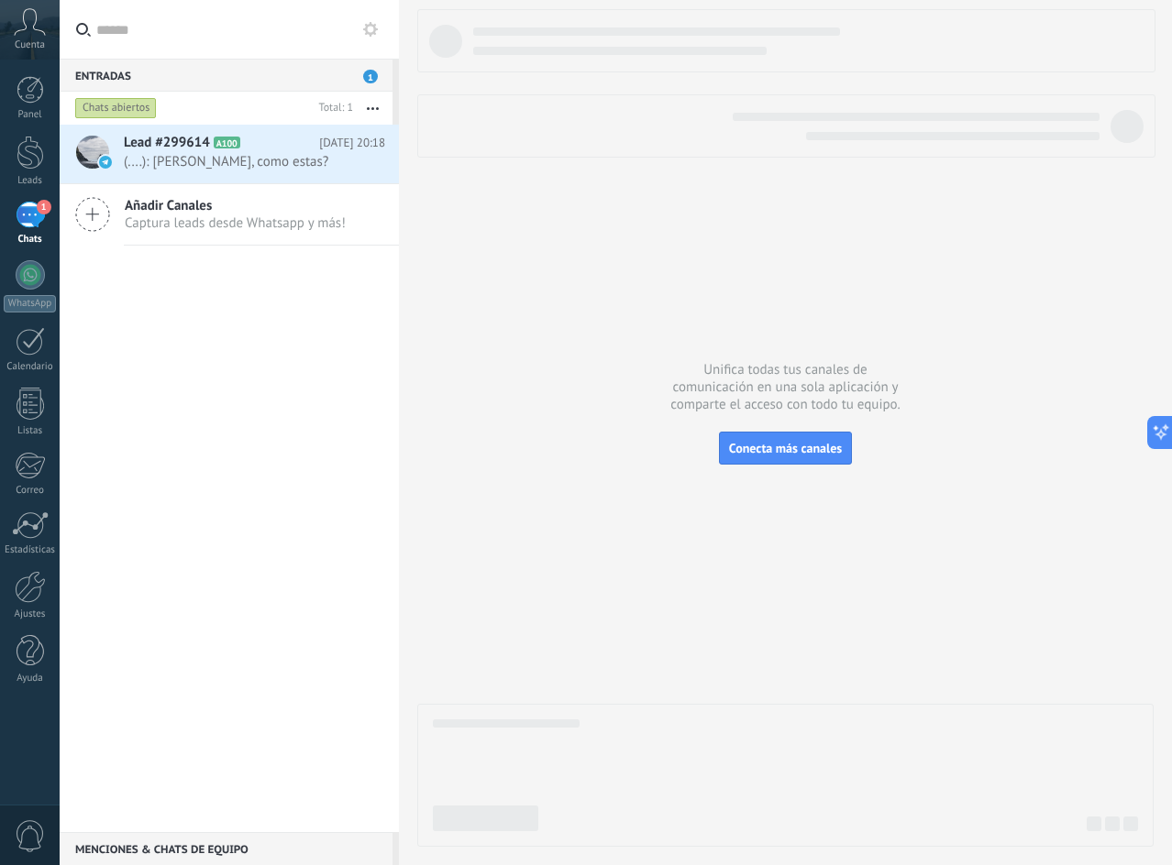
click at [212, 210] on span "Añadir Canales" at bounding box center [235, 205] width 221 height 17
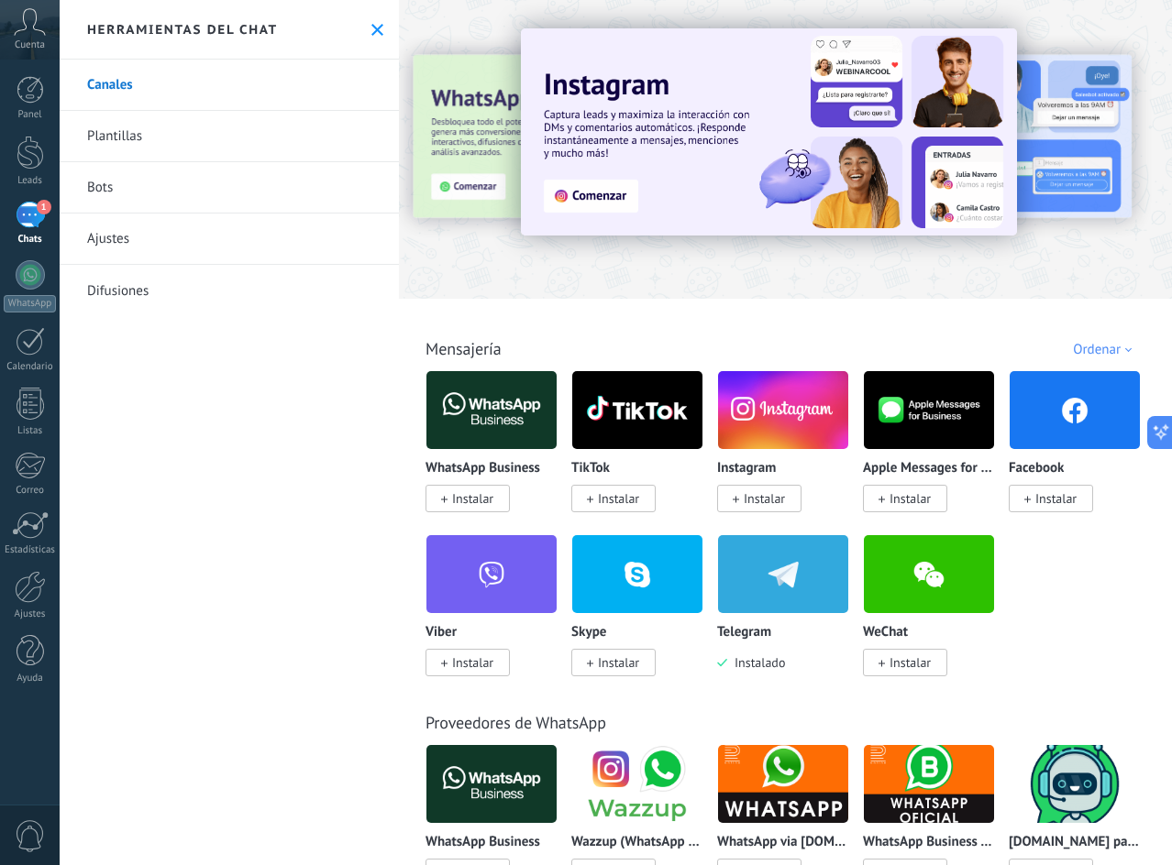
drag, startPoint x: 366, startPoint y: 12, endPoint x: 368, endPoint y: 28, distance: 15.7
click at [366, 12] on div "Herramientas del chat" at bounding box center [229, 30] width 339 height 60
click at [371, 28] on icon at bounding box center [377, 30] width 12 height 12
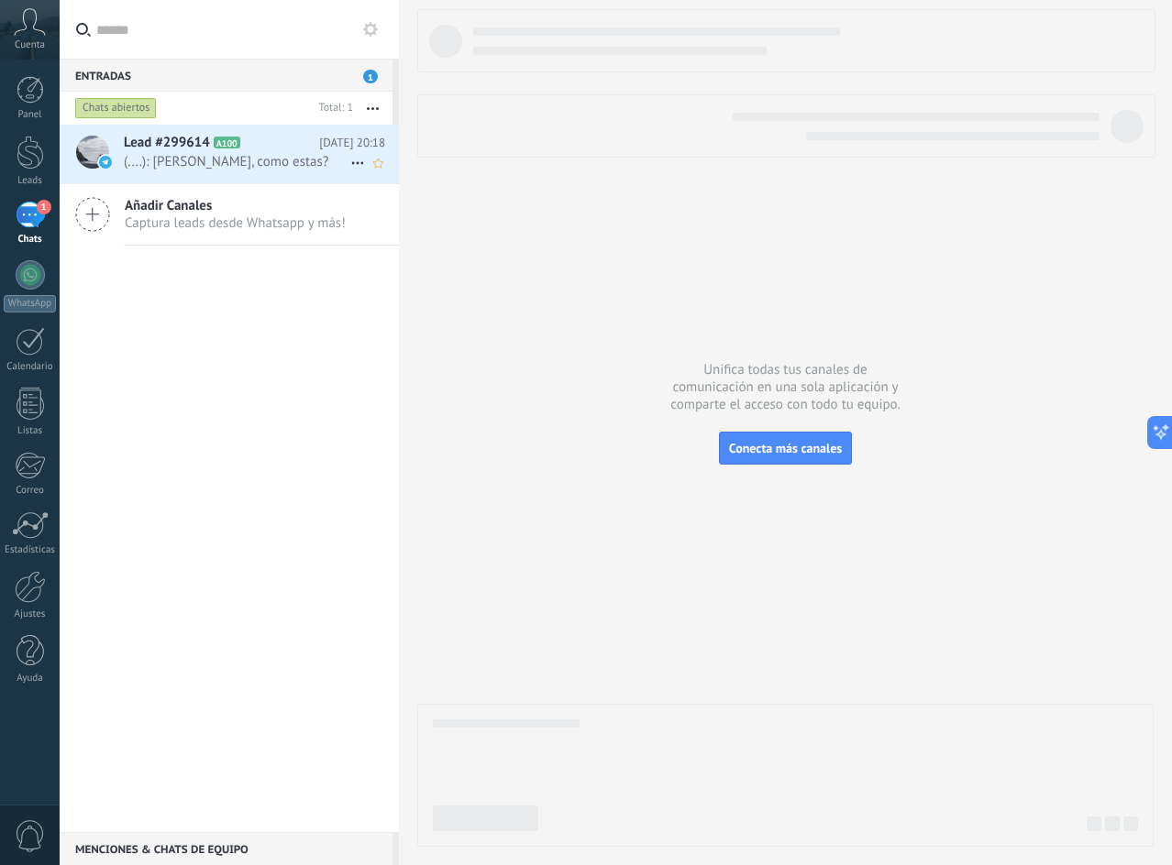
click at [239, 161] on span "(....): [PERSON_NAME], como estas?" at bounding box center [237, 161] width 226 height 17
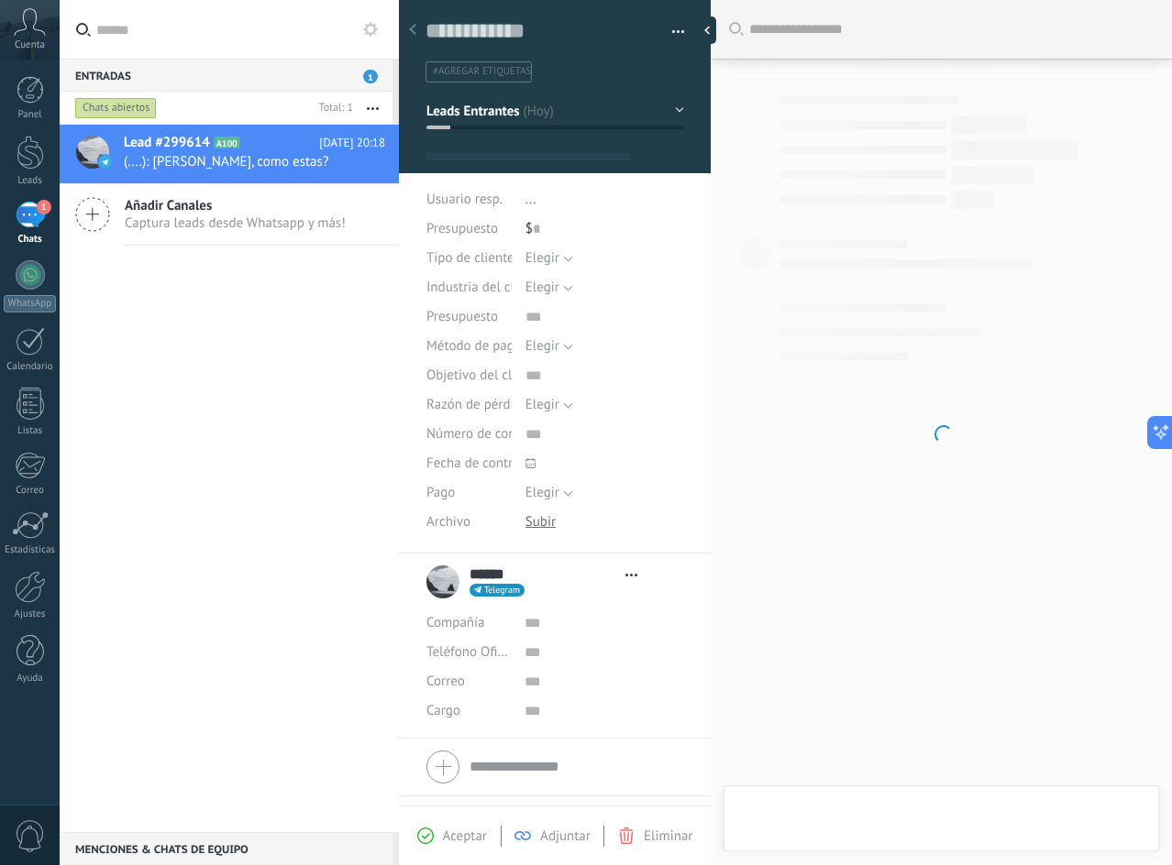
scroll to position [28, 0]
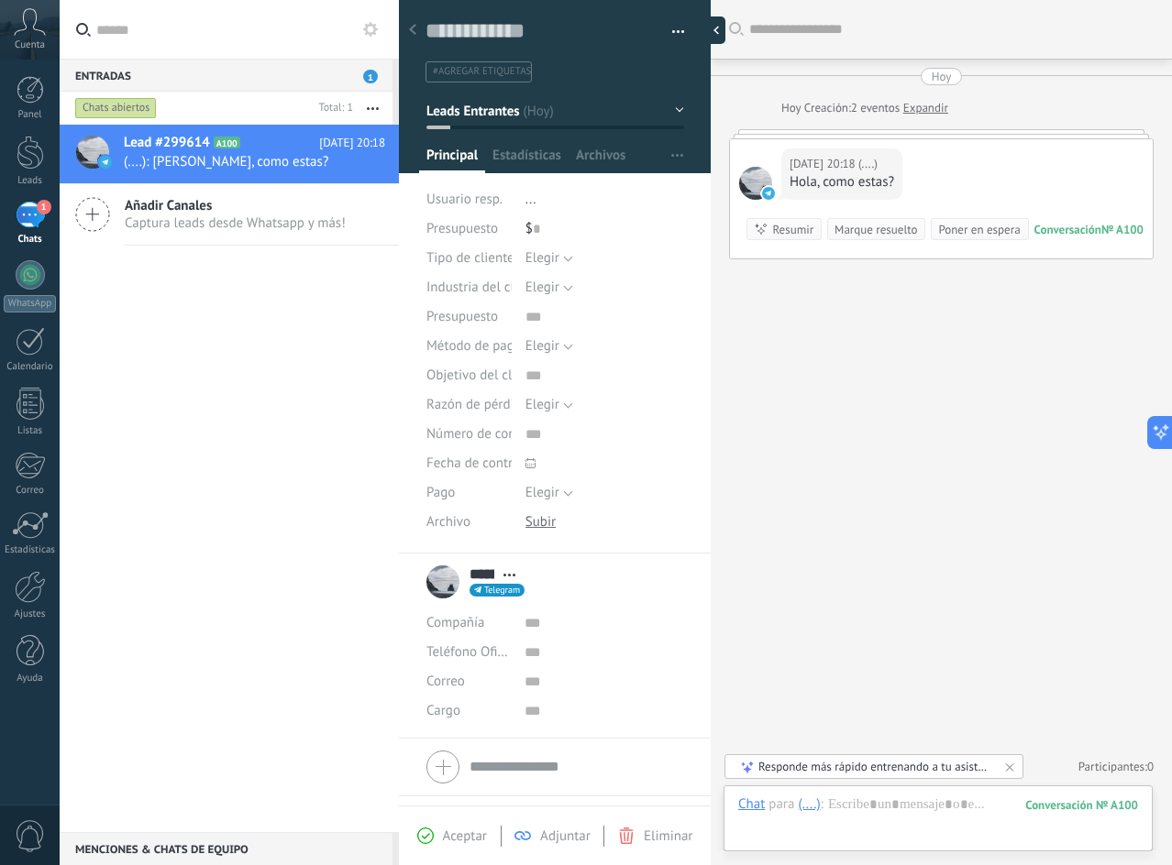
click at [707, 27] on div at bounding box center [712, 31] width 28 height 28
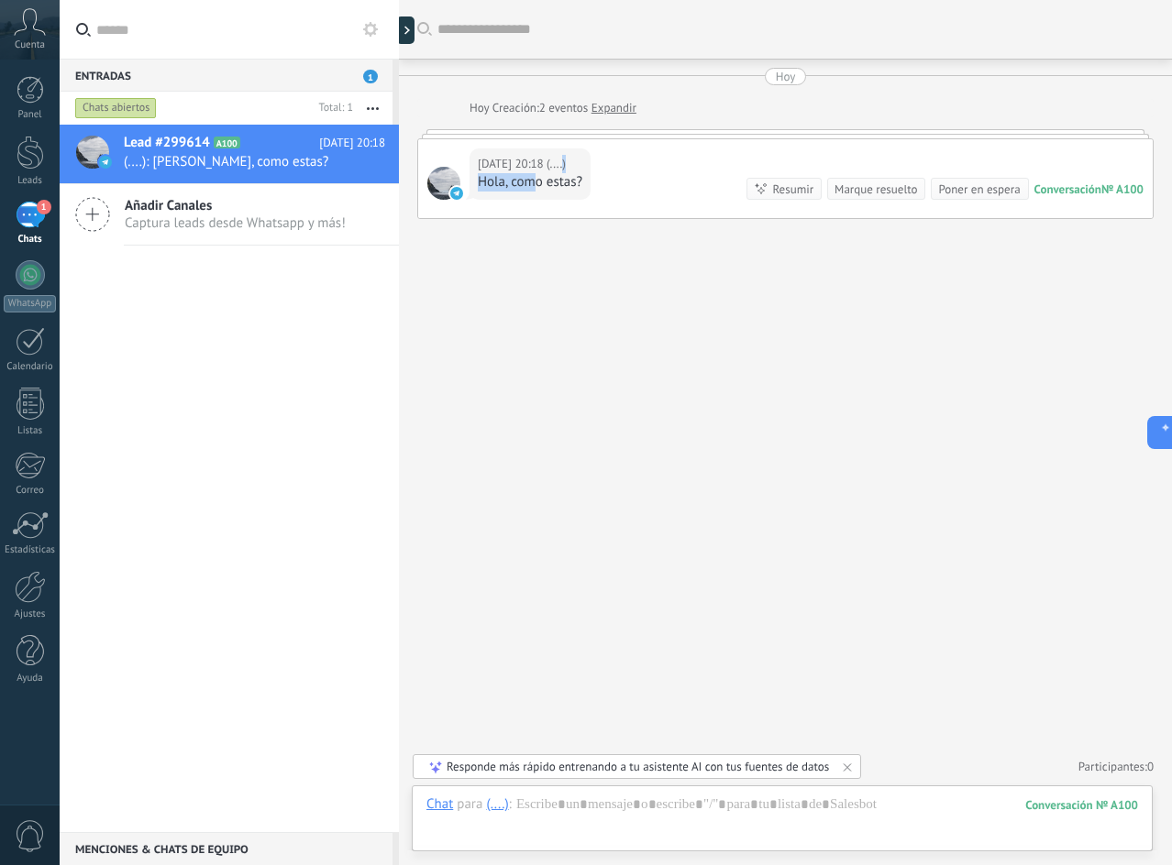
drag, startPoint x: 547, startPoint y: 167, endPoint x: 536, endPoint y: 190, distance: 25.4
click at [536, 190] on div "[DATE] 20:18 (....) Hola, como estas?" at bounding box center [529, 174] width 121 height 51
click at [538, 190] on div "Hola, como estas?" at bounding box center [530, 182] width 105 height 18
drag, startPoint x: 511, startPoint y: 179, endPoint x: 589, endPoint y: 205, distance: 82.3
click at [589, 205] on div "[DATE] 20:18 (....) Hola, como estas? Conversación № A100 Conversación № A100 R…" at bounding box center [785, 178] width 734 height 79
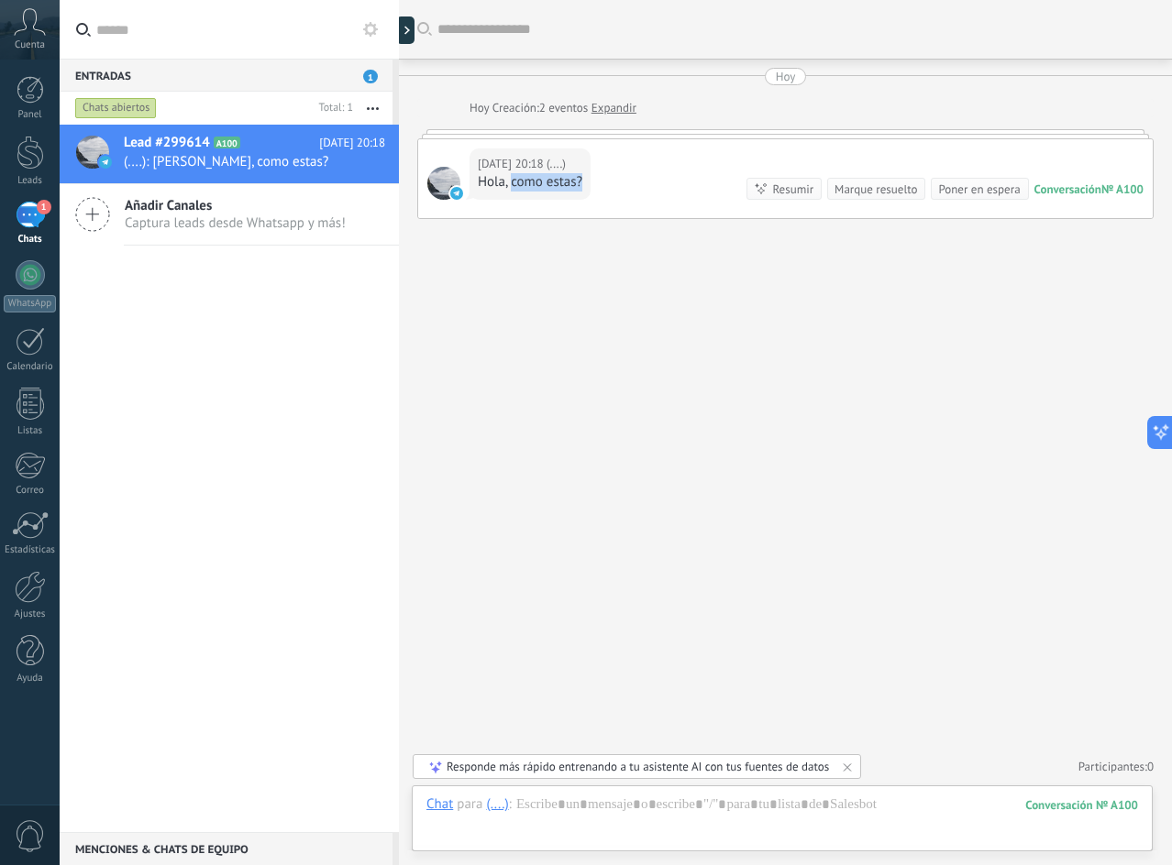
click at [581, 203] on div "[DATE] 20:18 (....) Hola, como estas? Conversación № A100 Conversación № A100 R…" at bounding box center [785, 178] width 734 height 79
click at [615, 99] on link "Expandir" at bounding box center [613, 108] width 45 height 18
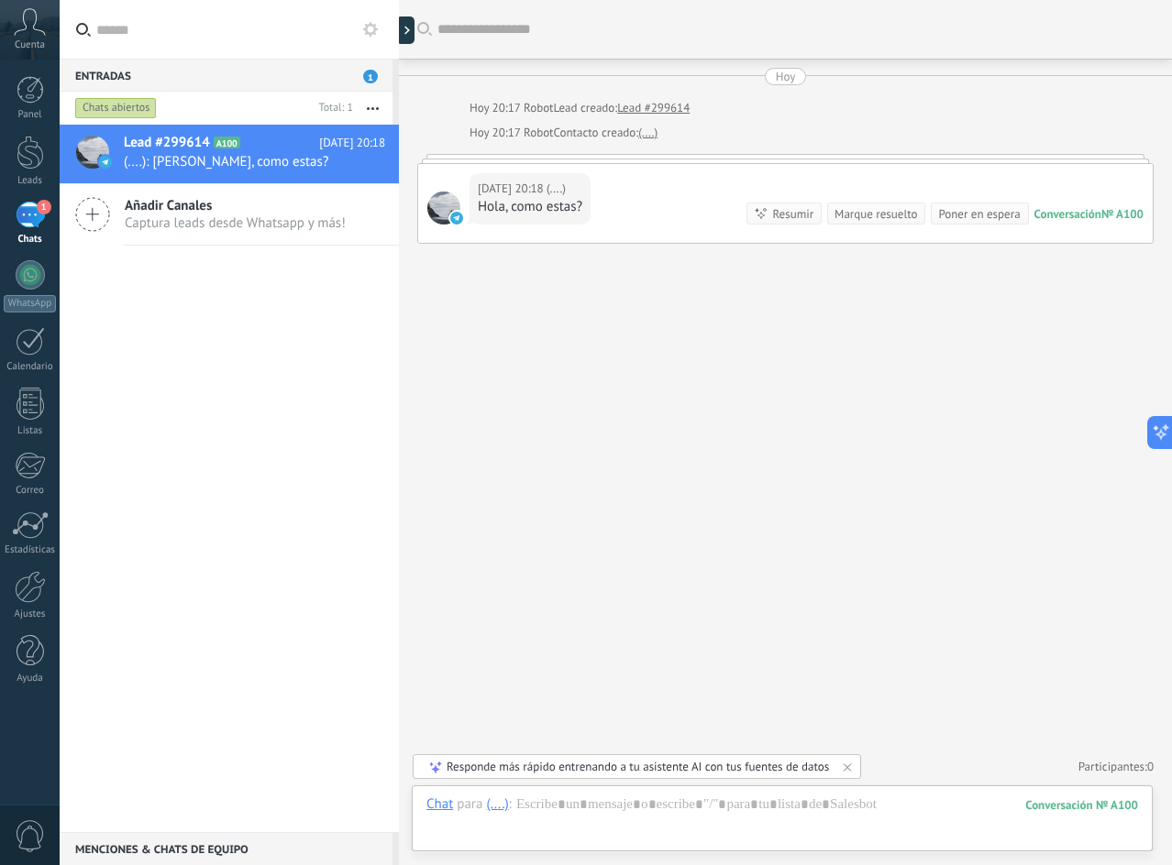
click at [645, 100] on link "Lead #299614" at bounding box center [653, 108] width 72 height 18
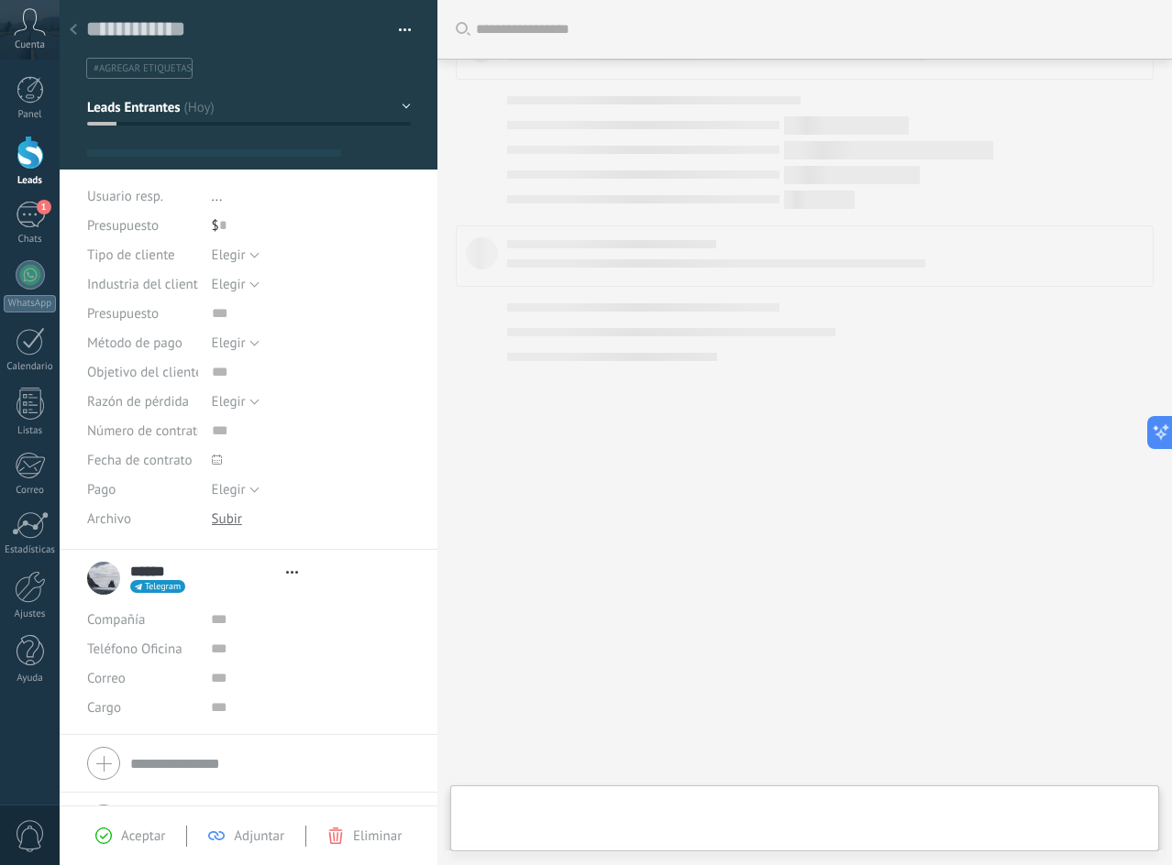
type textarea "**********"
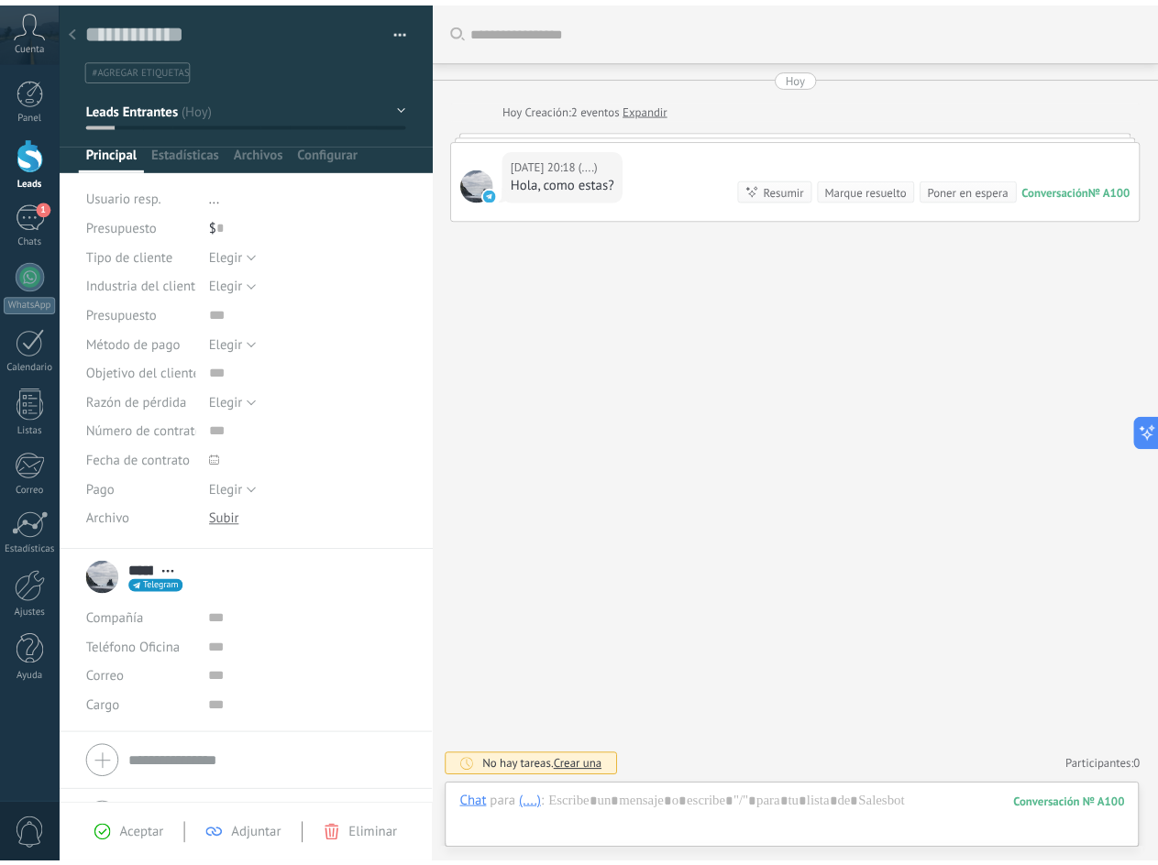
scroll to position [28, 0]
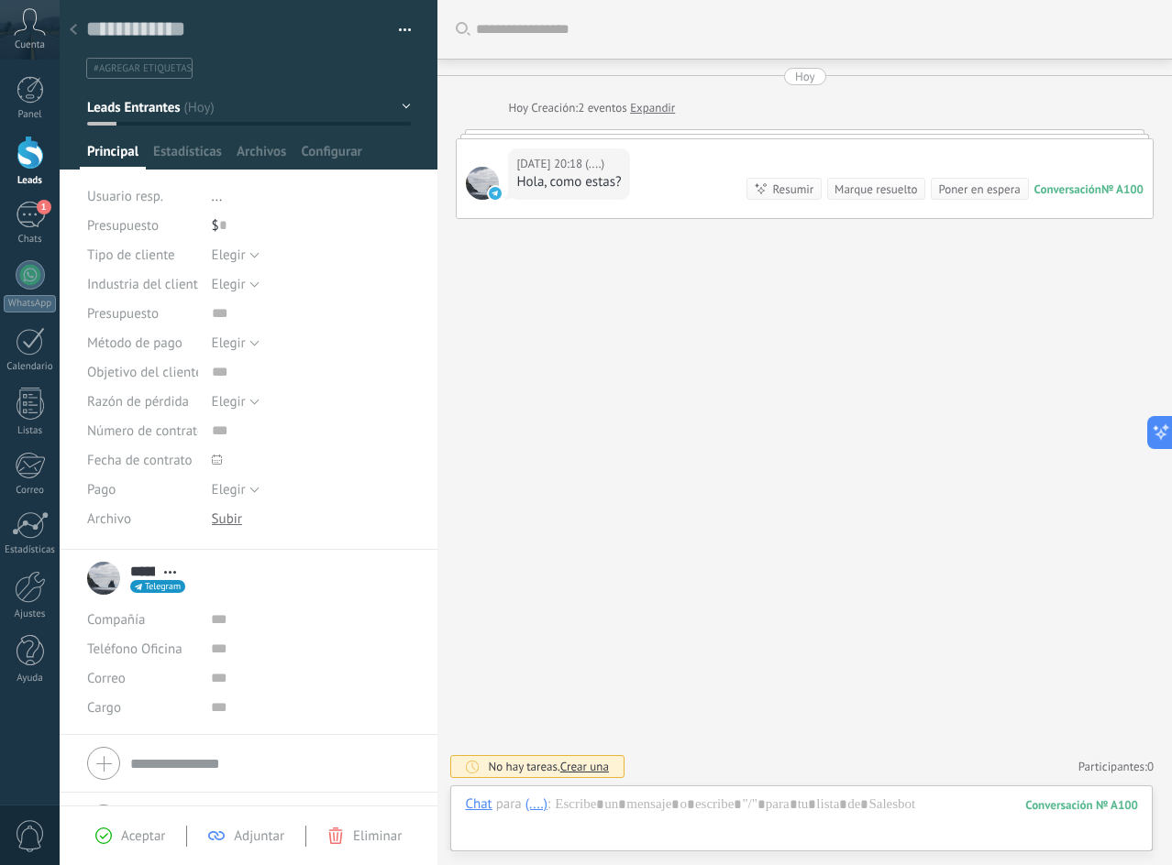
click at [42, 142] on div at bounding box center [31, 153] width 28 height 34
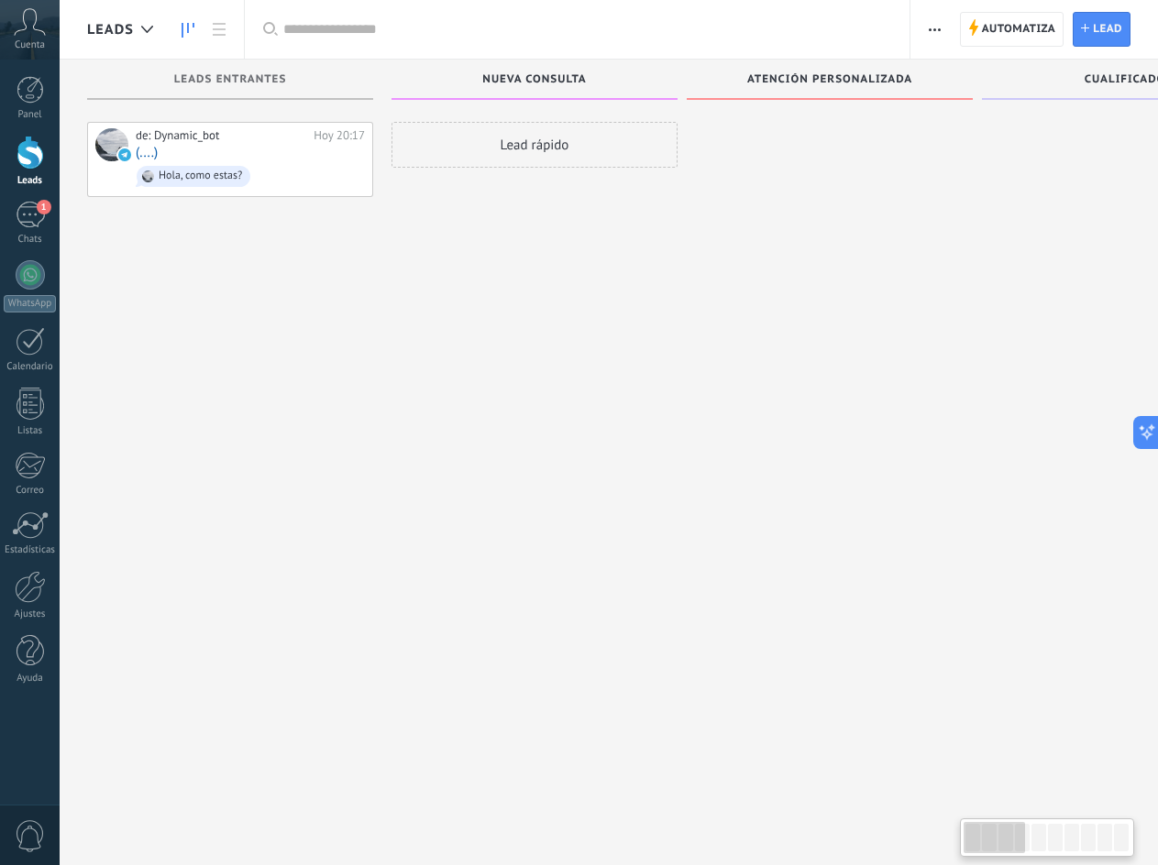
click at [31, 74] on div "Panel Leads 1 Chats WhatsApp Clientes" at bounding box center [59, 433] width 119 height 746
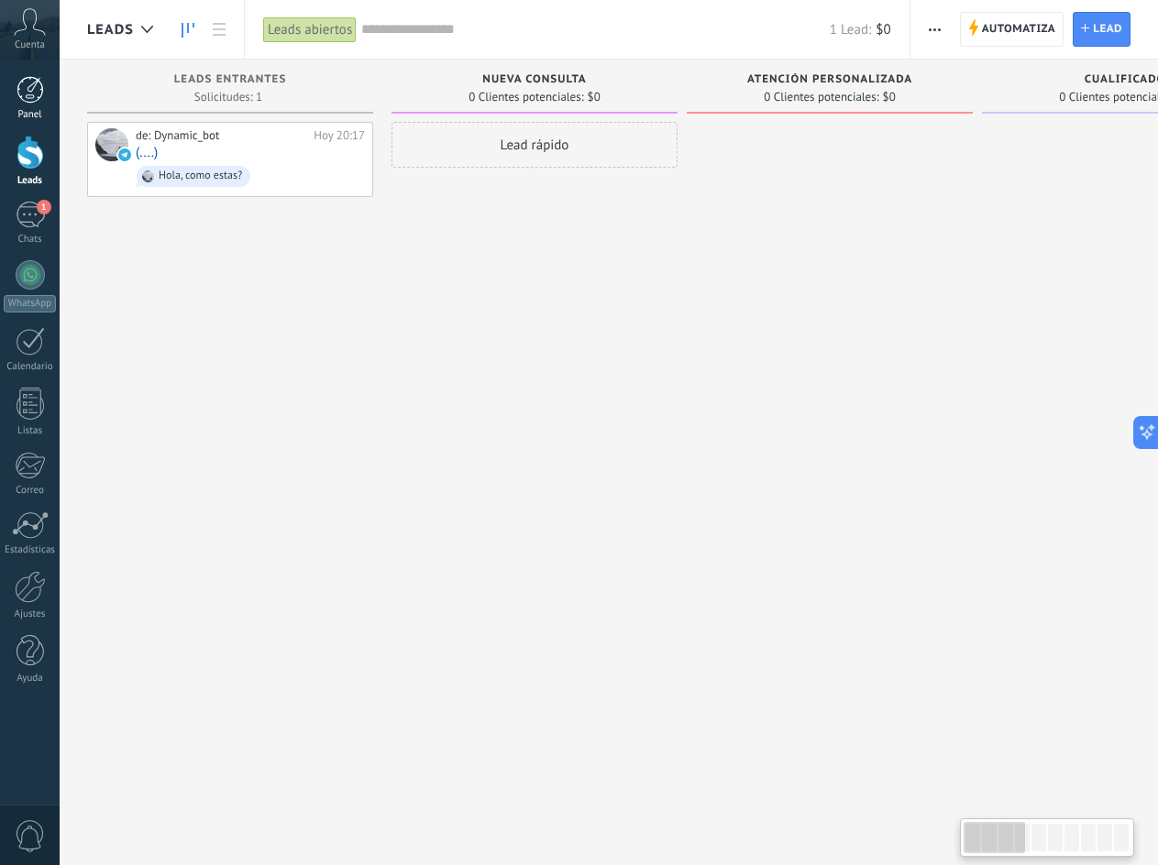
click at [22, 87] on div at bounding box center [31, 90] width 28 height 28
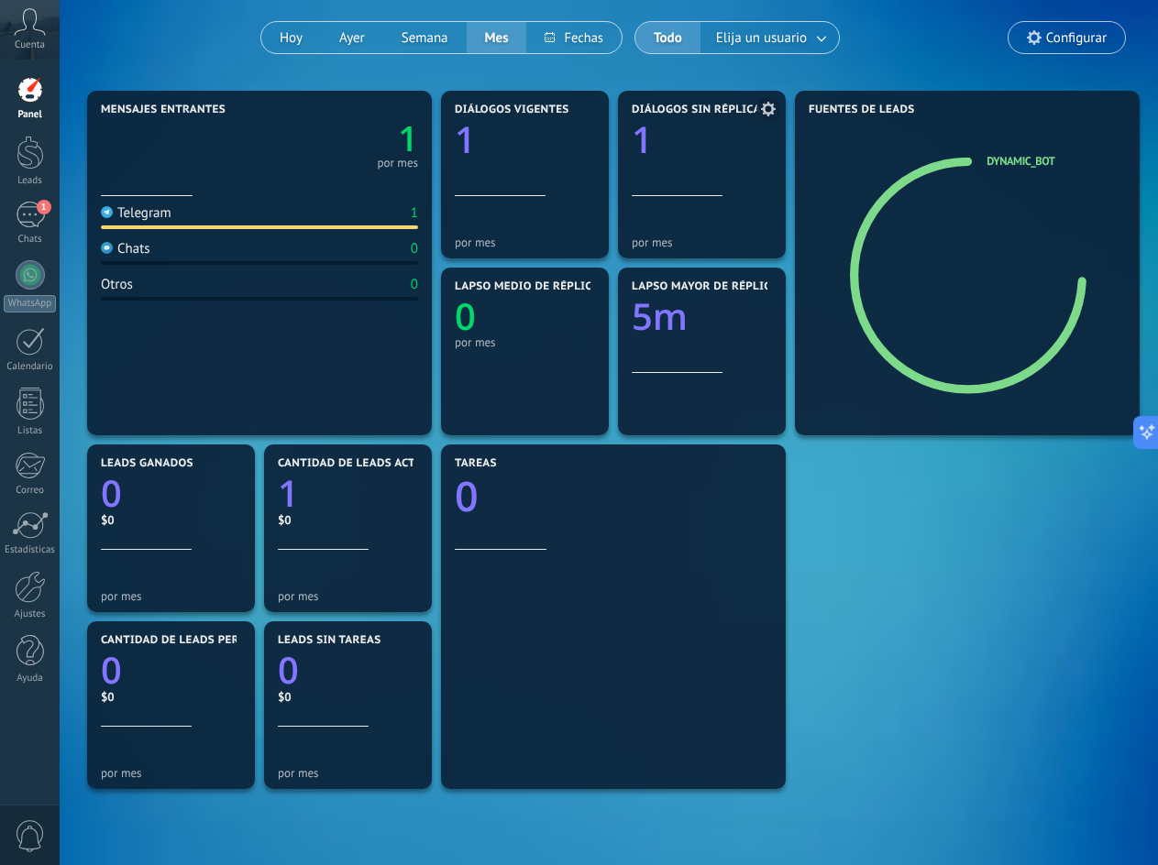
scroll to position [183, 0]
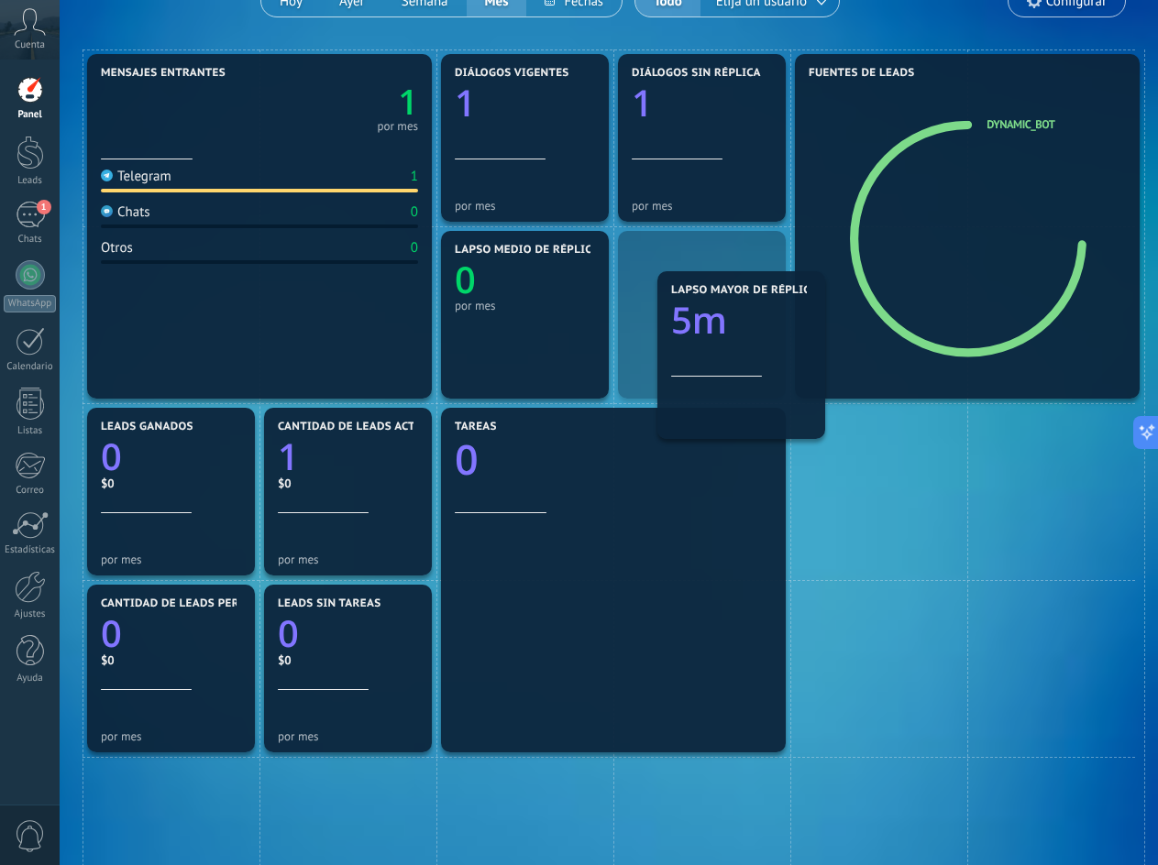
drag, startPoint x: 717, startPoint y: 322, endPoint x: 756, endPoint y: 362, distance: 56.4
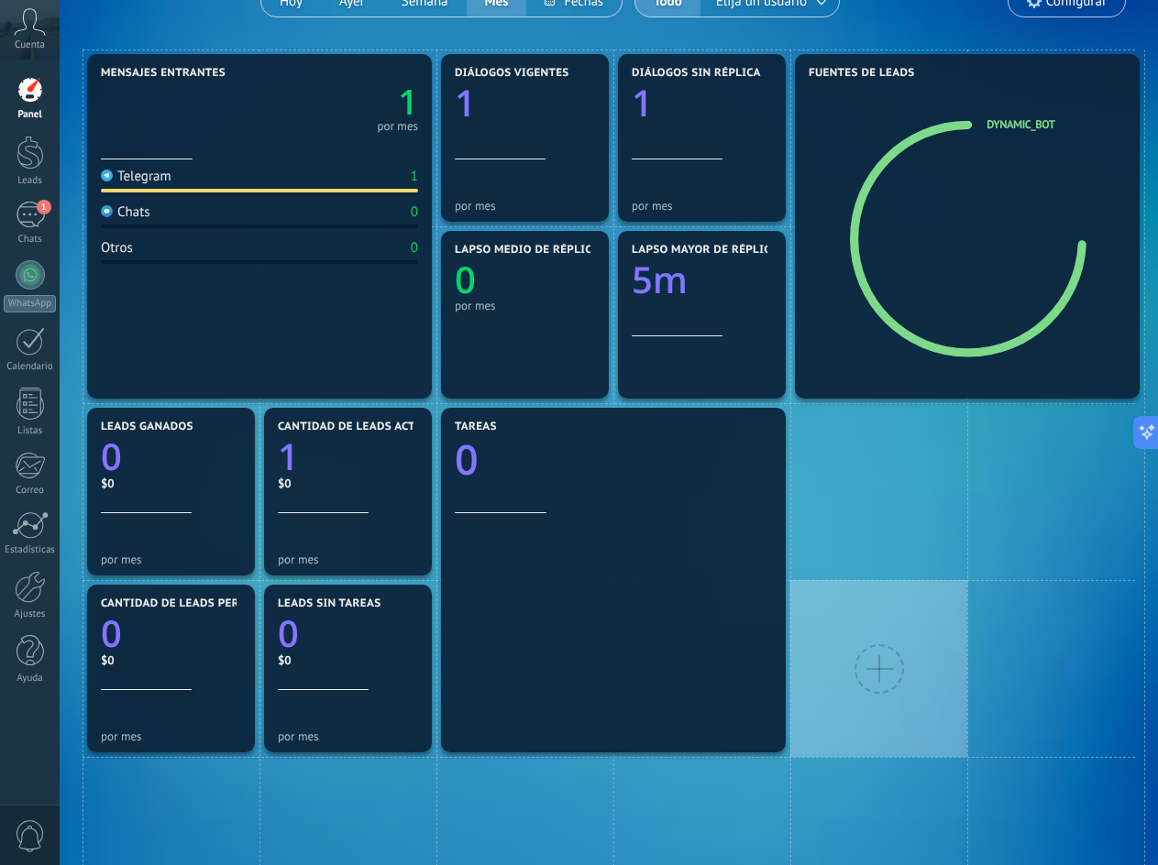
drag, startPoint x: 845, startPoint y: 479, endPoint x: 798, endPoint y: 626, distance: 153.9
click at [798, 626] on div at bounding box center [878, 668] width 177 height 177
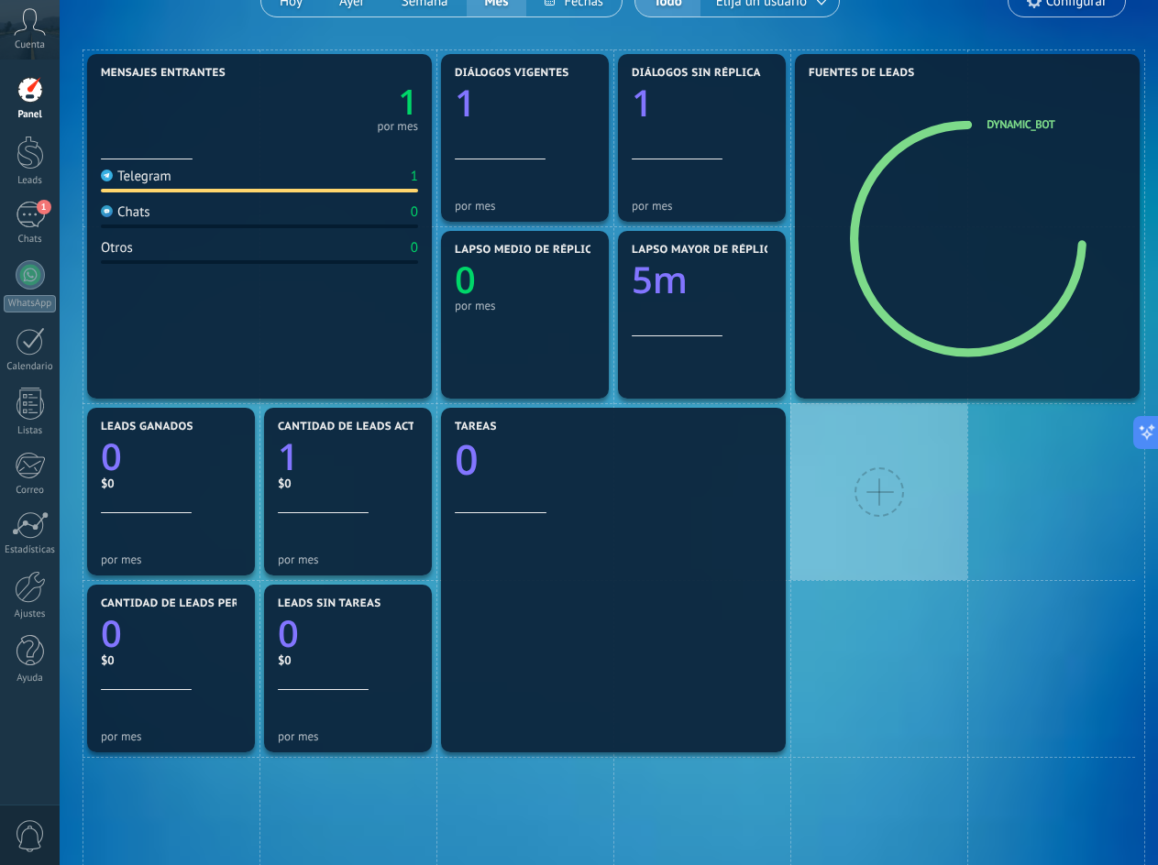
click at [818, 448] on div at bounding box center [878, 491] width 177 height 177
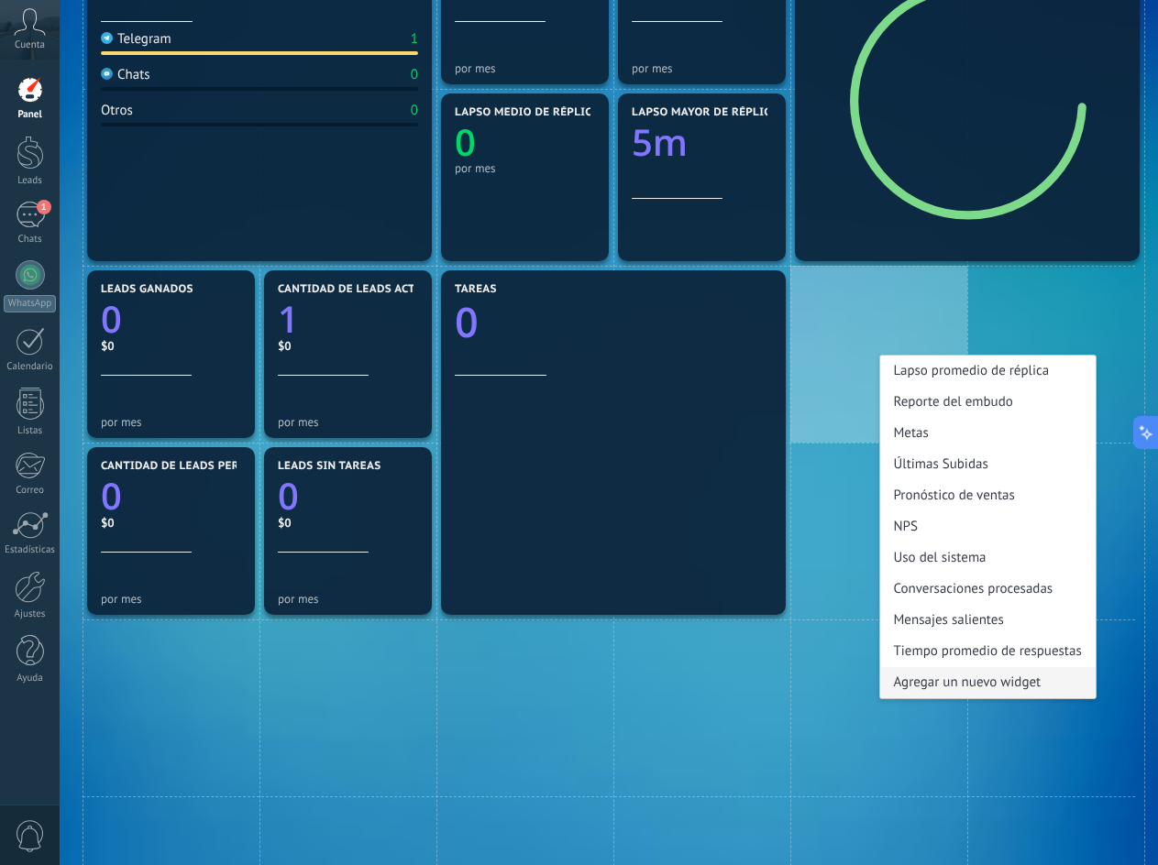
scroll to position [367, 0]
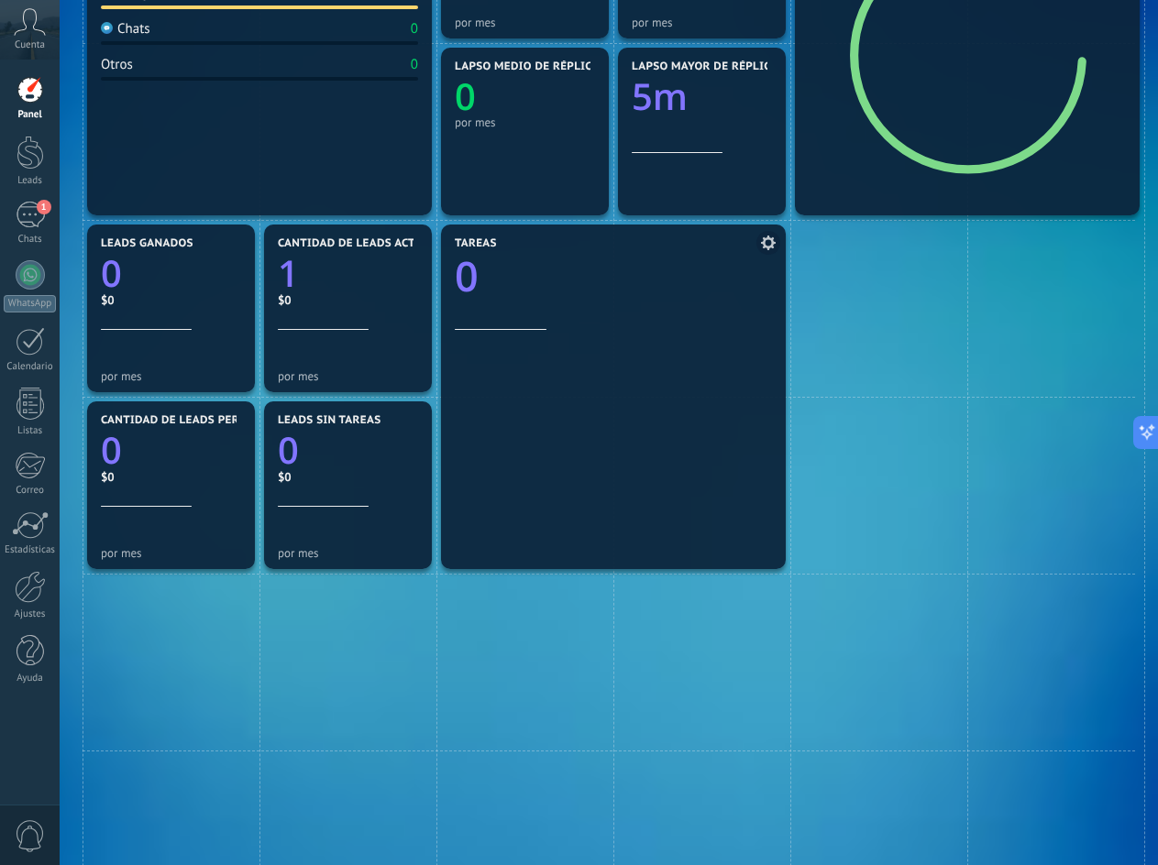
click at [667, 459] on div at bounding box center [613, 443] width 317 height 227
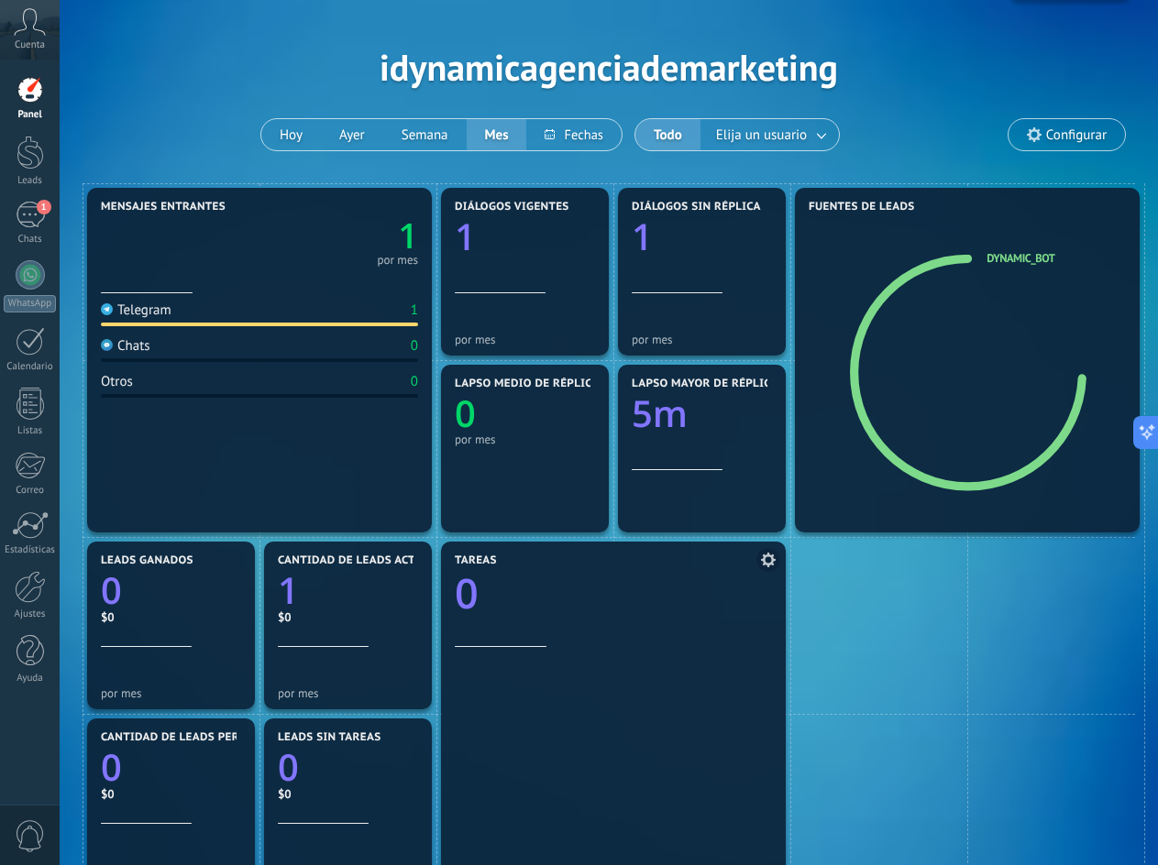
scroll to position [0, 0]
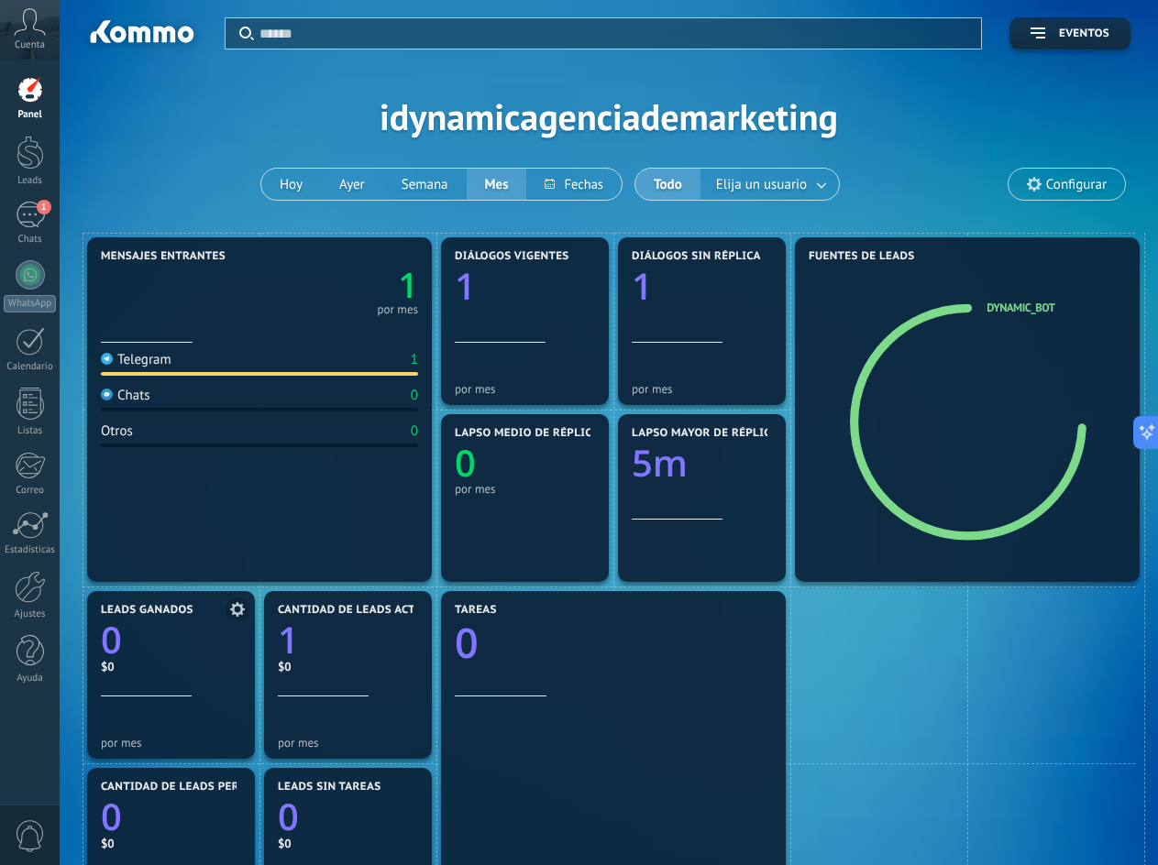
click at [132, 625] on icon "0" at bounding box center [171, 635] width 140 height 37
click at [23, 161] on div at bounding box center [31, 153] width 28 height 34
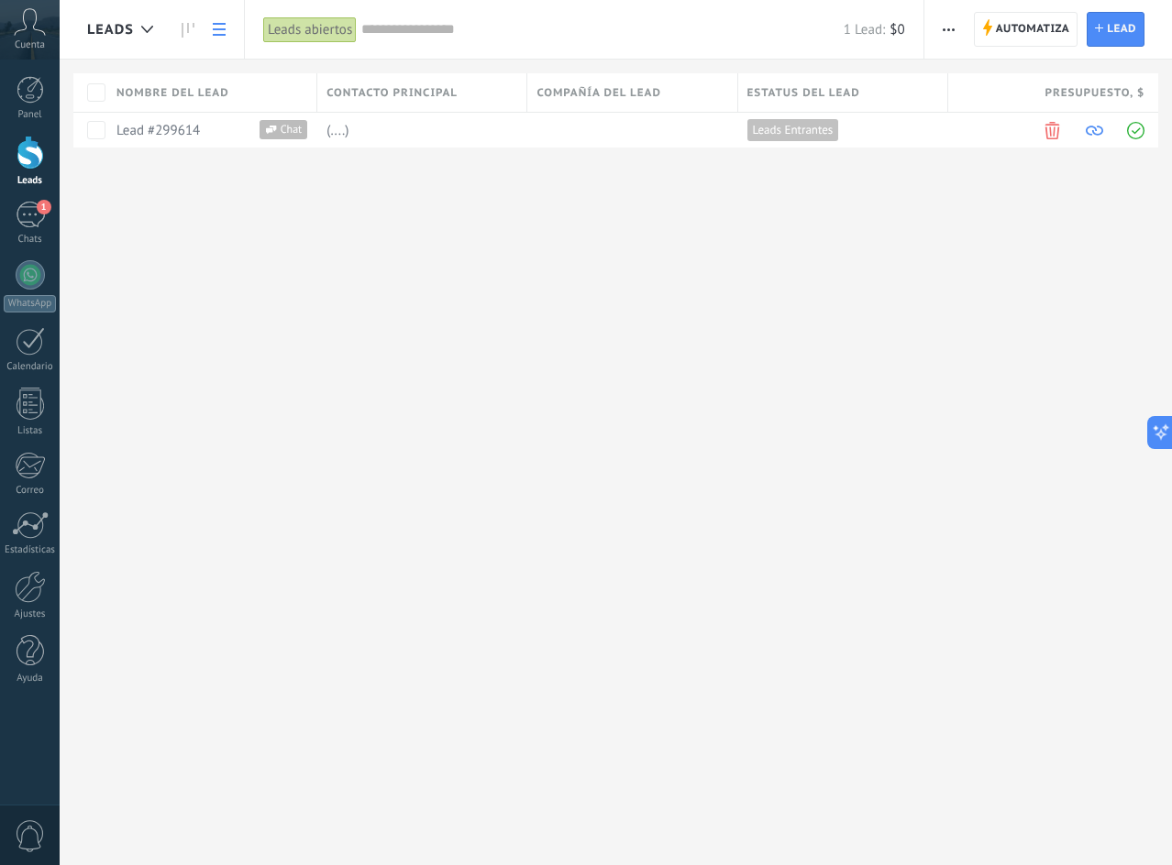
click at [30, 157] on div at bounding box center [31, 153] width 28 height 34
click at [202, 29] on link at bounding box center [187, 30] width 31 height 36
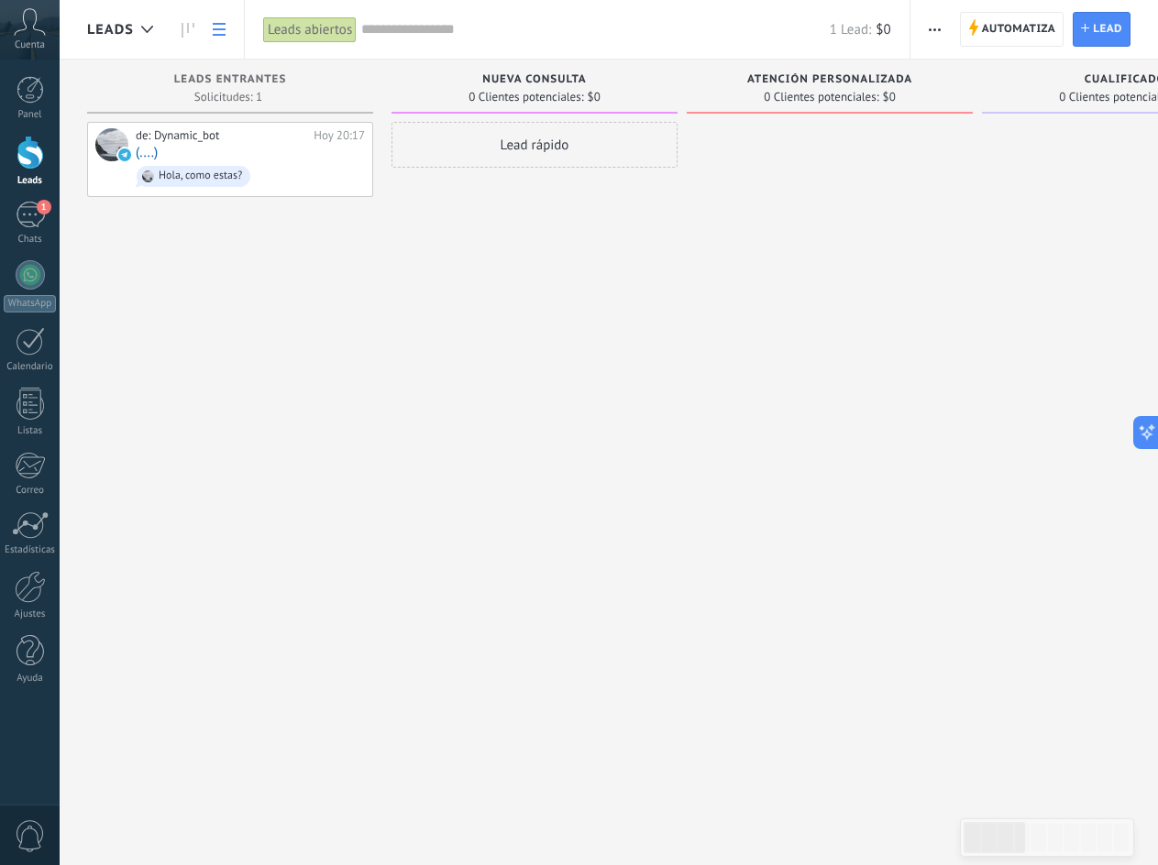
click at [228, 31] on link at bounding box center [219, 30] width 31 height 36
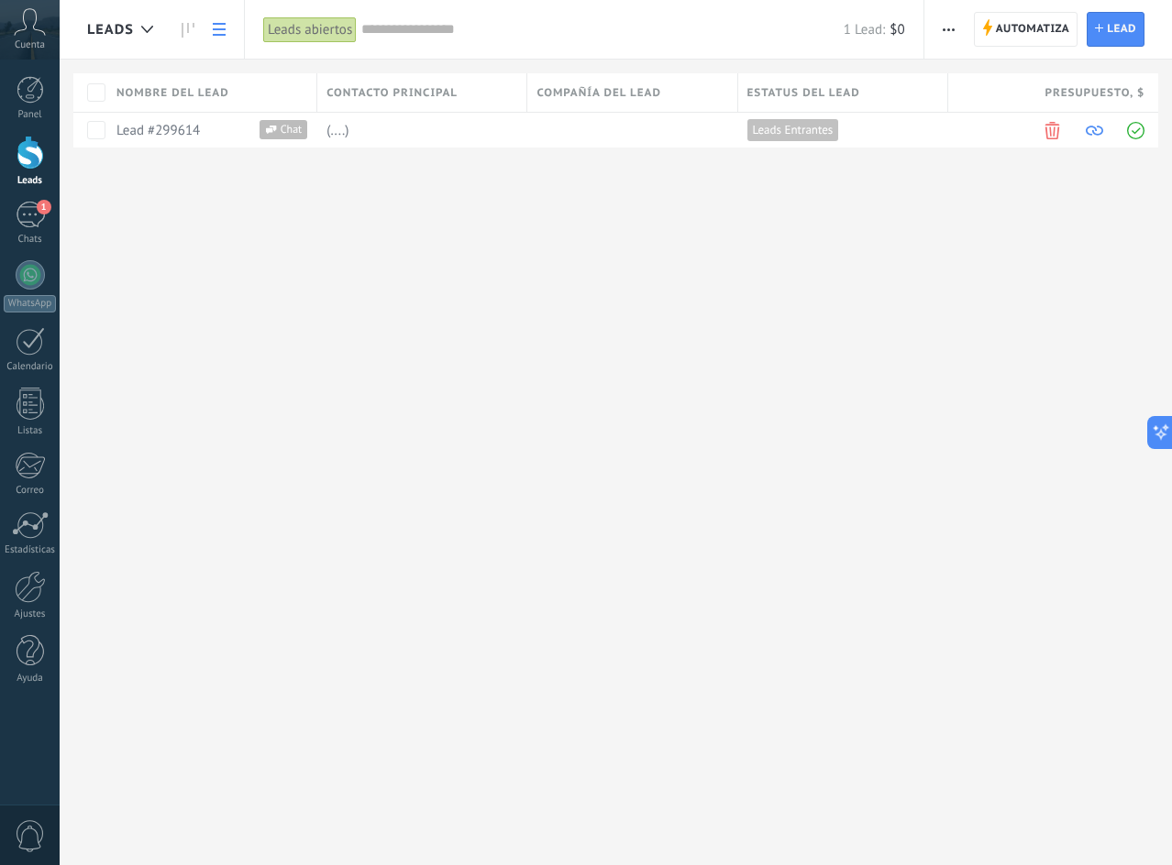
click at [193, 25] on use at bounding box center [188, 30] width 13 height 15
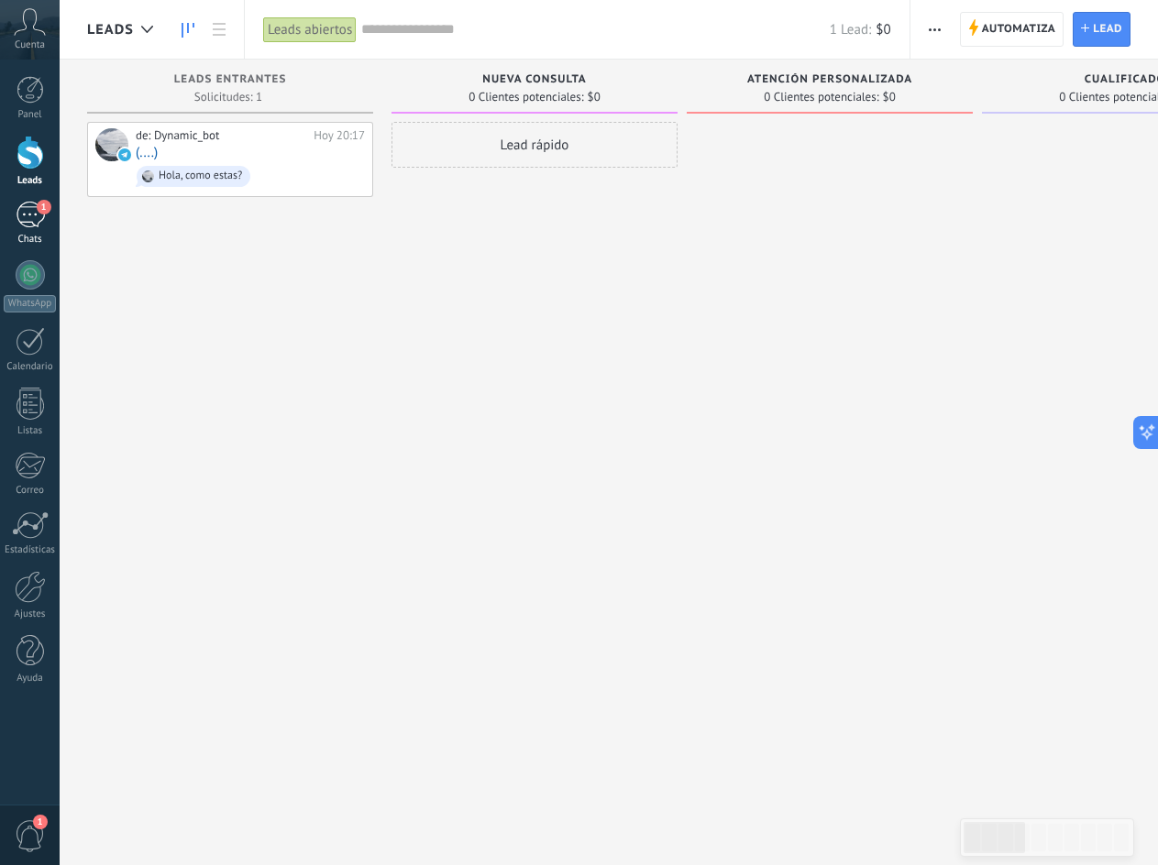
click at [41, 232] on link "1 Chats" at bounding box center [30, 224] width 60 height 44
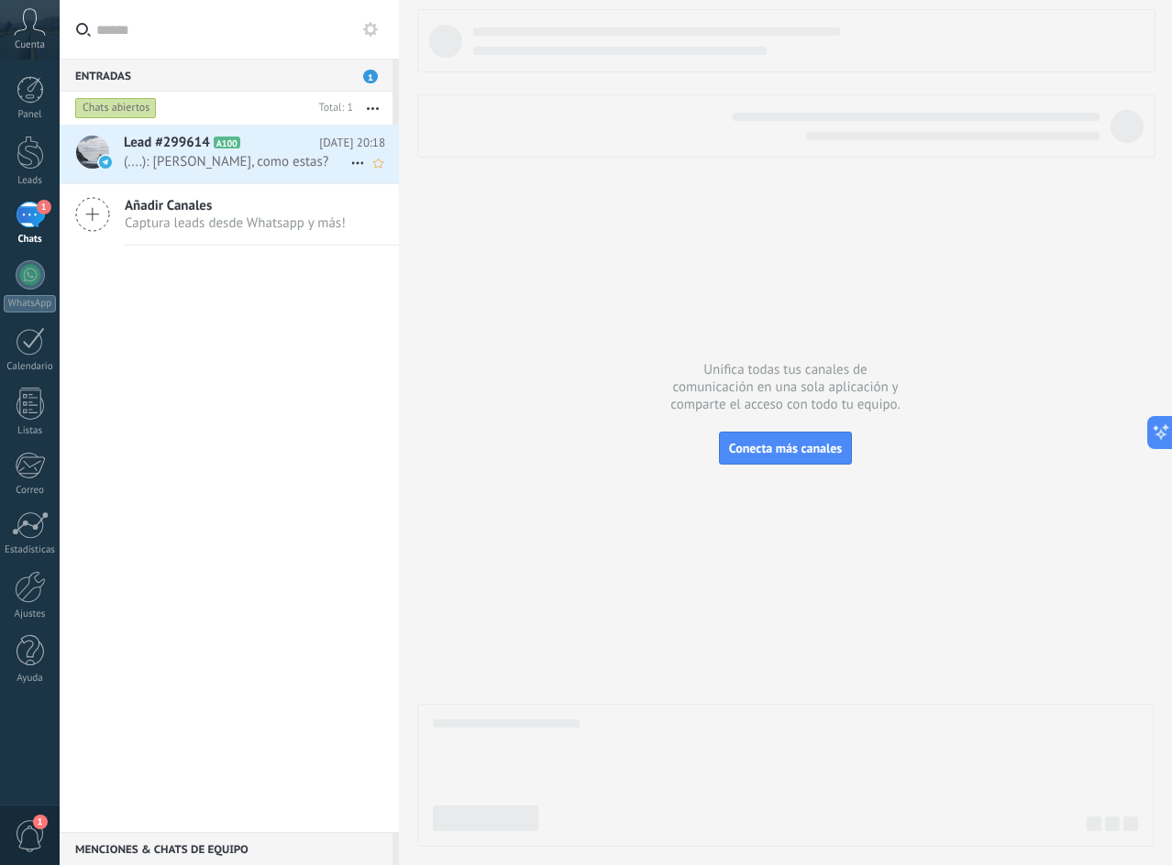
click at [218, 155] on span "(....): [PERSON_NAME], como estas?" at bounding box center [237, 161] width 226 height 17
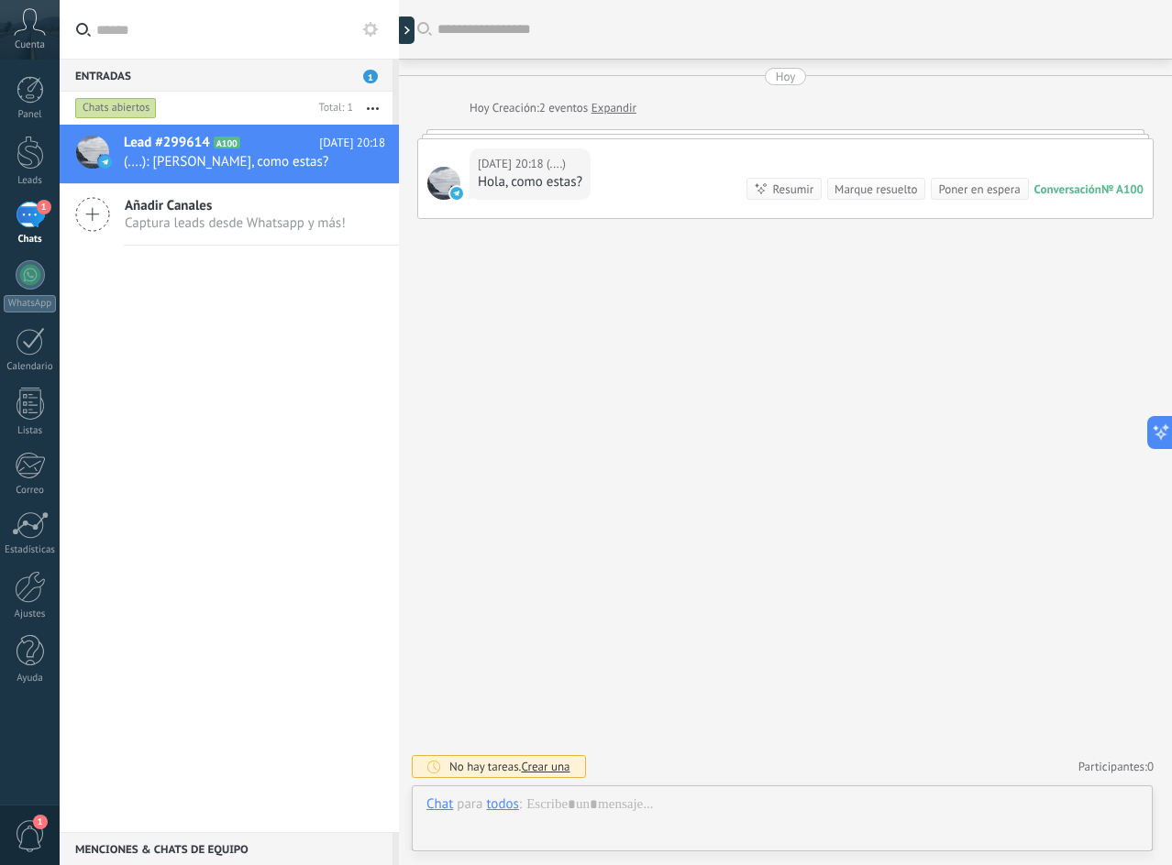
click at [231, 231] on span "Captura leads desde Whatsapp y más!" at bounding box center [235, 223] width 221 height 17
